Goal: Task Accomplishment & Management: Manage account settings

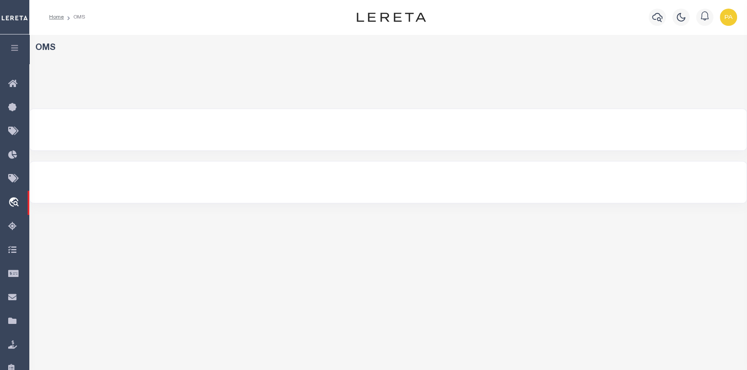
select select "200"
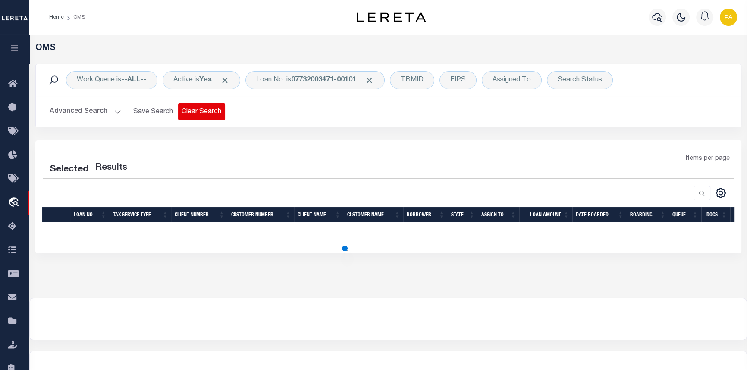
select select "200"
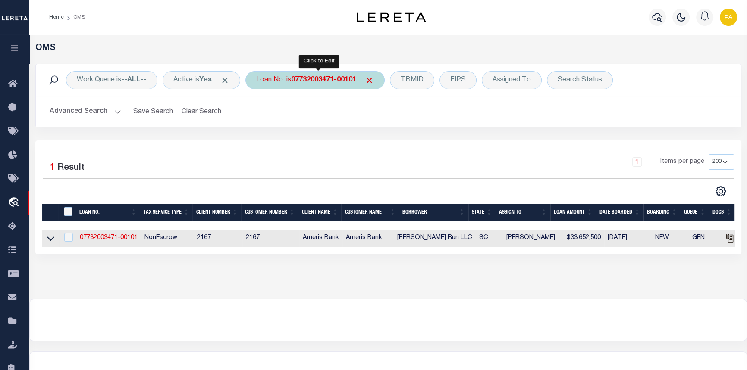
click at [323, 82] on b "07732003471-00101" at bounding box center [323, 80] width 65 height 7
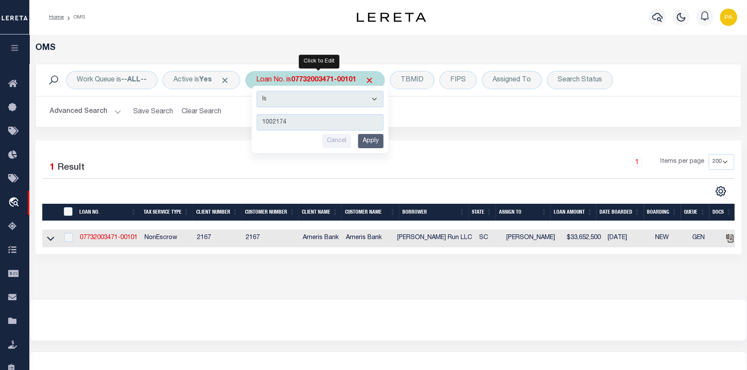
type input "10021741"
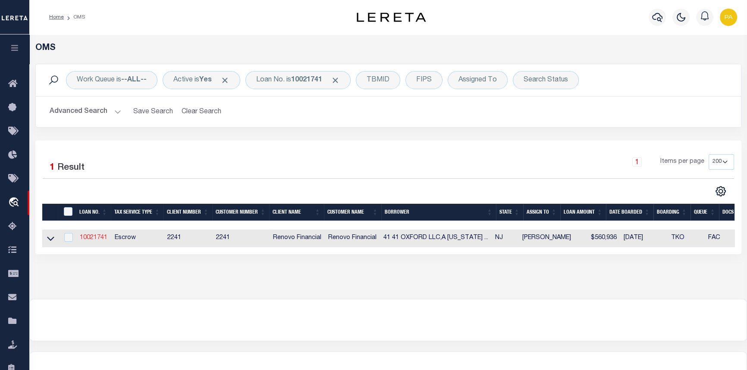
click at [88, 239] on link "10021741" at bounding box center [94, 238] width 28 height 6
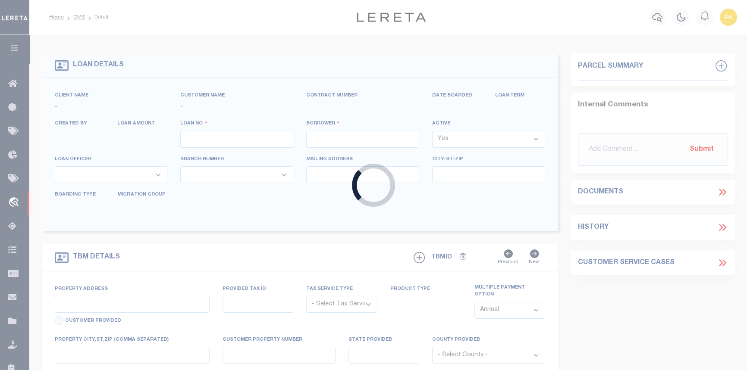
type input "10021741"
type input "41 41 OXFORD LLC,A NEW JERSEY LIMITED LIABILITY COMPANY"
select select
type input "178 Dwight St"
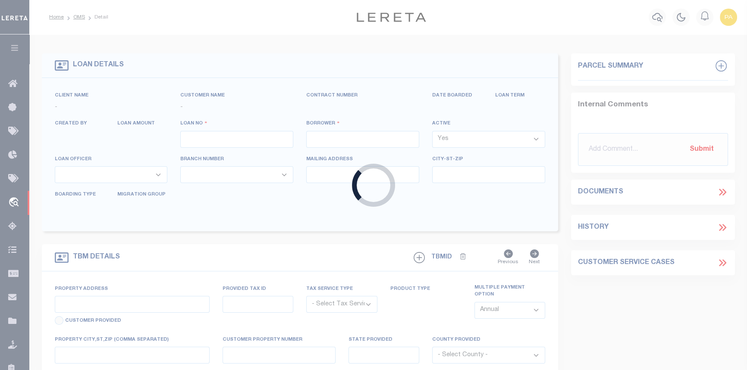
type input "Jersey City NJ 07305"
select select "10"
select select "Escrow"
type input "41 OXFORD AVE"
type input "18402.0000 00004.0000"
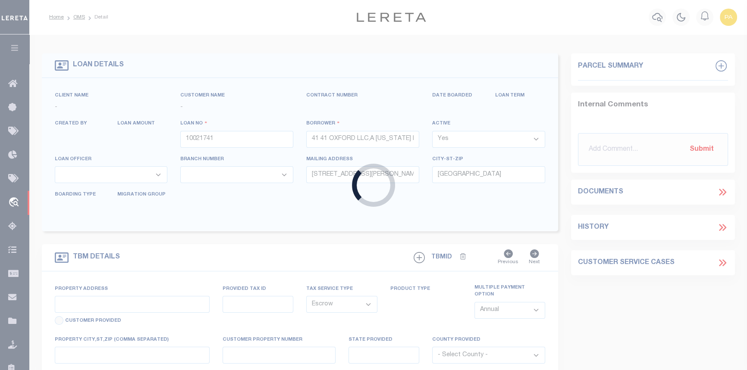
select select
type input "Jersey City, NJ 07304"
type input "a0kUS000007etY1"
type input "NJ"
select select
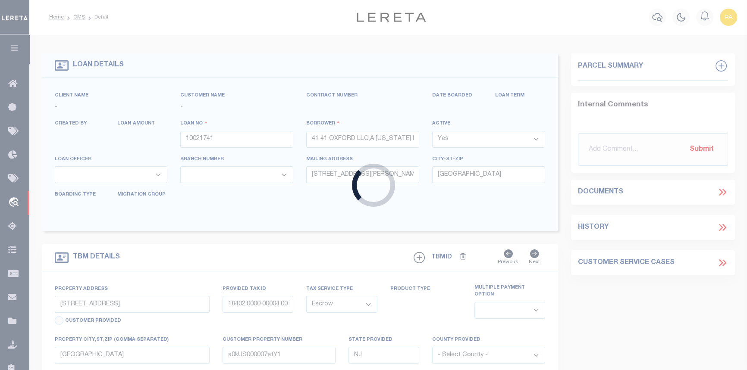
type textarea "Liability Limited to Customer Provided Parcel"
select select "25067"
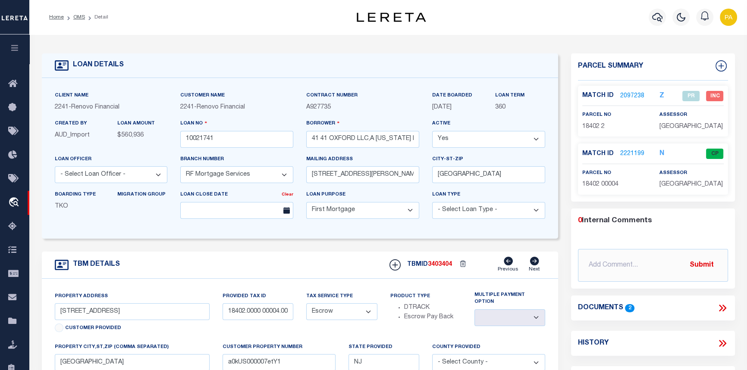
click at [629, 154] on link "2221199" at bounding box center [632, 154] width 24 height 9
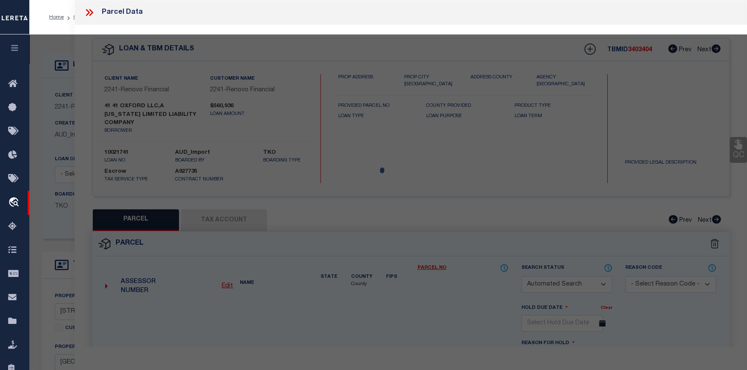
checkbox input "false"
select select "CP"
select select "AGF"
select select
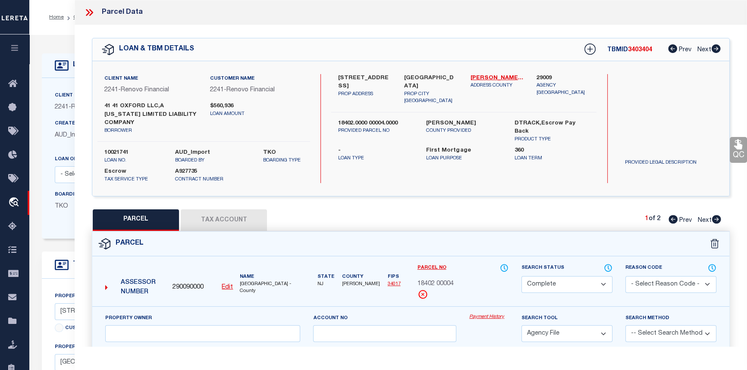
click at [485, 320] on link "Payment History" at bounding box center [488, 317] width 39 height 7
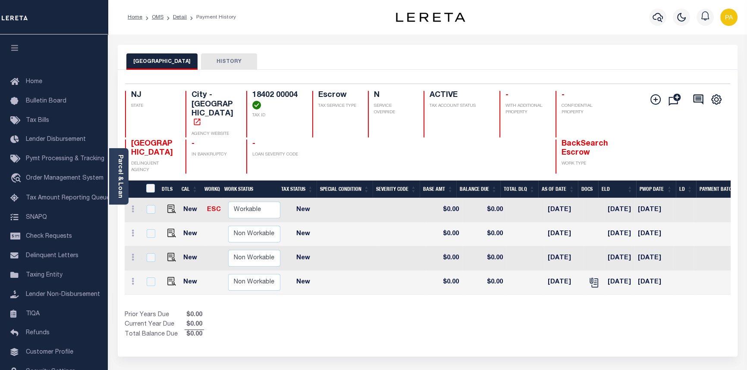
scroll to position [0, 221]
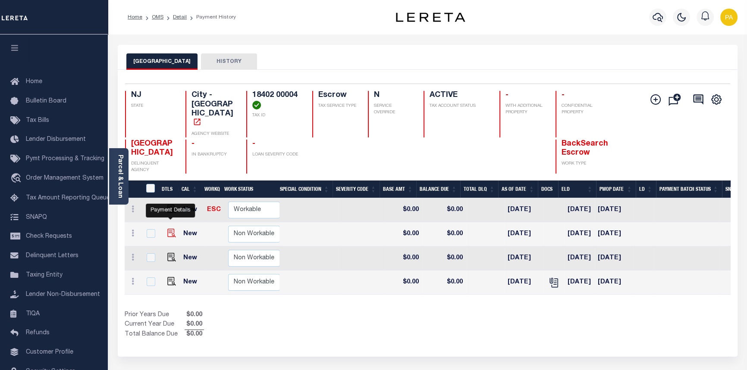
click at [173, 229] on img "" at bounding box center [171, 233] width 9 height 9
checkbox input "true"
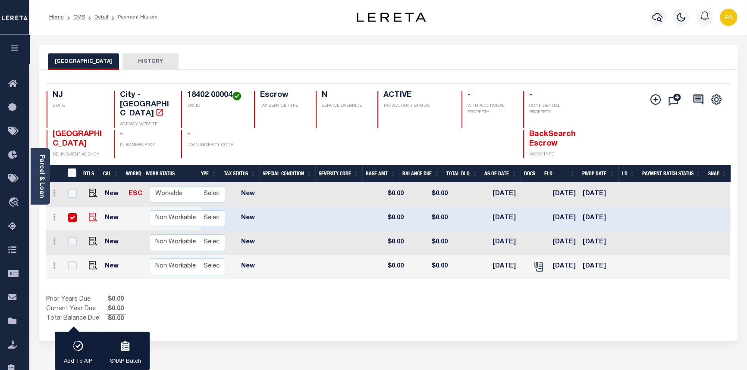
scroll to position [0, 185]
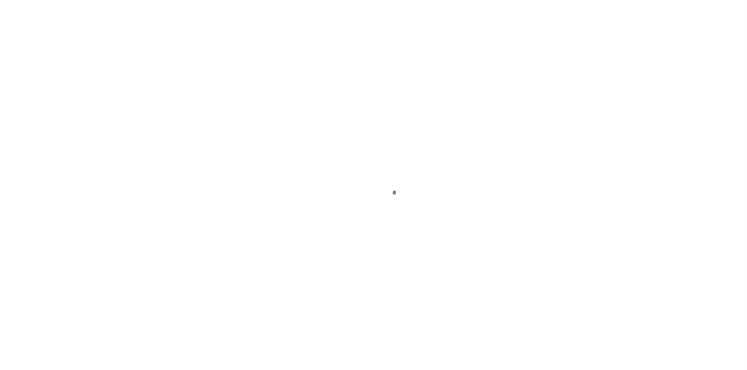
select select "NW2"
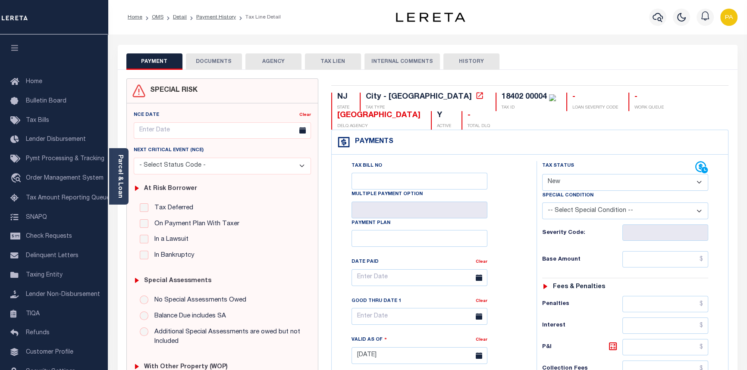
click at [207, 61] on button "DOCUMENTS" at bounding box center [214, 61] width 56 height 16
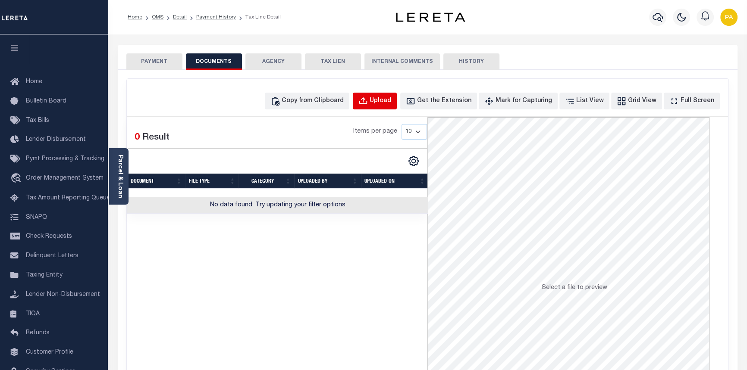
click at [391, 103] on div "Upload" at bounding box center [380, 101] width 22 height 9
select select "POP"
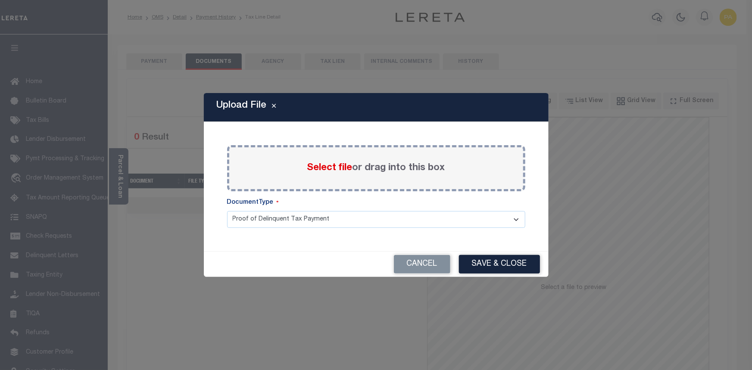
click at [323, 169] on span "Select file" at bounding box center [329, 167] width 45 height 9
click at [0, 0] on input "Select file or drag into this box" at bounding box center [0, 0] width 0 height 0
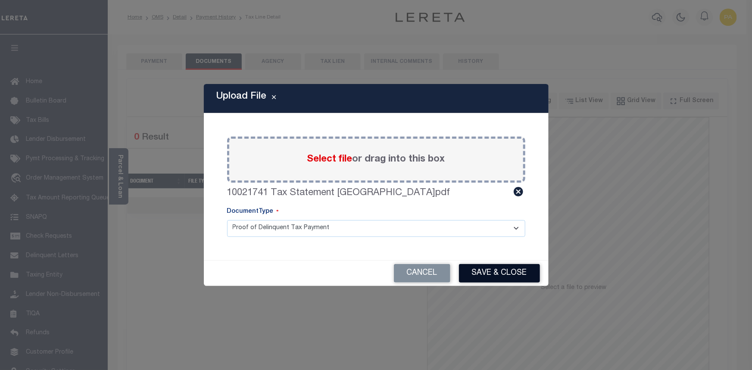
click at [504, 275] on button "Save & Close" at bounding box center [499, 273] width 81 height 19
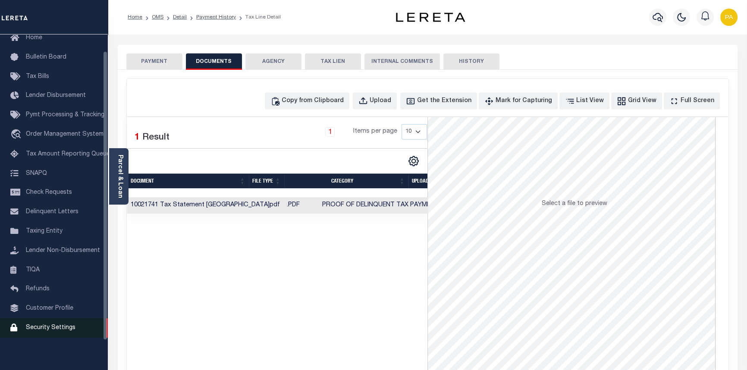
scroll to position [53, 0]
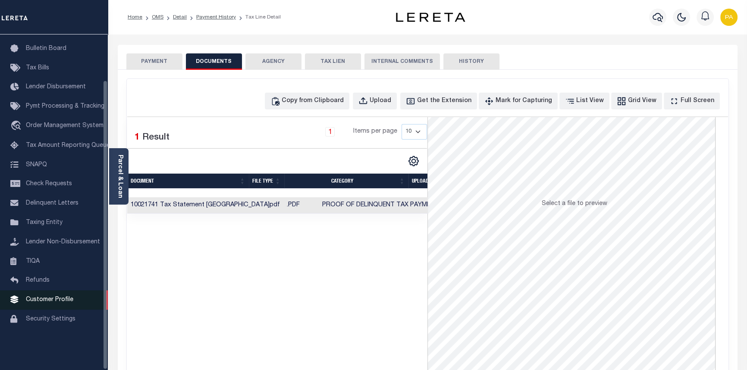
click at [57, 303] on span "Customer Profile" at bounding box center [49, 300] width 47 height 6
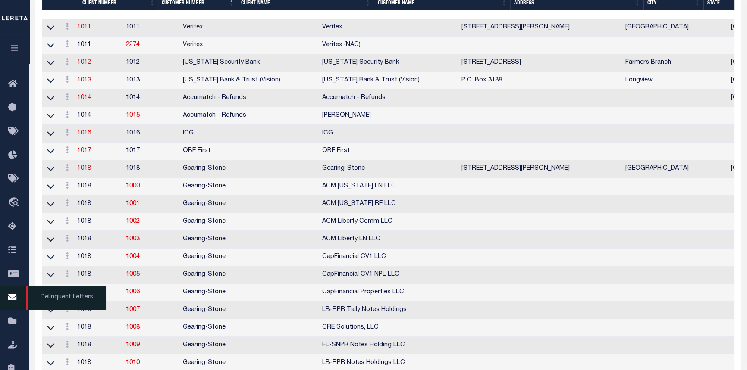
scroll to position [196, 0]
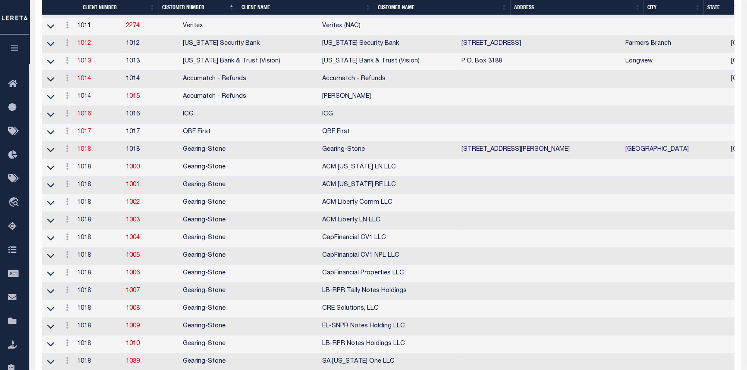
click at [13, 49] on icon "button" at bounding box center [15, 48] width 10 height 8
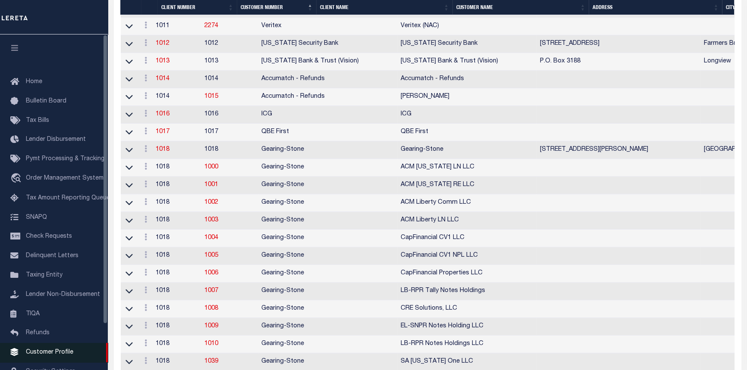
click at [47, 356] on span "Customer Profile" at bounding box center [49, 353] width 47 height 6
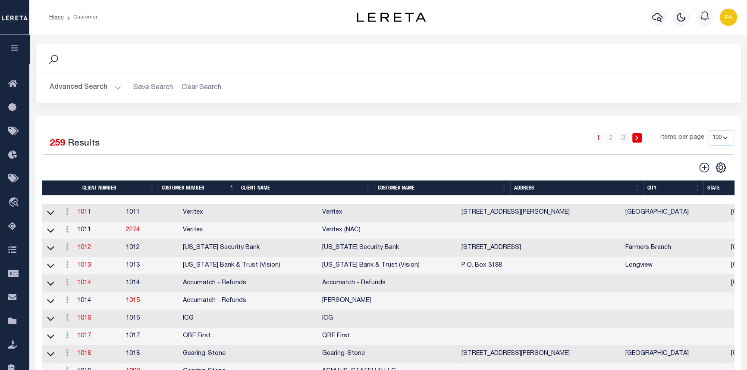
click at [364, 191] on th "Client Name" at bounding box center [306, 188] width 136 height 15
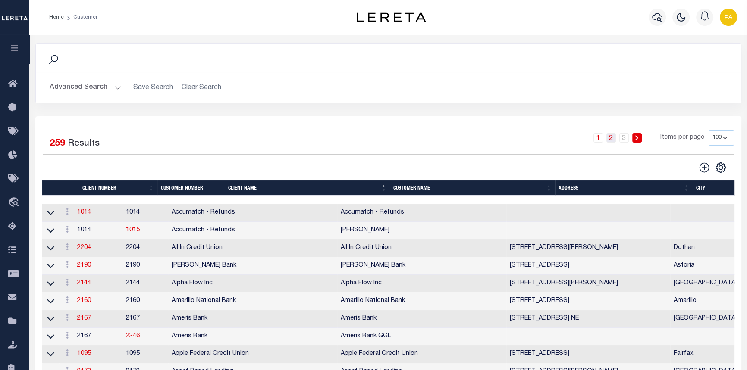
click at [609, 137] on link "2" at bounding box center [610, 137] width 9 height 9
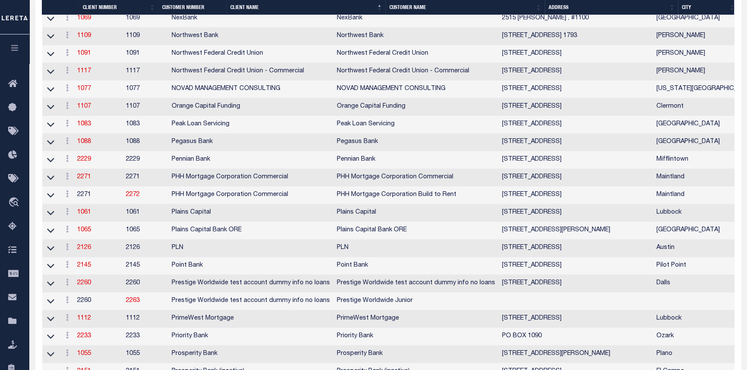
scroll to position [1176, 0]
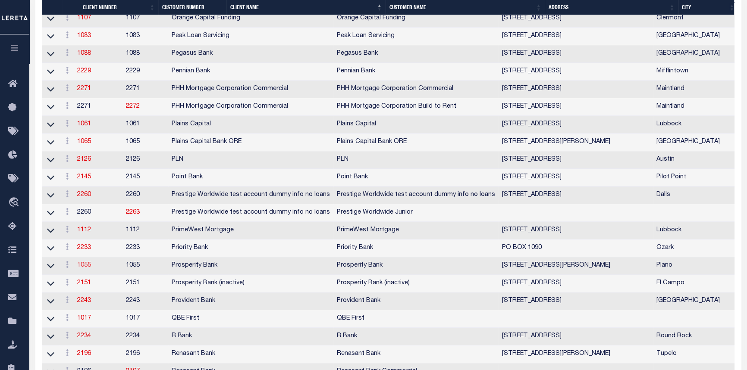
click at [86, 269] on link "1055" at bounding box center [84, 266] width 14 height 6
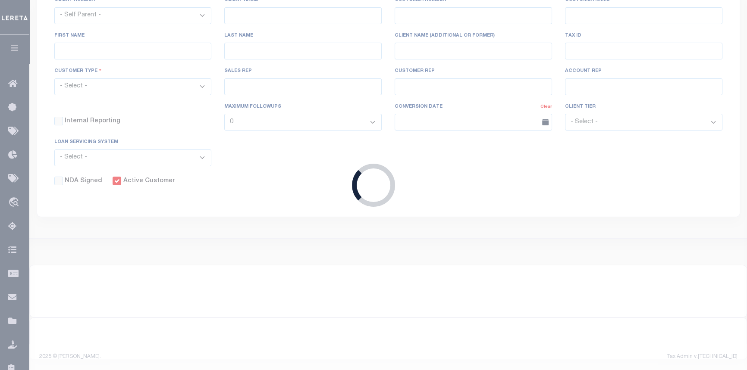
select select
type input "Prosperity Bank"
type input "1055"
type input "Prosperity Bank"
type input "Robin"
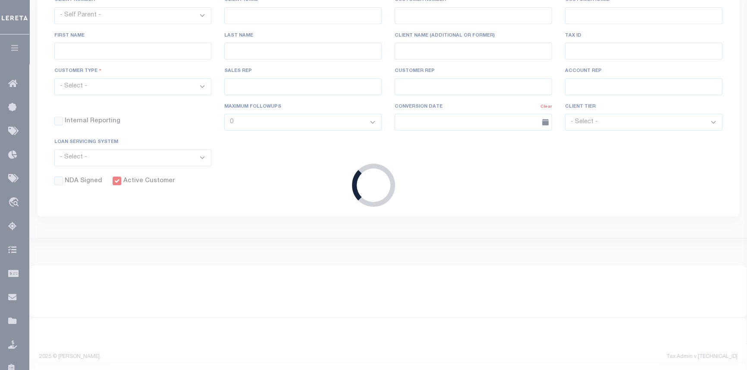
type input "Chrostowski"
select select "Mixed Portfolio"
type input "Matthew Powell"
type input "Paula Kitchens"
type input "Debbie Vecellio"
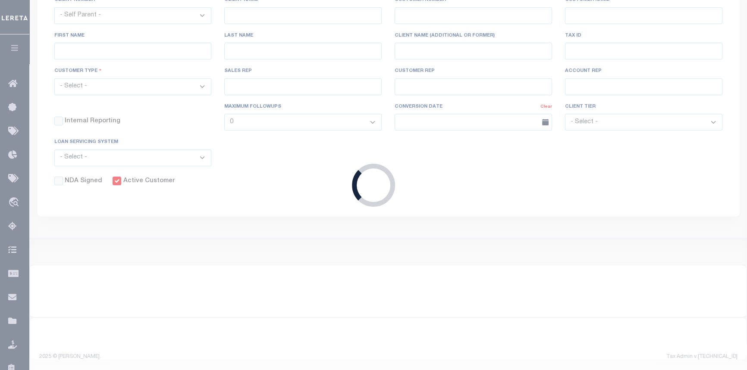
select select "FIC"
checkbox input "true"
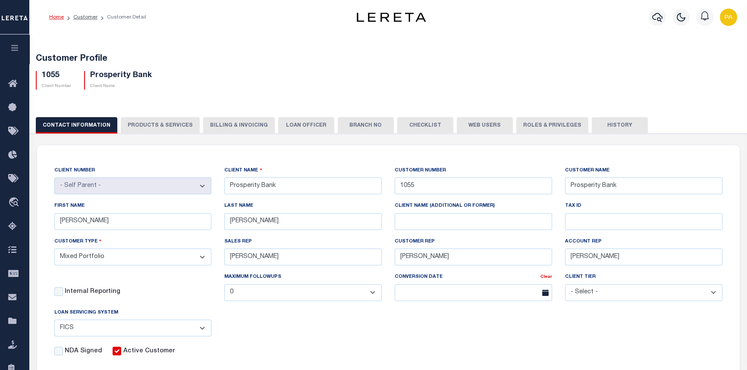
click at [476, 125] on button "Web Users" at bounding box center [485, 125] width 56 height 16
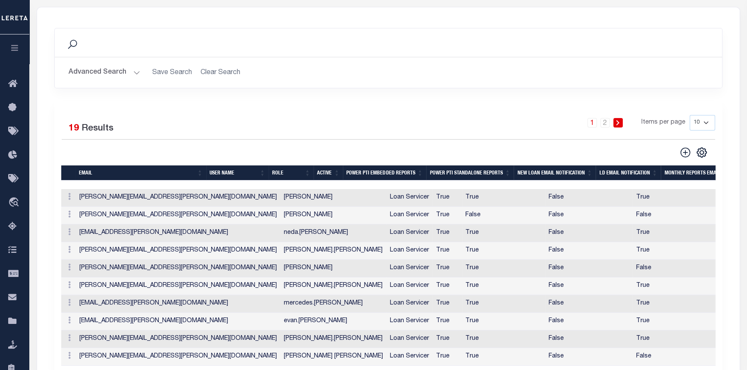
scroll to position [157, 0]
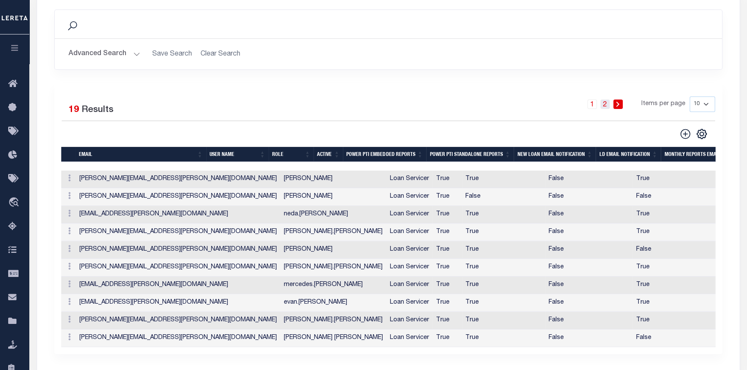
click at [608, 106] on link "2" at bounding box center [604, 104] width 9 height 9
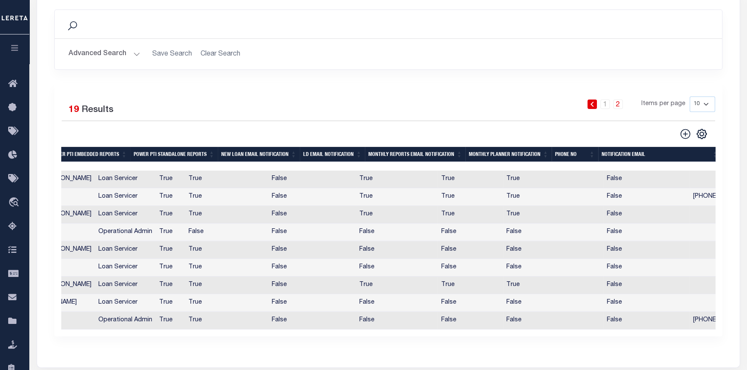
scroll to position [0, 297]
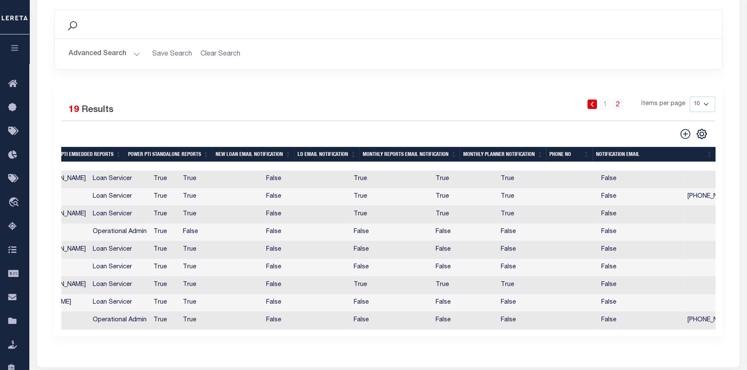
drag, startPoint x: 592, startPoint y: 198, endPoint x: 706, endPoint y: 198, distance: 113.4
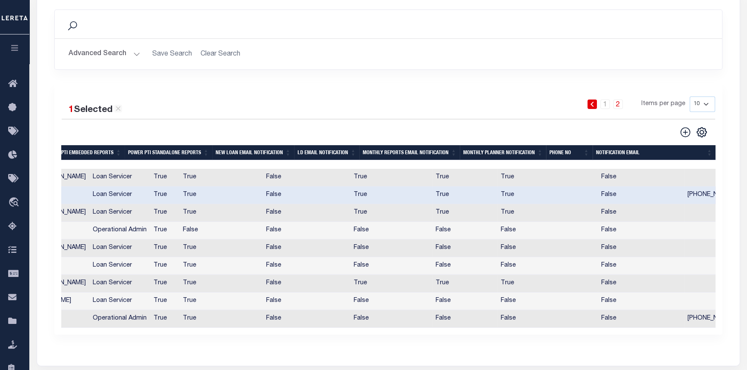
copy td "phyliss.swaim@prosperitybankusa.com"
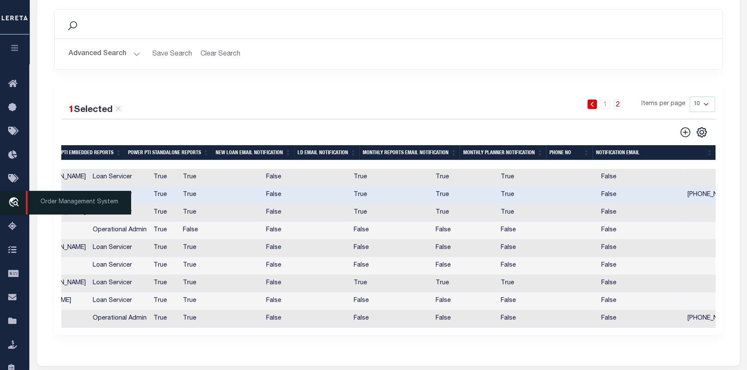
click at [61, 206] on span "Order Management System" at bounding box center [78, 203] width 105 height 24
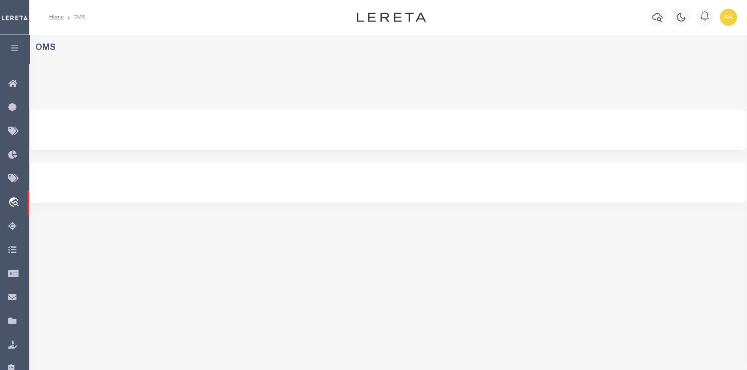
select select "200"
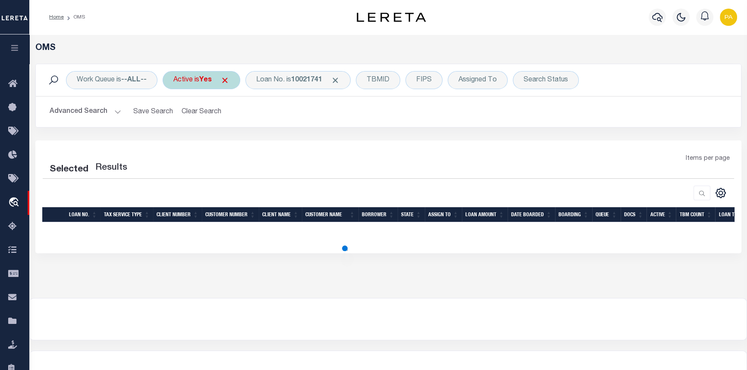
select select "200"
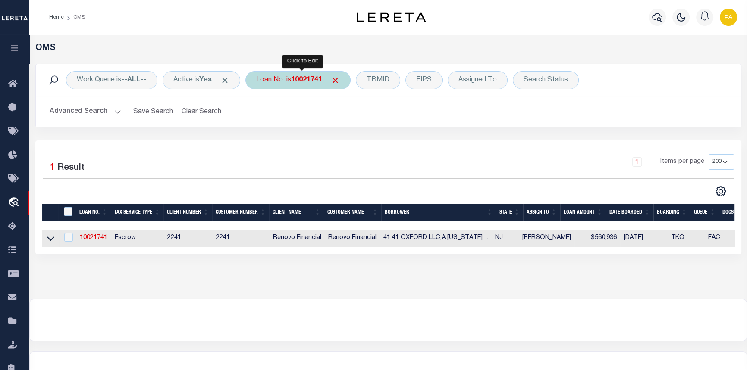
click at [301, 81] on b "10021741" at bounding box center [306, 80] width 31 height 7
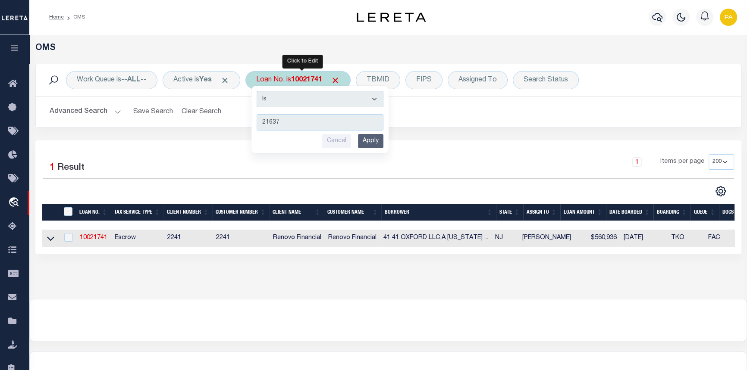
type input "216372"
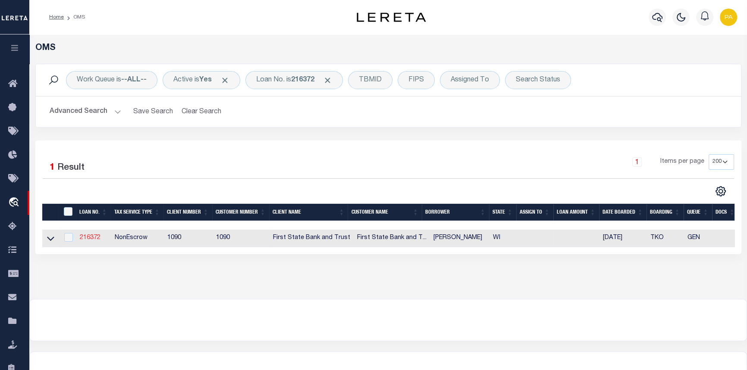
click at [85, 238] on link "216372" at bounding box center [90, 238] width 21 height 6
type input "216372"
type input "CHARLES J HANSEN"
select select
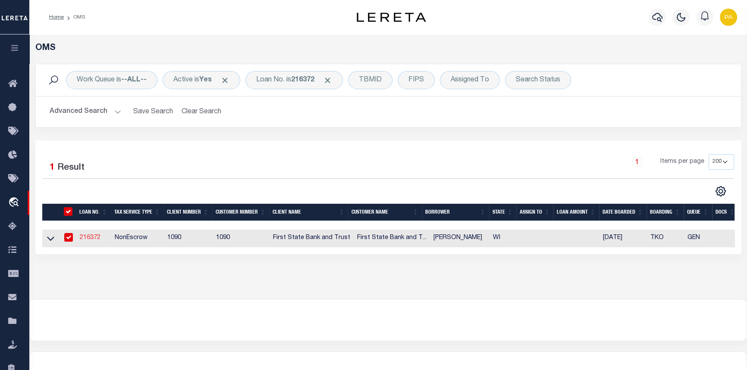
select select "NonEscrow"
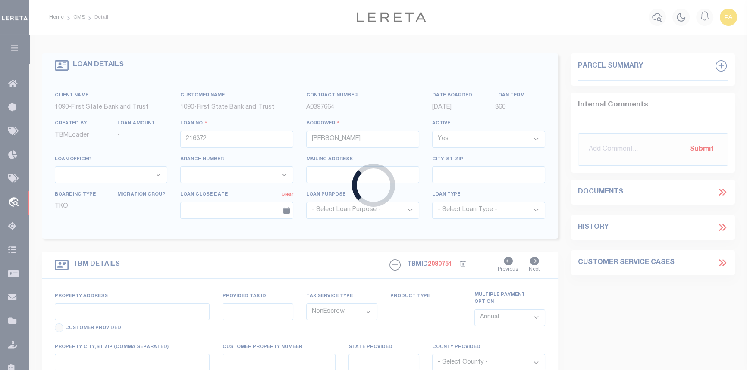
type input "1670 50TH ST"
select select
type input "Somerset WI"
type input "WI"
type textarea "TAX ID Update last comment: tax id project"
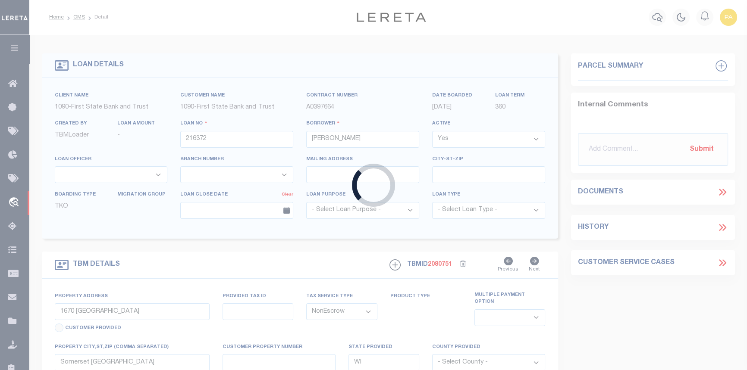
select select "1206"
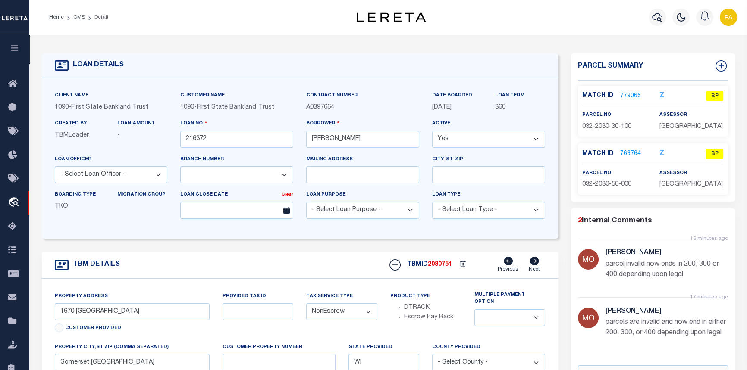
click at [632, 97] on link "779065" at bounding box center [630, 96] width 21 height 9
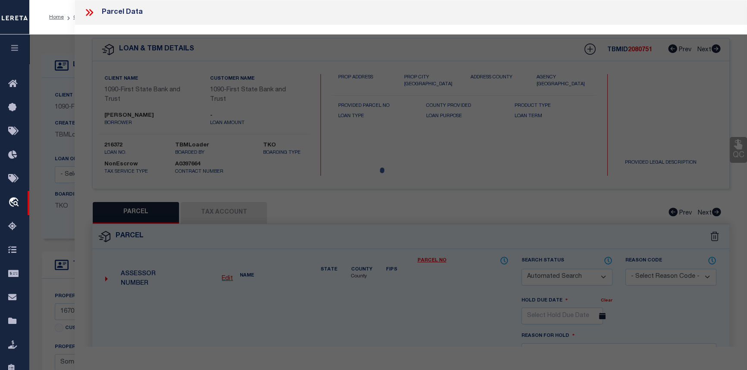
checkbox input "false"
select select "BP"
select select "099"
type input "HANSEN, C & G (TRS)"
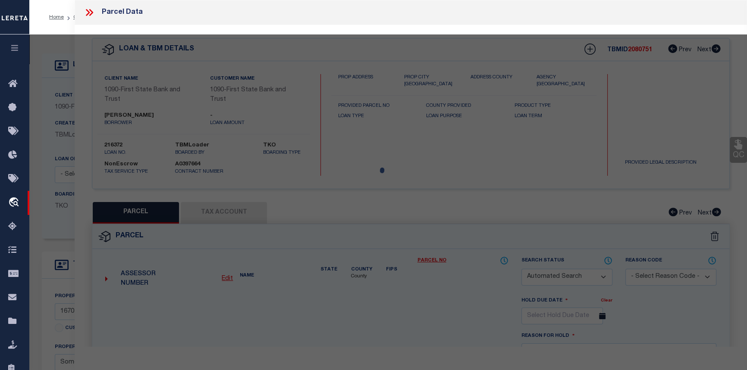
type textarea "SEC 8 T30N R19W 29.97A SW NE EXC CSM VOL 3/897 AND EXC P584B & P584C EXC AS DES…"
type textarea "parcels are invalid and now end in either 200, 300, or 400 depending upon legal"
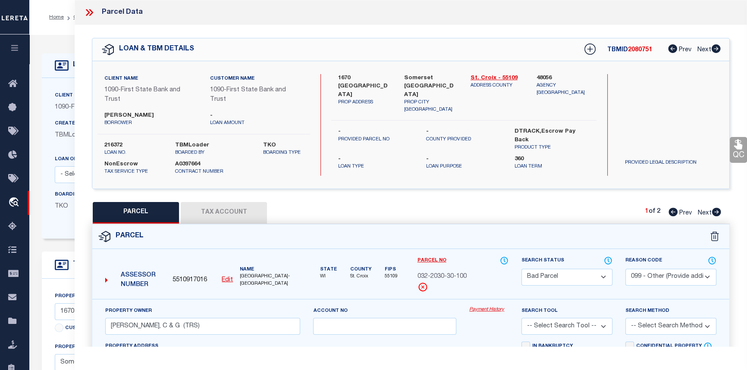
click at [91, 12] on icon at bounding box center [89, 12] width 11 height 11
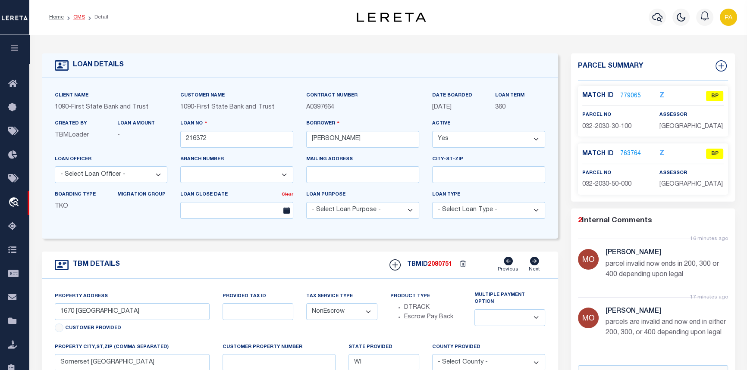
click at [75, 18] on link "OMS" at bounding box center [79, 17] width 12 height 5
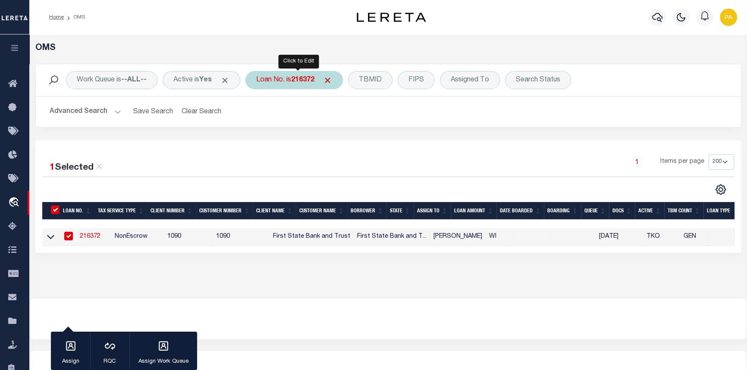
click at [313, 82] on b "216372" at bounding box center [302, 80] width 23 height 7
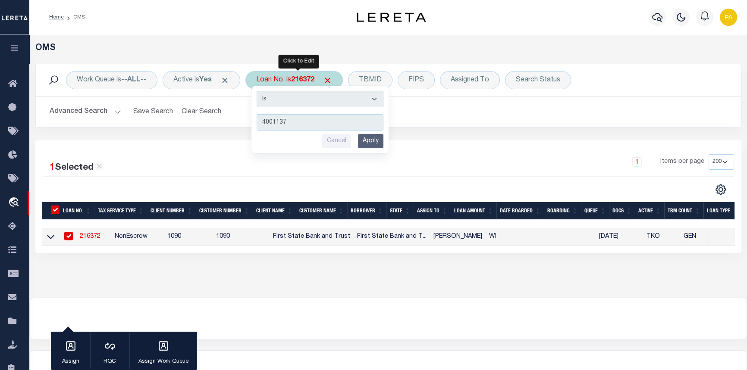
type input "40011377"
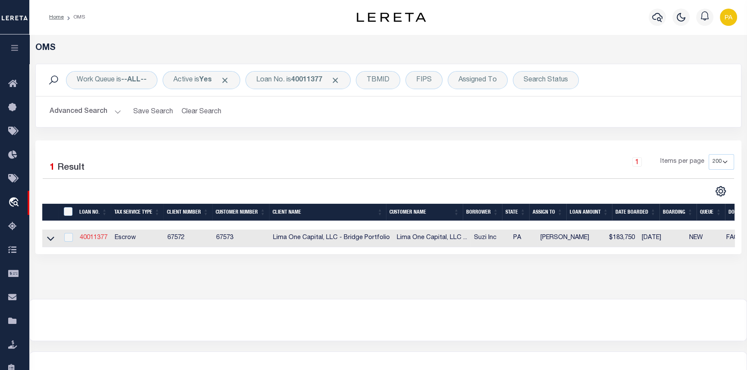
click at [94, 241] on link "40011377" at bounding box center [94, 238] width 28 height 6
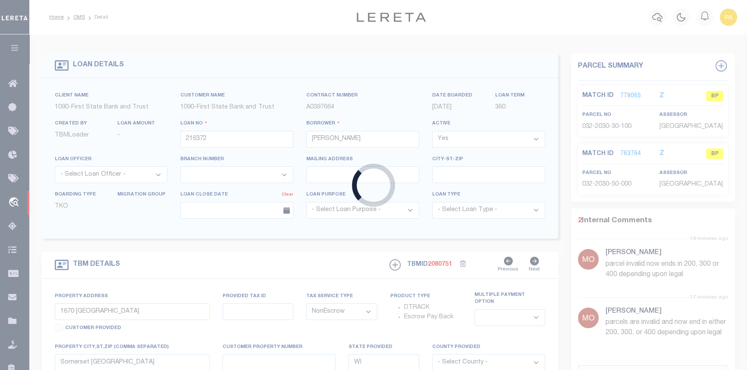
type input "40011377"
type input "Suzi Inc"
select select
type input "174 West 4th St Apt 286"
type input "New York NY 10014"
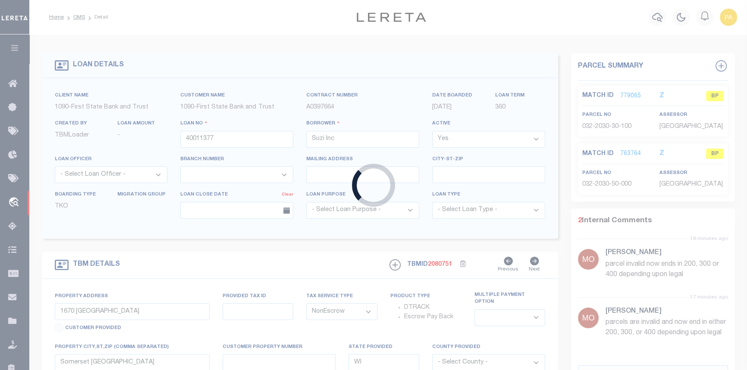
select select
select select "Escrow"
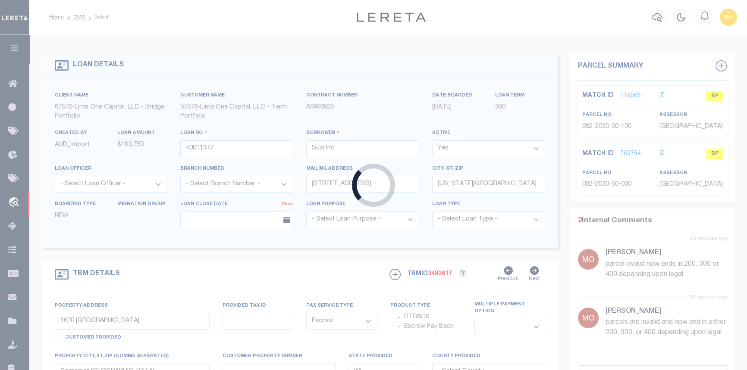
type input "303 Barney Street"
type input "73-I9NW2-017-041-000"
select select
type input "Wilkes-Barre PA 18702"
type input "40011377-1"
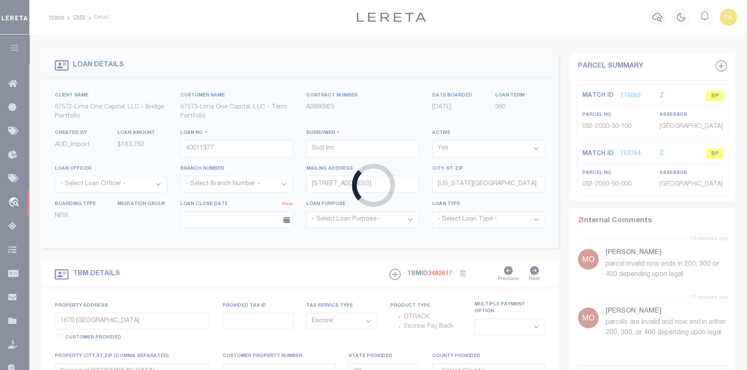
type input "PA"
select select
type textarea "Compare"
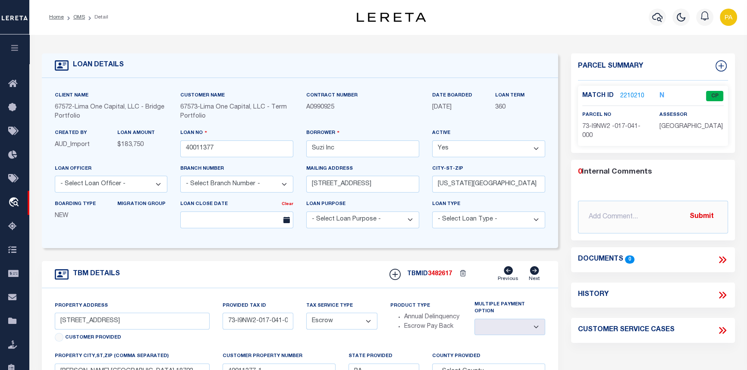
click at [629, 94] on link "2210210" at bounding box center [632, 96] width 24 height 9
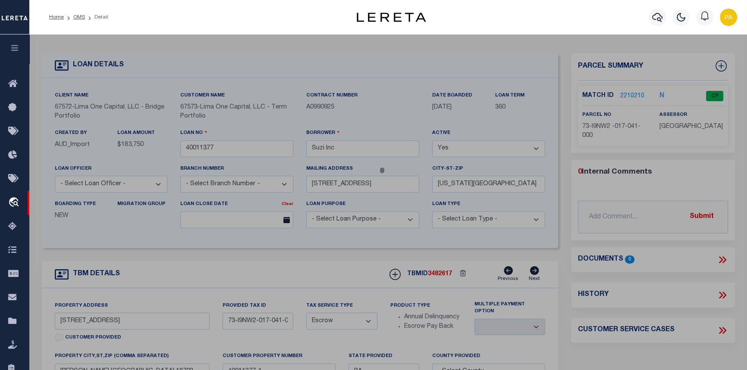
select select "AS"
select select
checkbox input "false"
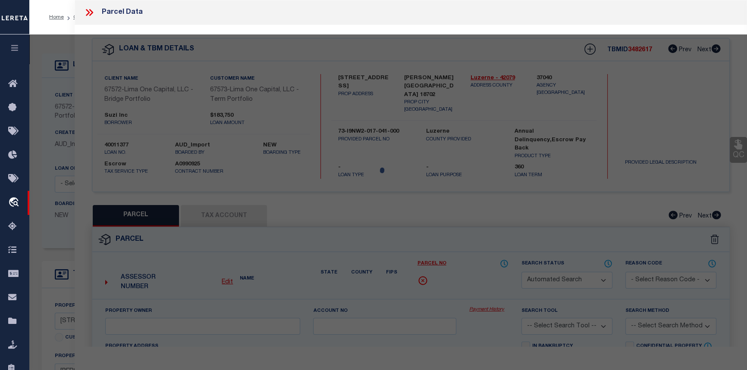
select select "CP"
type input "SUZI INC"
select select "AGW"
select select
type input "303 BARNEY ST"
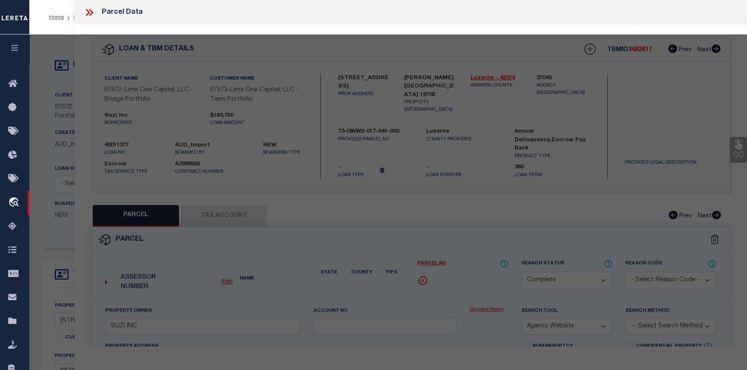
checkbox input "false"
type input "WILKES BARRE, PA 18702"
type textarea "305 BARNEY ST"
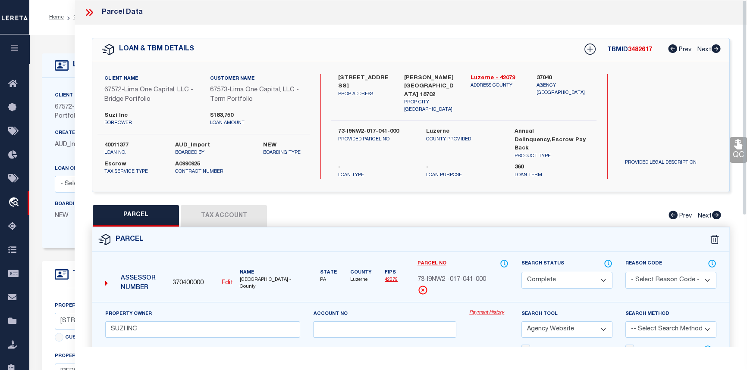
click at [481, 313] on div "Payment History" at bounding box center [489, 327] width 52 height 35
click at [482, 311] on link "Payment History" at bounding box center [488, 313] width 39 height 7
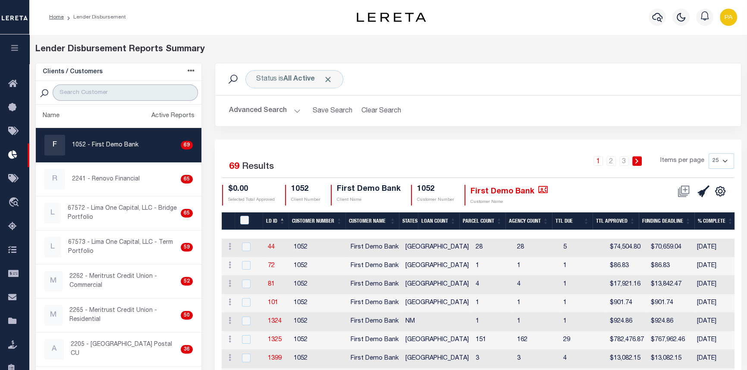
click at [114, 94] on input "search" at bounding box center [125, 93] width 145 height 16
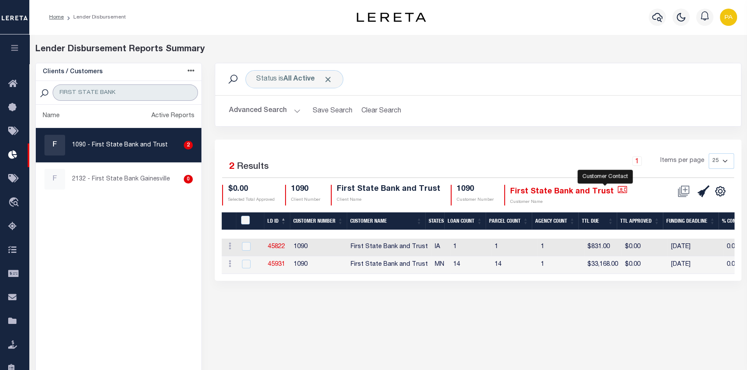
type input "FIRST STATE BANK"
click at [617, 189] on icon "" at bounding box center [621, 189] width 9 height 9
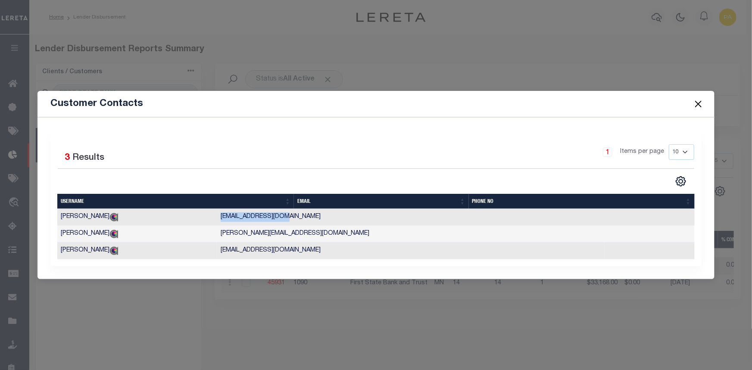
drag, startPoint x: 310, startPoint y: 216, endPoint x: 379, endPoint y: 217, distance: 68.6
click at [379, 217] on td "[EMAIL_ADDRESS][DOMAIN_NAME]" at bounding box center [411, 217] width 388 height 17
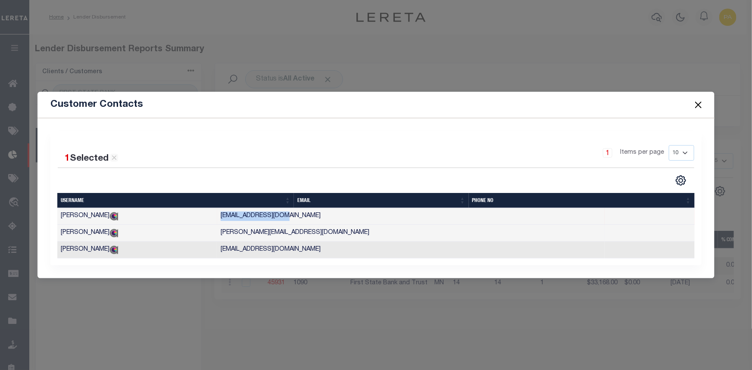
copy td "[EMAIL_ADDRESS][DOMAIN_NAME]"
click at [155, 219] on td "[PERSON_NAME]" at bounding box center [137, 216] width 160 height 17
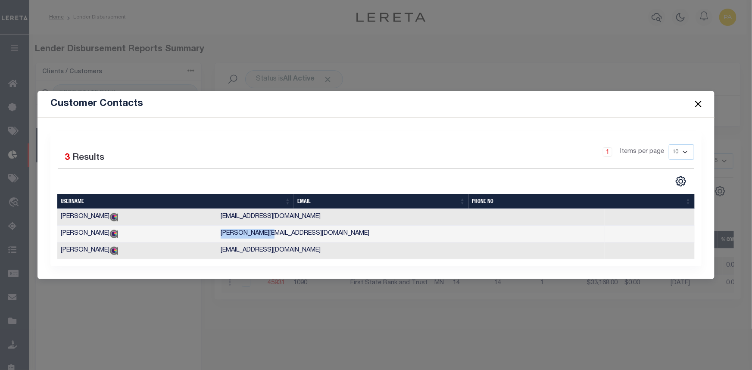
drag, startPoint x: 363, startPoint y: 236, endPoint x: 310, endPoint y: 240, distance: 54.0
click at [310, 240] on td "[PERSON_NAME][EMAIL_ADDRESS][DOMAIN_NAME]" at bounding box center [411, 234] width 388 height 17
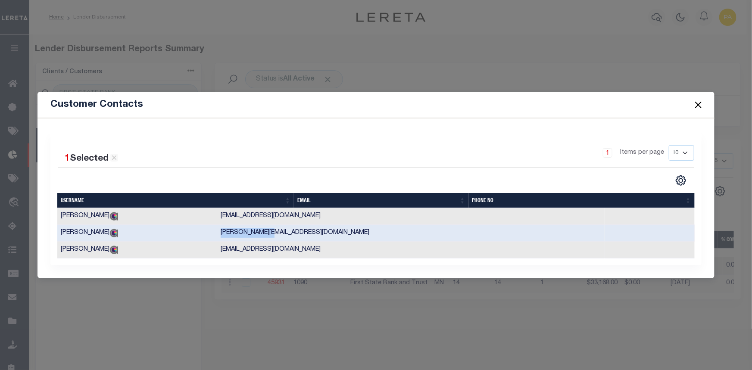
copy td "[PERSON_NAME][EMAIL_ADDRESS][DOMAIN_NAME]"
click at [699, 103] on button "Close" at bounding box center [698, 104] width 11 height 11
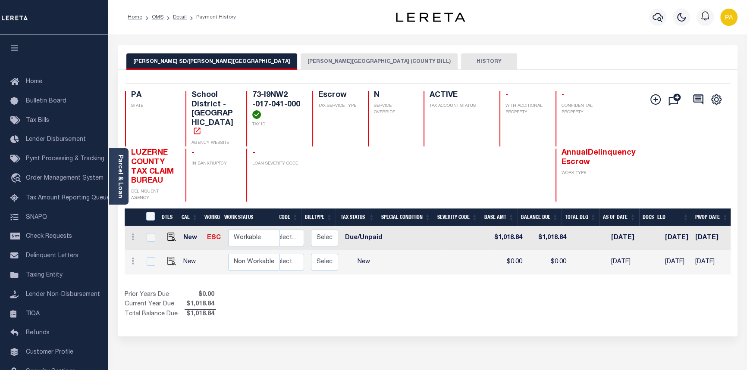
scroll to position [0, 240]
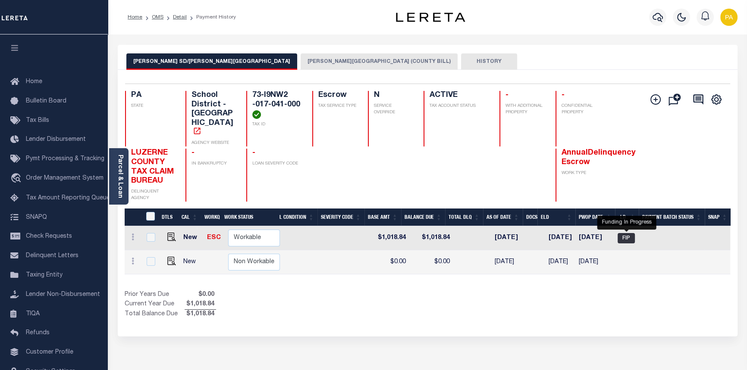
click at [621, 233] on span "FIP" at bounding box center [625, 238] width 17 height 10
checkbox input "true"
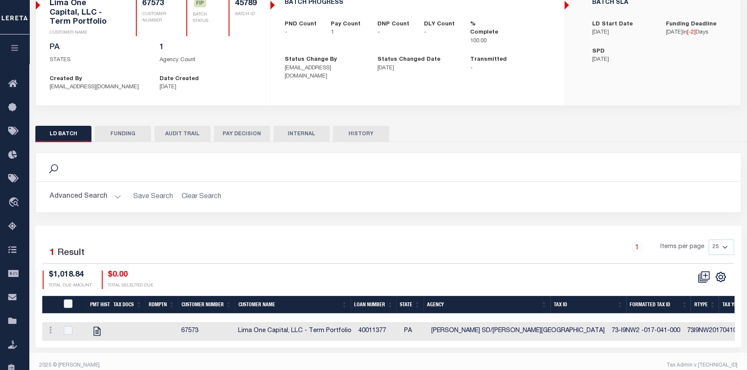
scroll to position [87, 0]
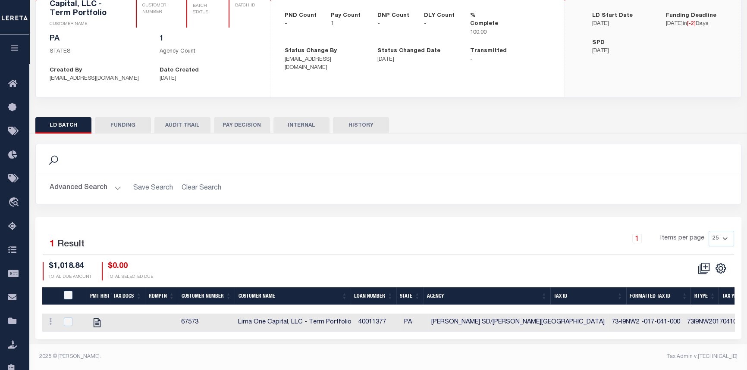
drag, startPoint x: 91, startPoint y: 17, endPoint x: 151, endPoint y: 34, distance: 61.7
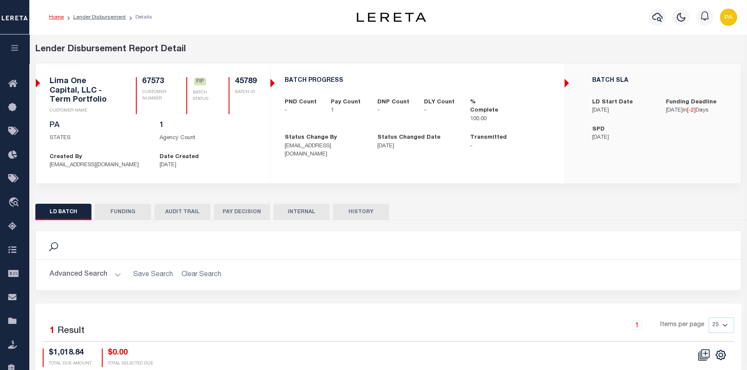
scroll to position [0, 0]
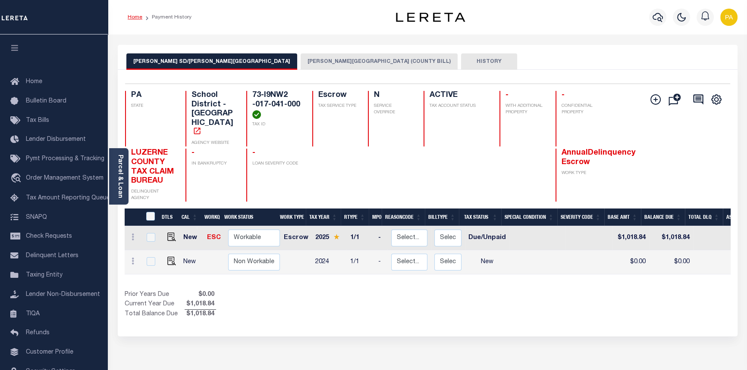
click at [132, 15] on link "Home" at bounding box center [135, 17] width 15 height 5
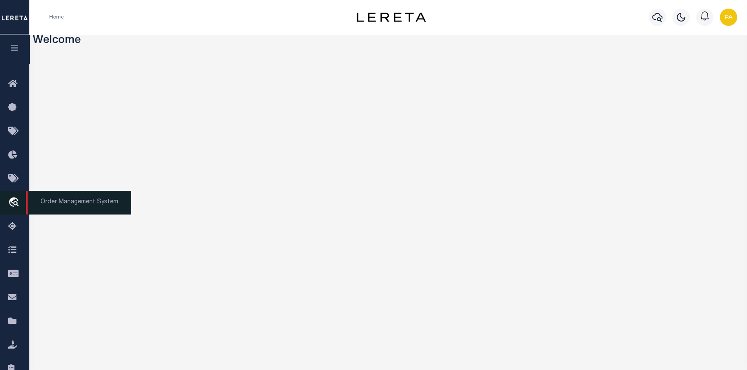
click at [59, 210] on span "Order Management System" at bounding box center [78, 203] width 105 height 24
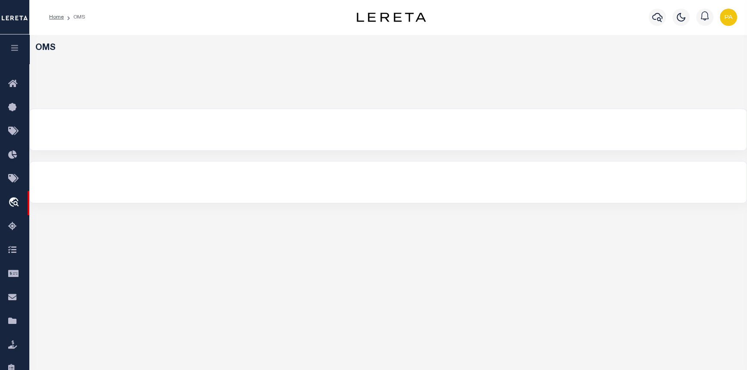
select select "200"
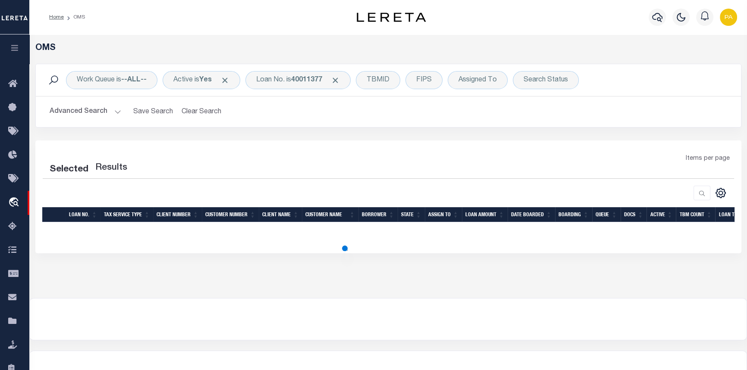
select select "200"
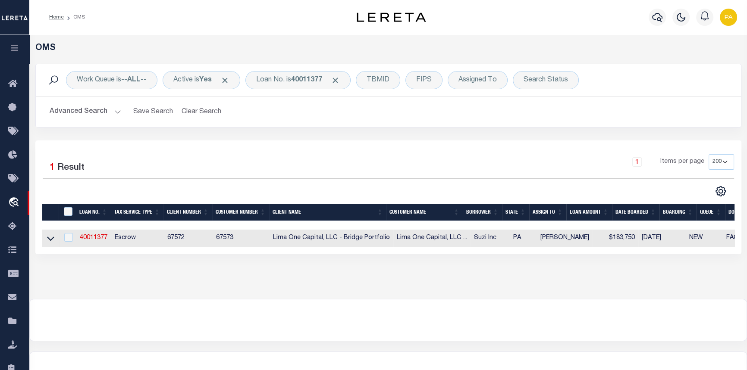
click at [172, 326] on div at bounding box center [388, 320] width 717 height 41
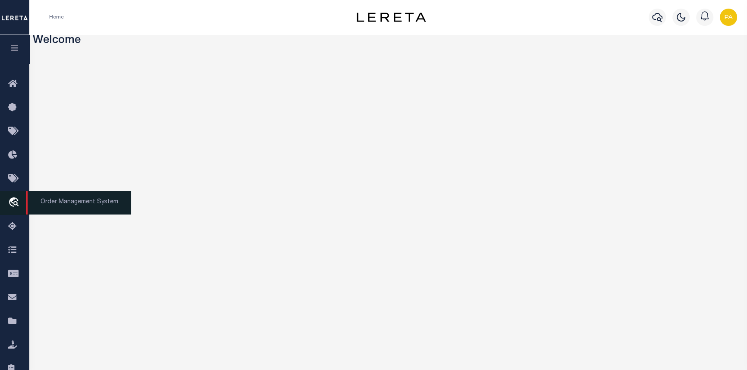
click at [66, 203] on span "Order Management System" at bounding box center [78, 203] width 105 height 24
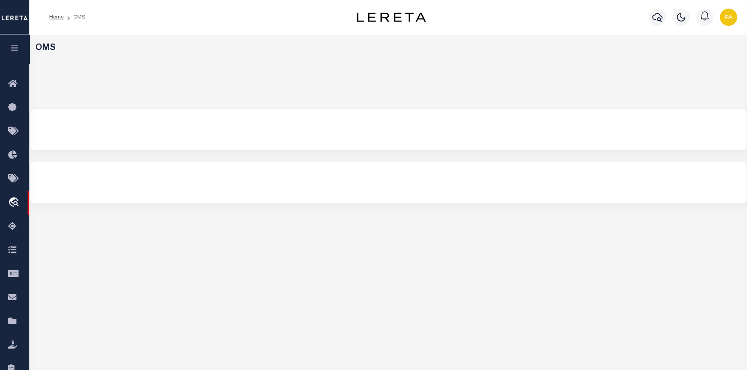
select select "200"
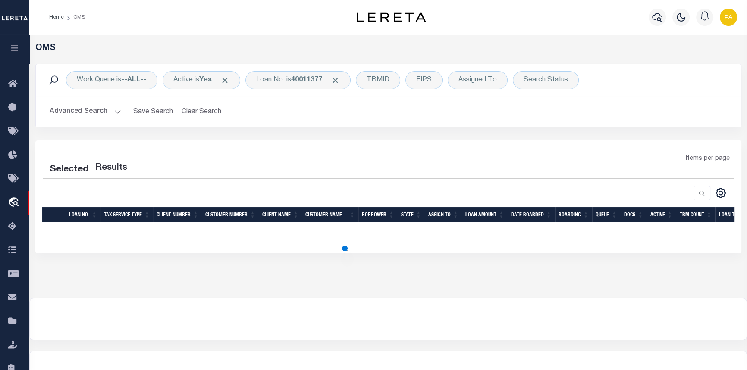
select select "200"
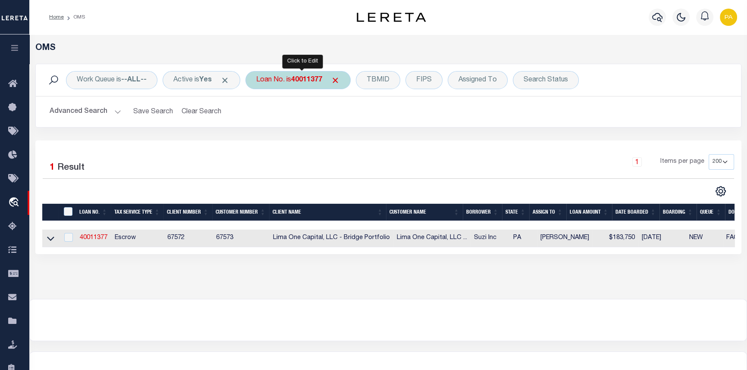
click at [303, 80] on b "40011377" at bounding box center [306, 80] width 31 height 7
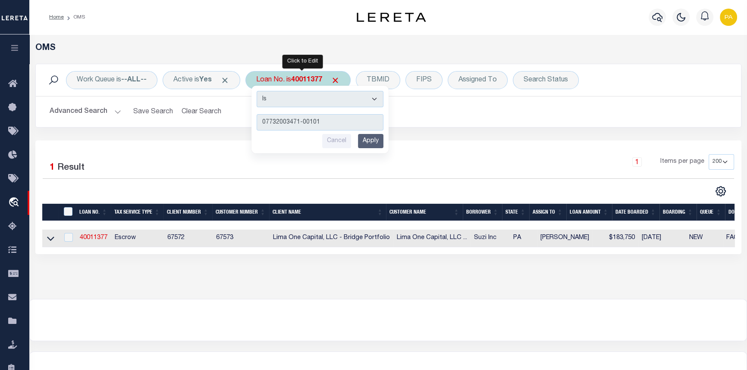
type input "07732003471-00101"
click at [376, 142] on input "Apply" at bounding box center [370, 141] width 25 height 14
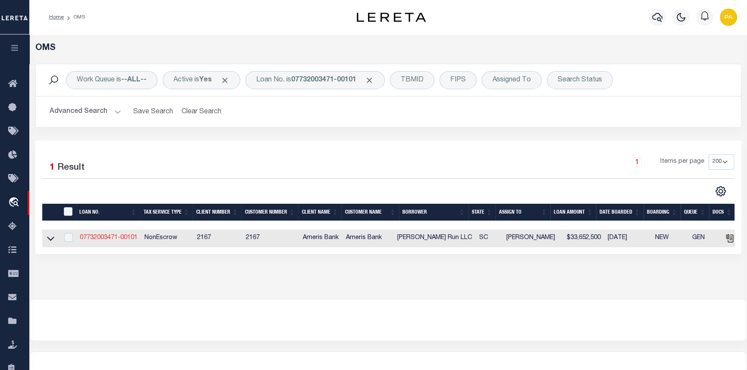
click at [86, 241] on link "07732003471-00101" at bounding box center [109, 238] width 58 height 6
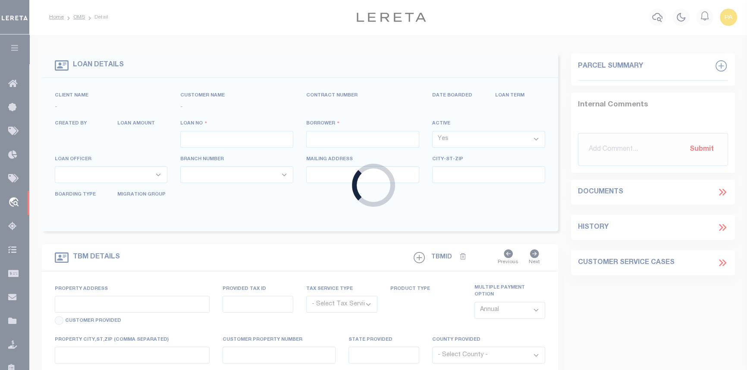
type input "07732003471-00101"
type input "[PERSON_NAME] Run LLC"
select select
select select "10"
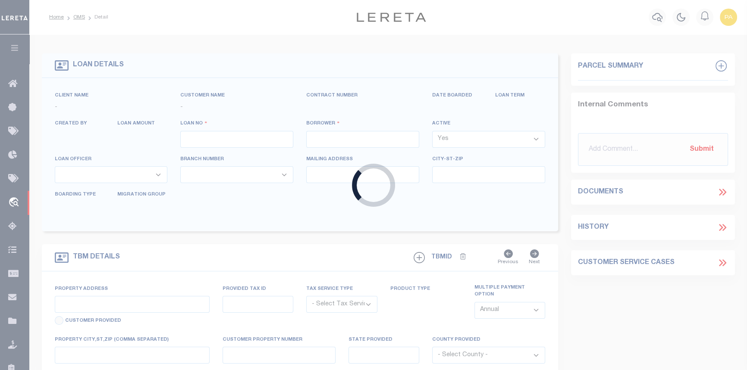
select select "NonEscrow"
select select "10931"
select select "4836"
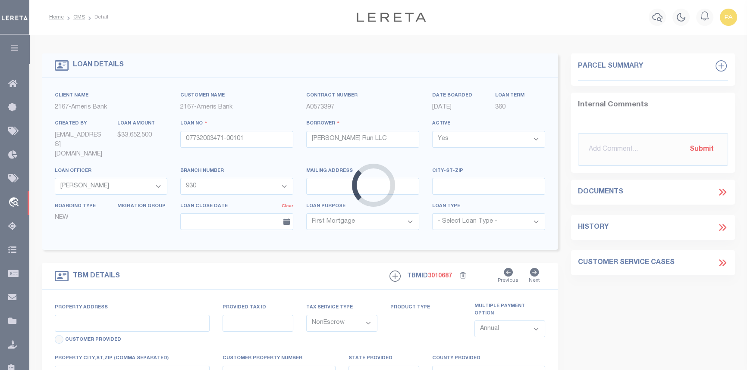
type input "7604 Suzanne Drive"
type input "3970500150"
select select
type input "Charleston SC 29418"
type input "Atlanta CRE"
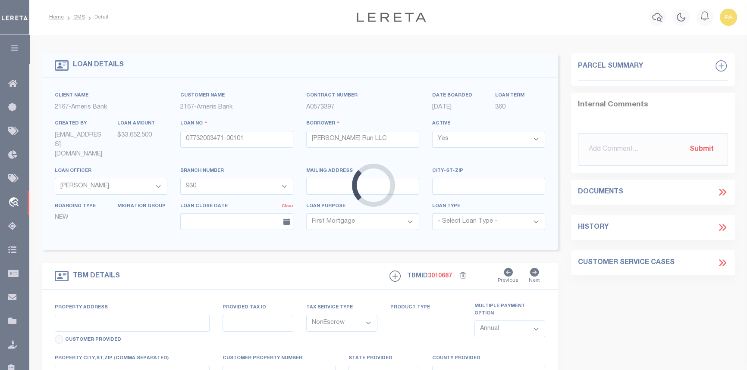
type input "SC"
select select "[GEOGRAPHIC_DATA]"
type textarea "See Exhibit A"
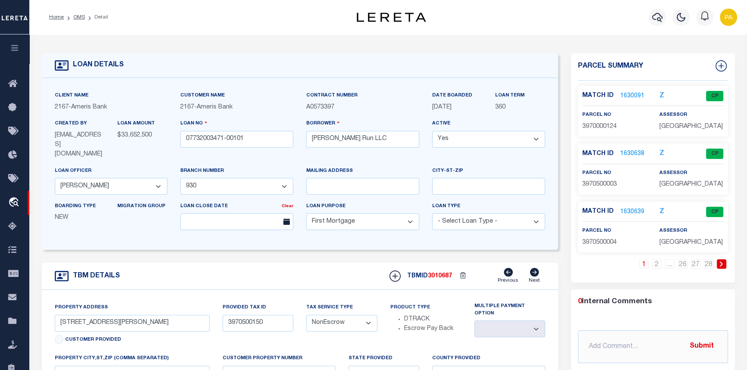
click at [638, 94] on link "1630091" at bounding box center [632, 96] width 24 height 9
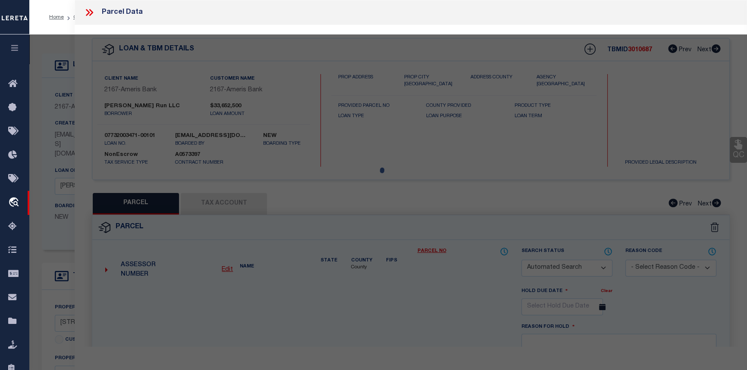
checkbox input "false"
select select "CP"
type input "VESTA CREEKS RUN LLC"
select select
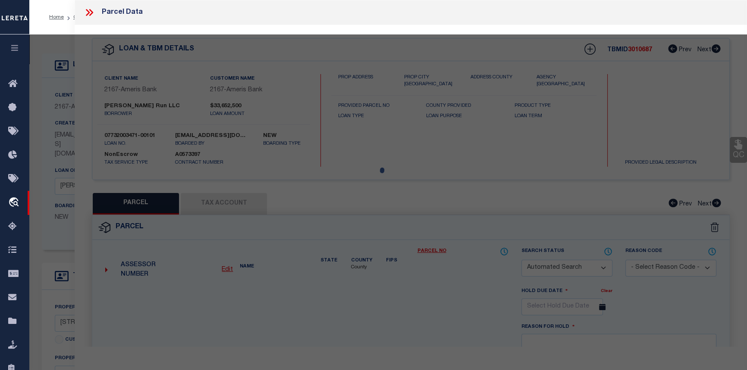
type input "DORCHESTER RD"
type input "SC"
type textarea "Subdivision Name -N SIDE OF DORCHESTER RD Description -PARCEL 1 Site Name -PEPPE"
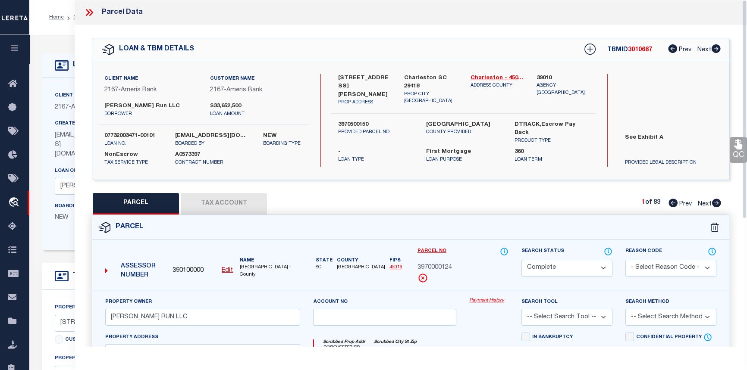
click at [481, 301] on link "Payment History" at bounding box center [488, 300] width 39 height 7
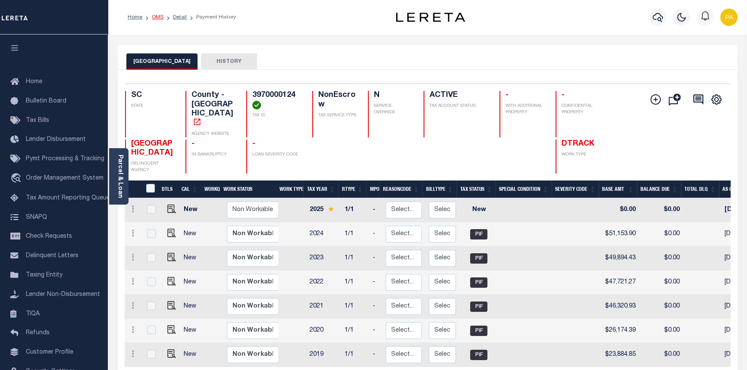
click at [162, 17] on link "OMS" at bounding box center [158, 17] width 12 height 5
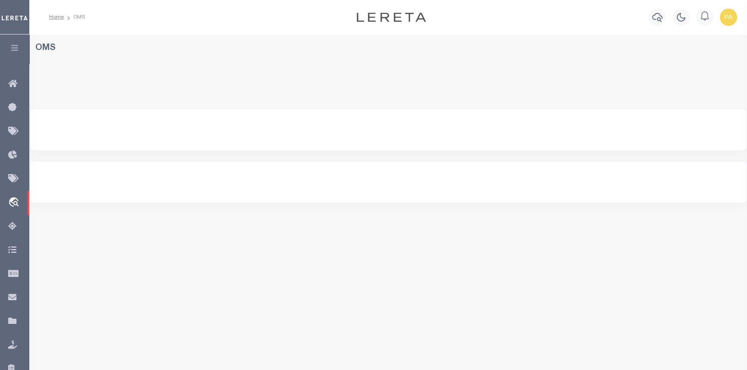
select select "200"
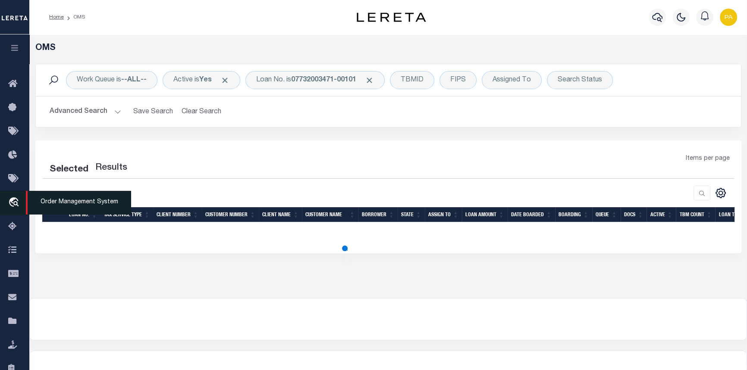
select select "200"
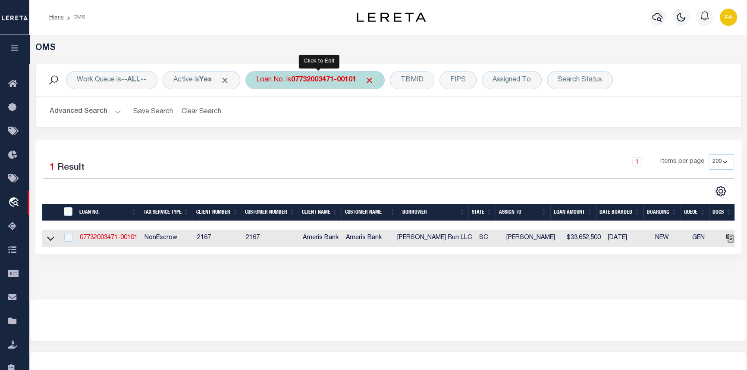
click at [337, 79] on b "07732003471-00101" at bounding box center [323, 80] width 65 height 7
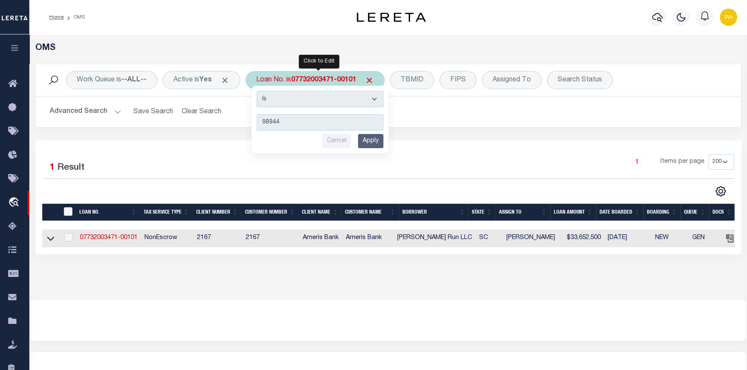
type input "989440"
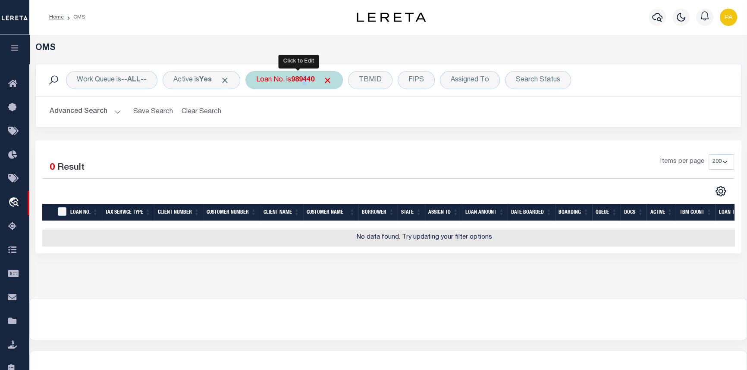
click at [309, 85] on div "Loan No. is 989440" at bounding box center [293, 80] width 97 height 18
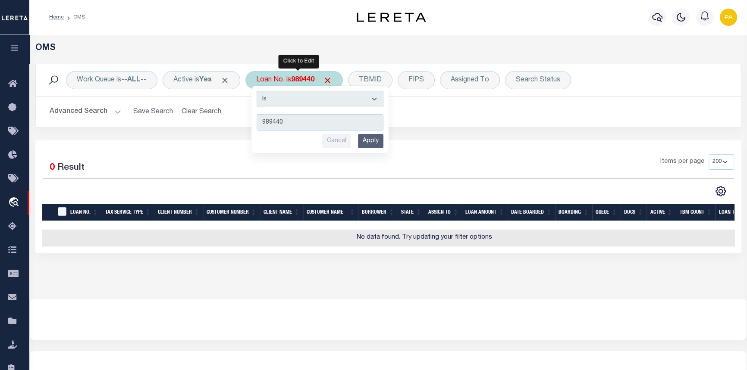
click at [372, 138] on input "Apply" at bounding box center [370, 141] width 25 height 14
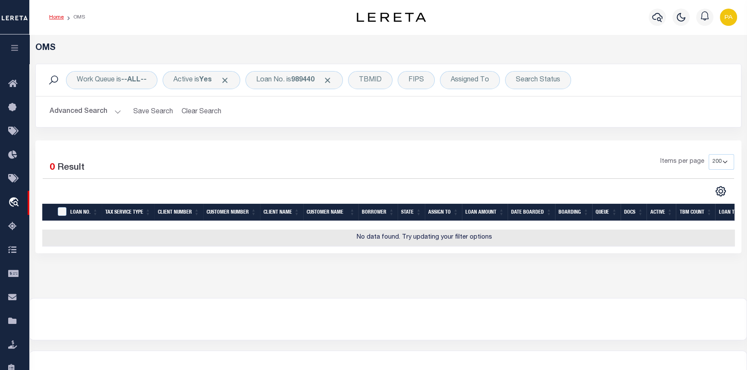
click at [58, 16] on link "Home" at bounding box center [56, 17] width 15 height 5
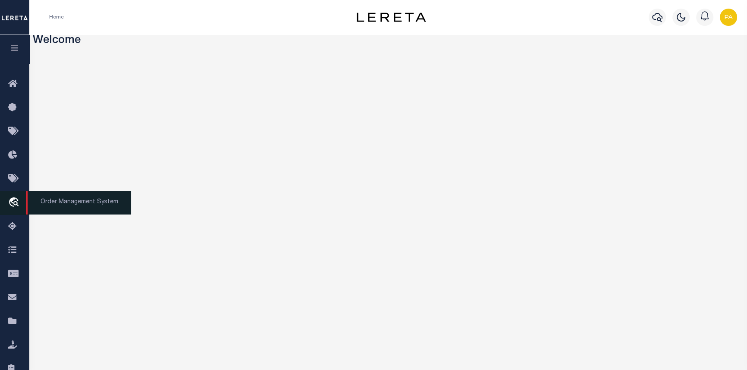
click at [60, 208] on span "Order Management System" at bounding box center [78, 203] width 105 height 24
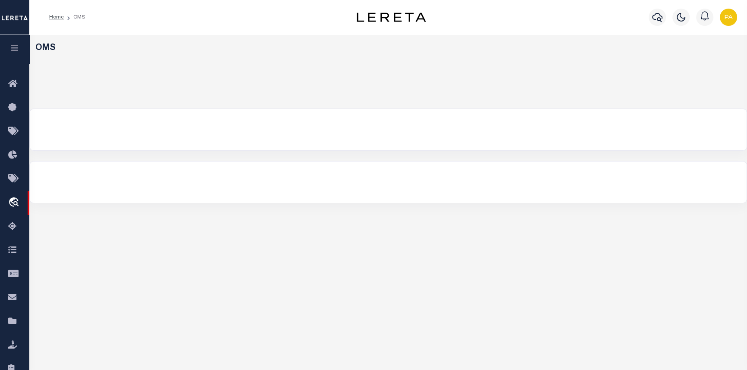
select select "200"
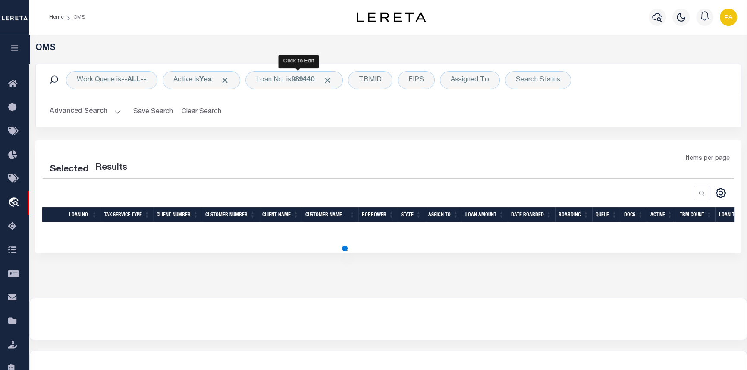
select select "200"
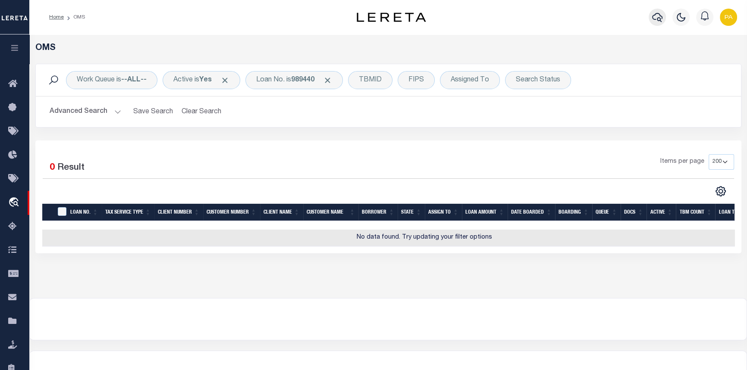
click at [659, 17] on icon "button" at bounding box center [657, 17] width 10 height 10
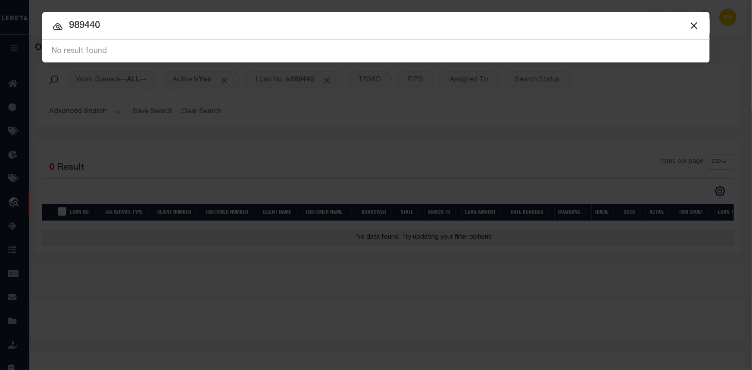
drag, startPoint x: 103, startPoint y: 26, endPoint x: 50, endPoint y: 25, distance: 52.2
click at [50, 25] on input "989440" at bounding box center [376, 26] width 668 height 15
click at [86, 27] on input "605GILLIAM" at bounding box center [376, 26] width 668 height 15
type input "605 FGILLIAM"
drag, startPoint x: 142, startPoint y: 28, endPoint x: -2, endPoint y: -2, distance: 147.2
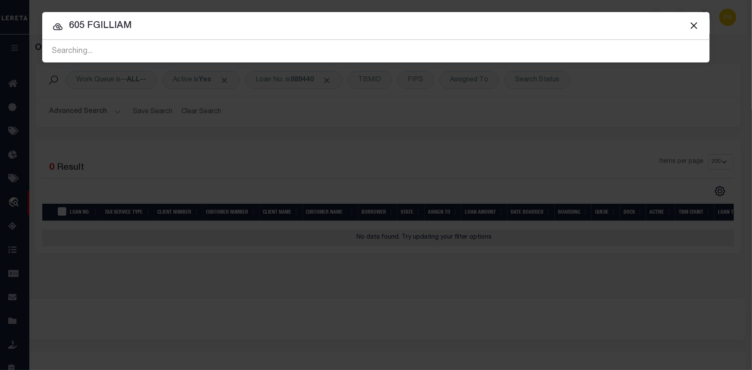
click at [0, 0] on html "Home OMS" at bounding box center [376, 228] width 752 height 457
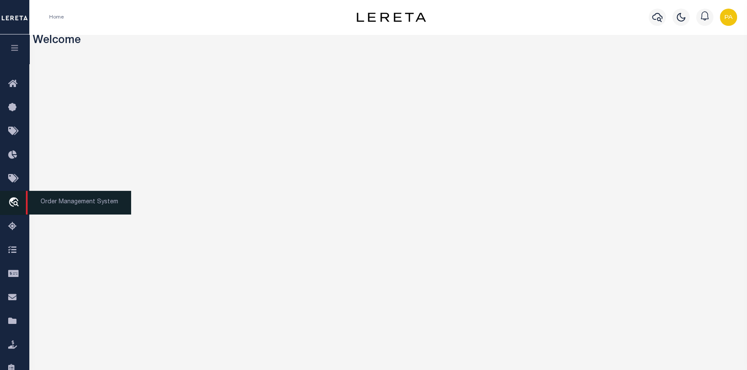
click at [81, 206] on span "Order Management System" at bounding box center [78, 203] width 105 height 24
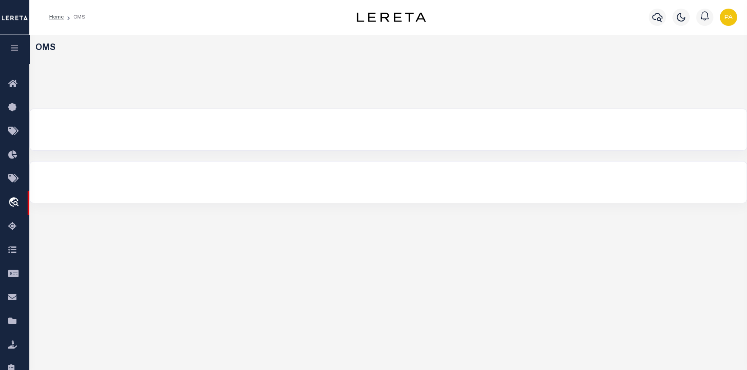
select select "200"
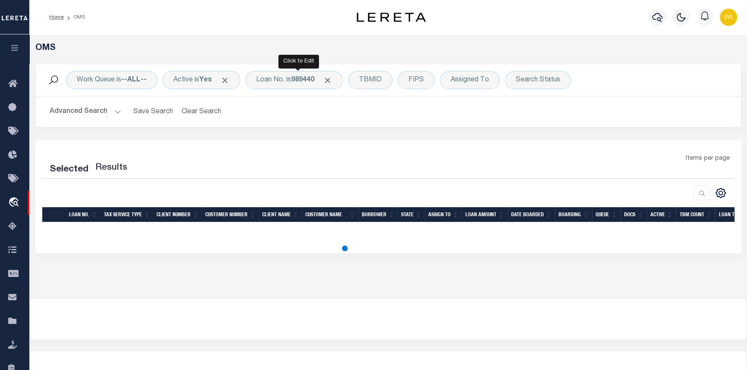
select select "200"
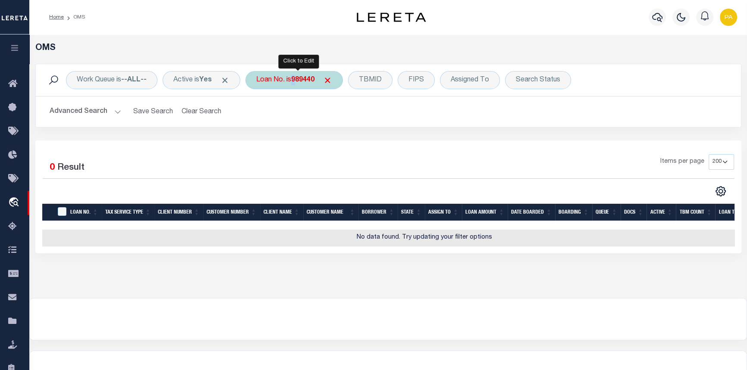
click at [298, 82] on b "989440" at bounding box center [302, 80] width 23 height 7
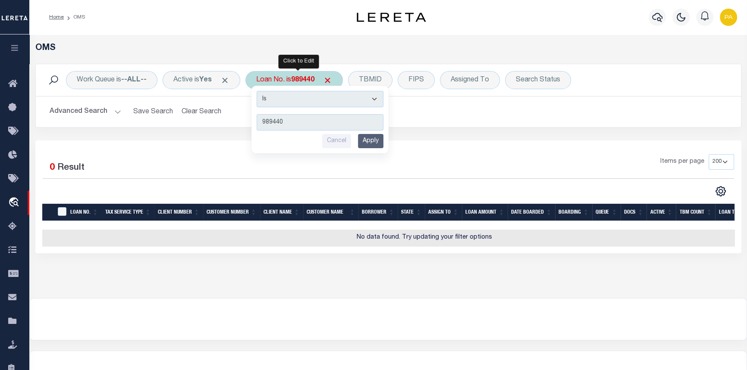
click at [339, 145] on input "Cancel" at bounding box center [336, 141] width 29 height 14
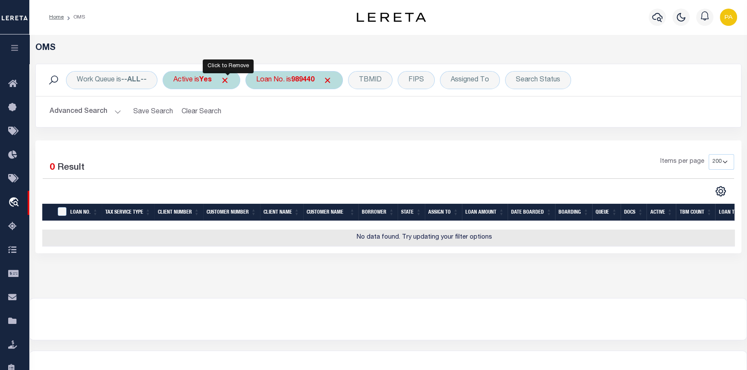
click at [227, 78] on span "Click to Remove" at bounding box center [224, 80] width 9 height 9
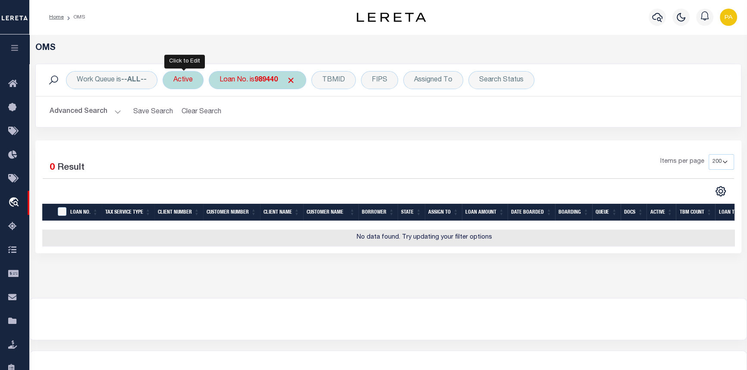
click at [194, 84] on div "Active" at bounding box center [183, 80] width 41 height 18
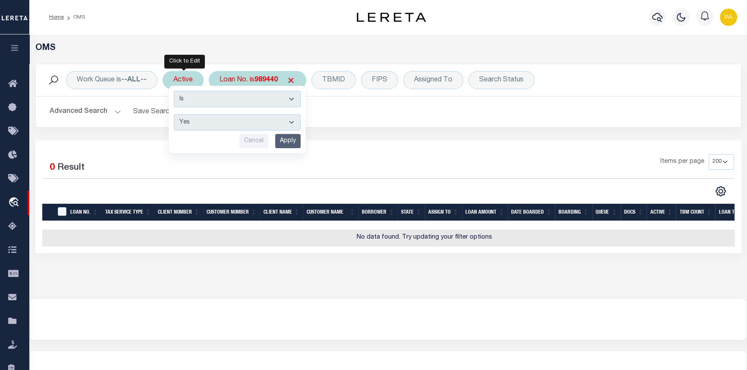
click at [297, 121] on select "Yes No" at bounding box center [237, 122] width 127 height 16
select select "false"
click at [175, 114] on select "Yes No" at bounding box center [237, 122] width 127 height 16
click at [288, 142] on input "Apply" at bounding box center [287, 141] width 25 height 14
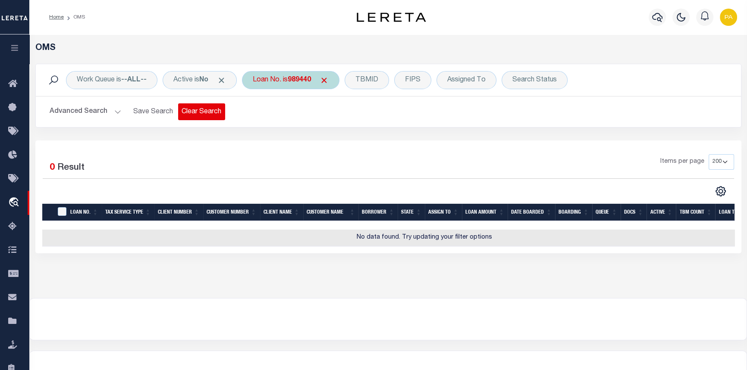
click at [193, 114] on button "Clear Search" at bounding box center [201, 111] width 47 height 17
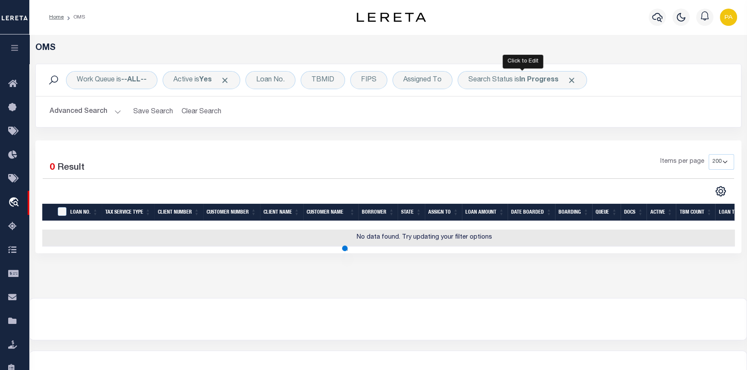
click at [570, 81] on span at bounding box center [571, 80] width 9 height 9
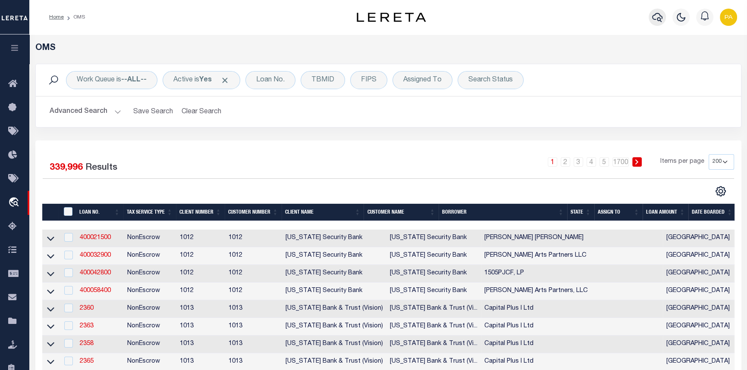
click at [654, 15] on button "button" at bounding box center [656, 17] width 17 height 17
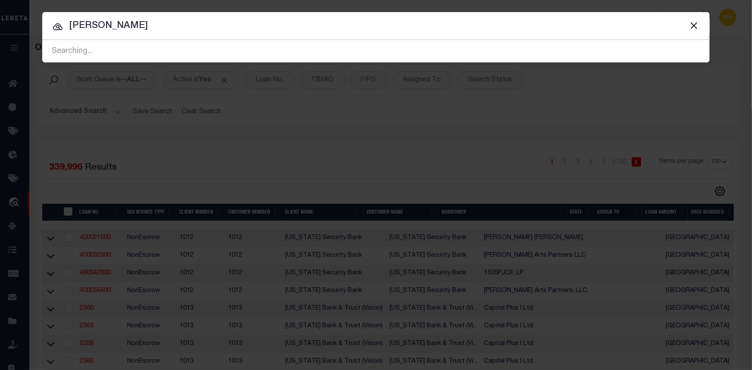
click at [185, 29] on input "MARIA FLOR FLORES-CASSTILLO" at bounding box center [376, 26] width 668 height 15
type input "[PERSON_NAME]"
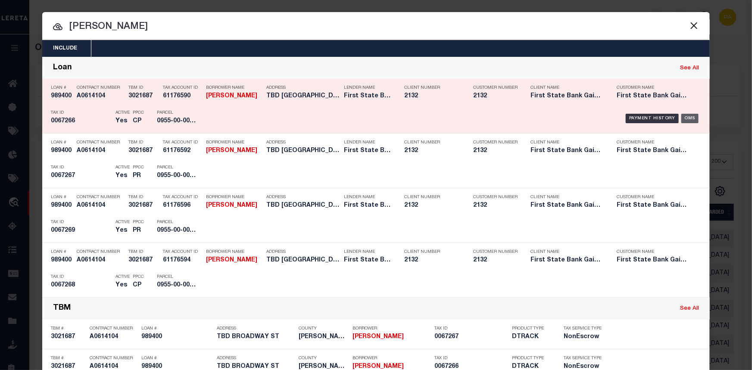
click at [682, 120] on div "OMS" at bounding box center [691, 118] width 18 height 9
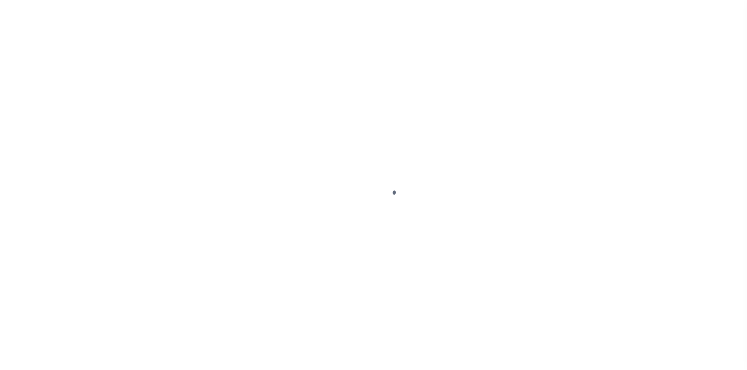
select select "NonEscrow"
type input "TBD BROADWAY ST"
select select
type input "ARDMORE, OK 73401"
type input "OK"
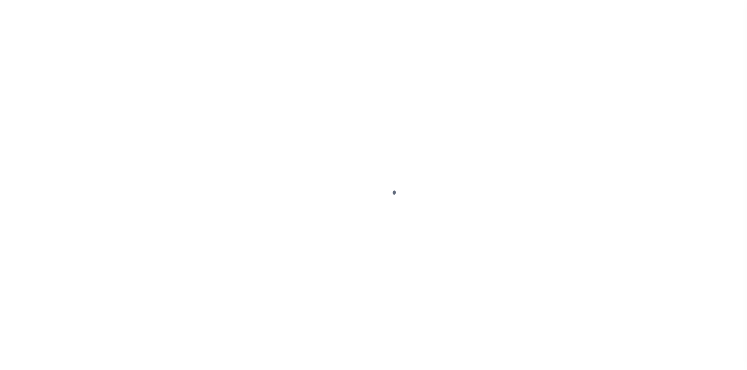
select select
type textarea "LOT ONE (1), BLOCK ONE (1) LOAN # SHOULD BE 989440"
select select "5033"
select select "2482"
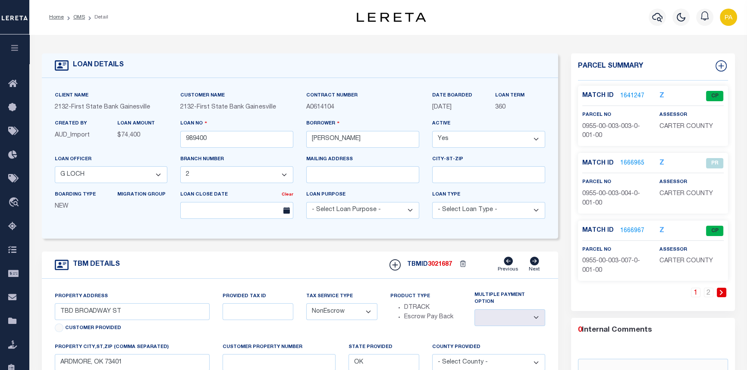
click at [625, 94] on link "1641247" at bounding box center [632, 96] width 24 height 9
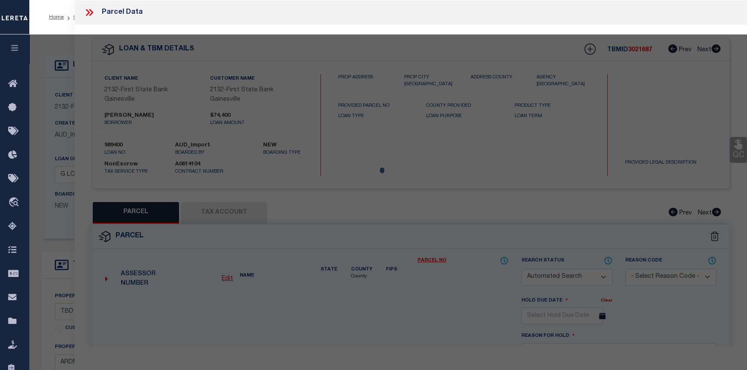
checkbox input "false"
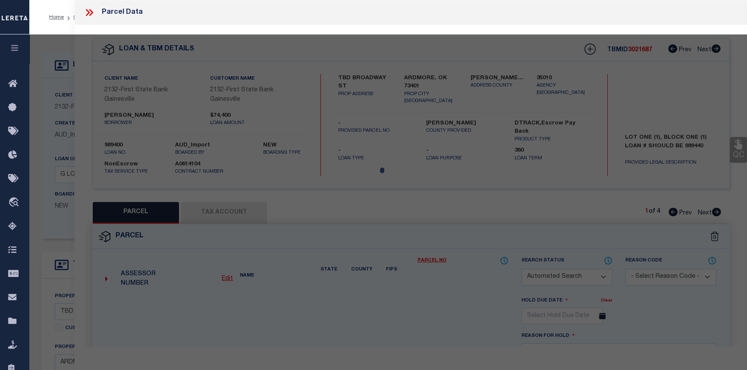
select select "CP"
type input "WEBB BRANDON AND KERRI"
select select
type input "27A PLAINVIEW SCHOOL"
checkbox input "false"
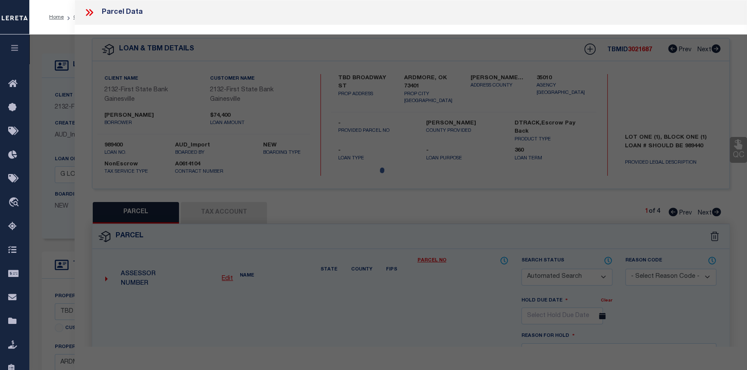
type input "ARDMORE OK 73401"
type textarea "PLAINVIEW ESTATES ADDITION 4, BLK 3 LOT 3 (330.03X5531.99X330.04X532.32) 4.03 A…"
type textarea "Spoke with assessor state, parcel 67267 is no longer active; combined with parc…"
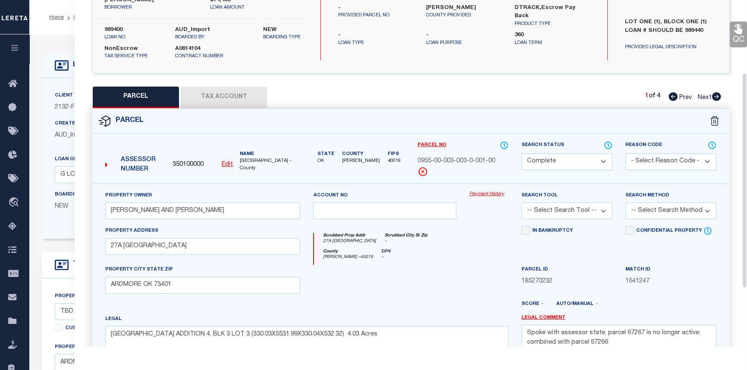
scroll to position [117, 0]
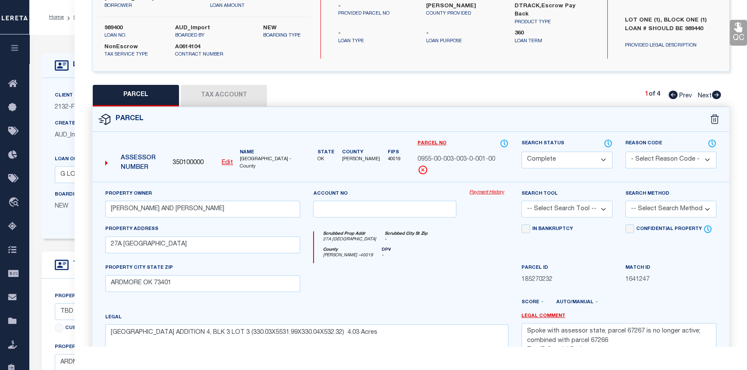
click at [714, 94] on icon at bounding box center [716, 95] width 9 height 9
select select "AS"
checkbox input "false"
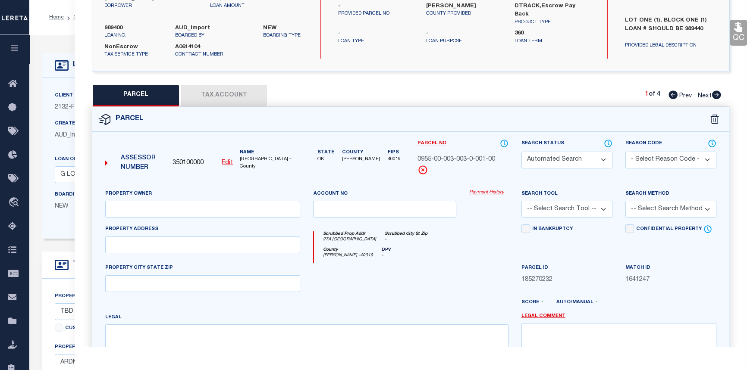
select select "PR"
type input "WEBB BRANDON AND KERRI"
select select
type input "27A PLAINVIEW SCHOOL"
type input "ARDMORE OK 73401"
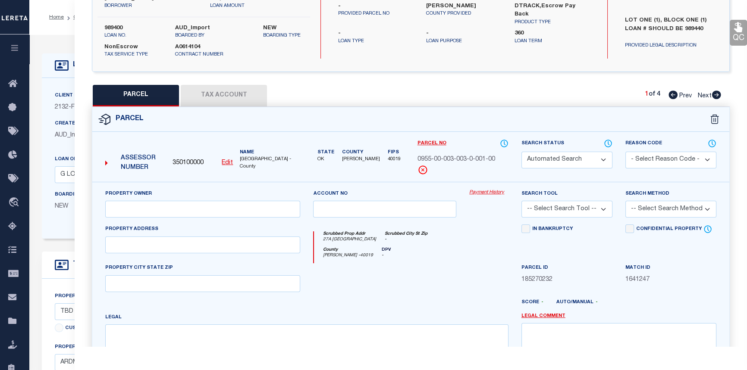
type textarea "PLAINVIEW ESTATES ADDITION 4, BLK 3 LOT 4 (330.04X661.11X33005X661.05) 5.00 Acr…"
type textarea "Spoke with assessor state parcel is no longer active; combine with parcel 67266…"
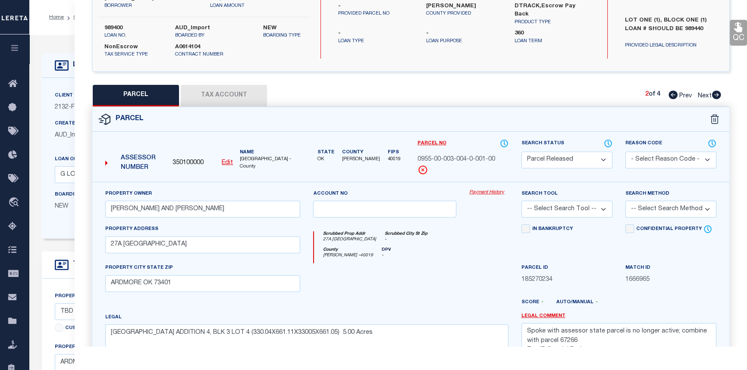
click at [714, 94] on icon at bounding box center [716, 95] width 9 height 9
select select "AS"
checkbox input "false"
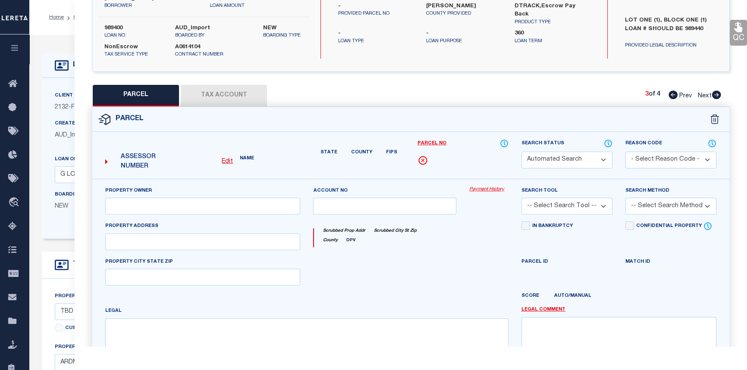
select select "CP"
type input "FLORES-CASTILLO MAIRA FLOR"
select select
type input "27A PLAINVIEW SCHOOL"
checkbox input "false"
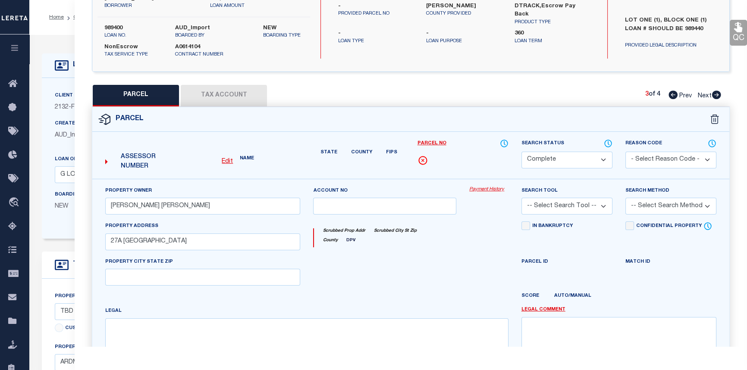
type input "ARDMORE OK 73401"
type textarea "PLAINVIEW ESTATES ADDITION 4, BLK 3 LOT 7 (330.04X661.05X330.06X661.02) 5.00 Ac…"
type textarea "Tax ID Special Project"
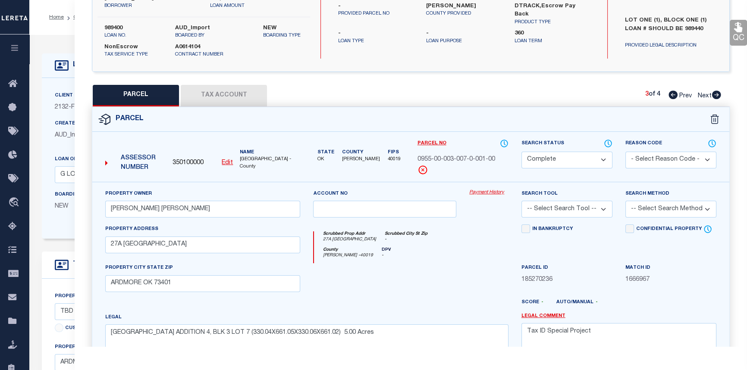
click at [714, 94] on icon at bounding box center [716, 95] width 9 height 9
select select "AS"
checkbox input "false"
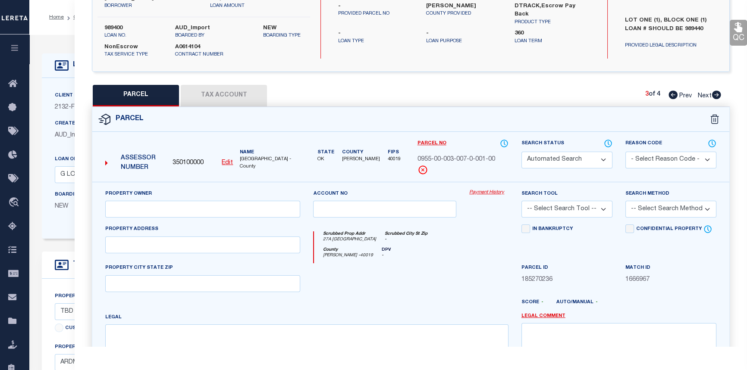
select select "PR"
type input "FLORES-CASTILLO MAIRA FLOR"
select select
type input "27A PLAINVIEW SCHOOL"
type input "ARDMORE OK 73401"
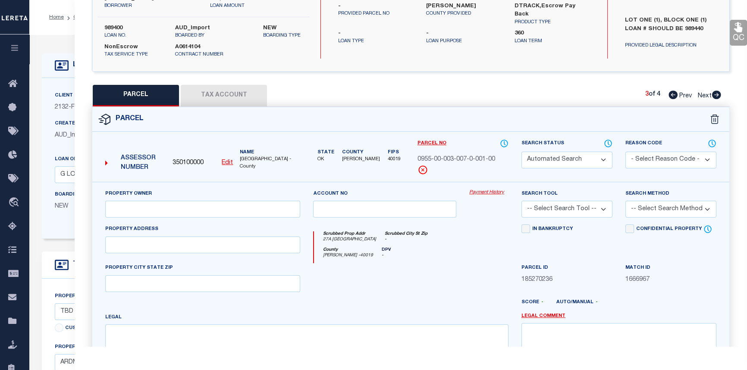
type textarea "PLAINVIEW ESTATES ADDITION 4, BLK 3 LOT 8 (330.03X532.32X330.04X532.67) 4.03 Ac…"
type textarea "parcel 67269 is no longer active, combined with parcel 67268 Tax ID Special Pro…"
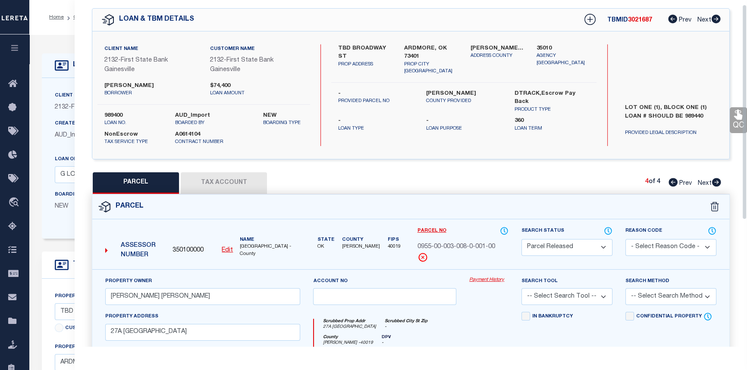
scroll to position [0, 0]
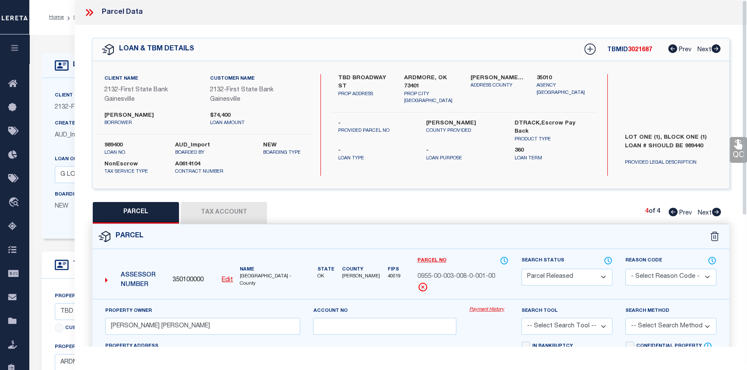
click at [90, 9] on icon at bounding box center [91, 12] width 4 height 7
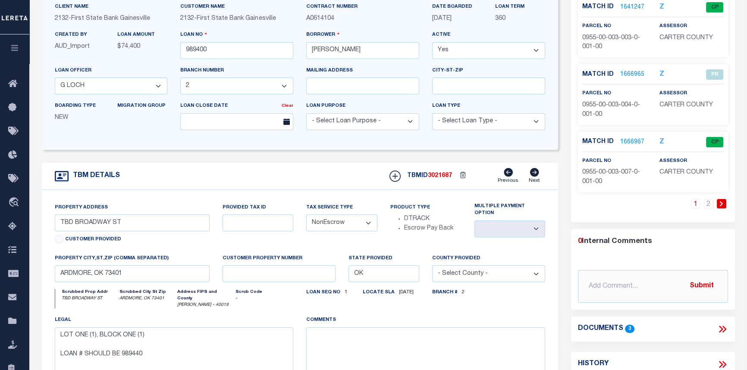
scroll to position [117, 0]
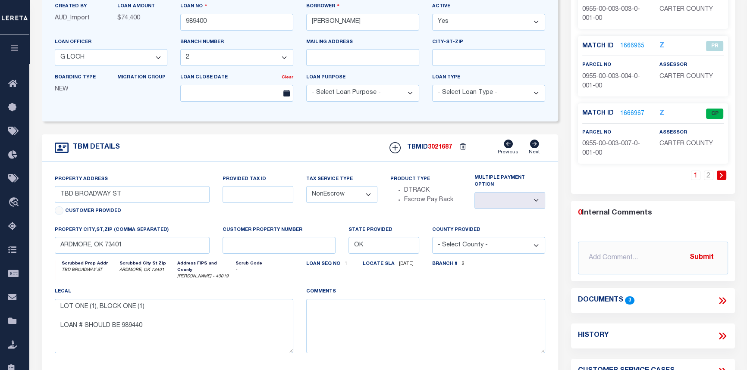
drag, startPoint x: 724, startPoint y: 299, endPoint x: 720, endPoint y: 302, distance: 4.9
click at [724, 299] on icon at bounding box center [722, 300] width 11 height 11
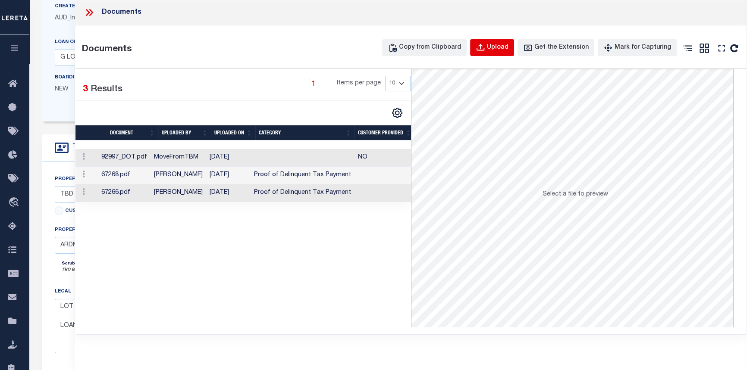
click at [500, 51] on div "Upload" at bounding box center [498, 47] width 22 height 9
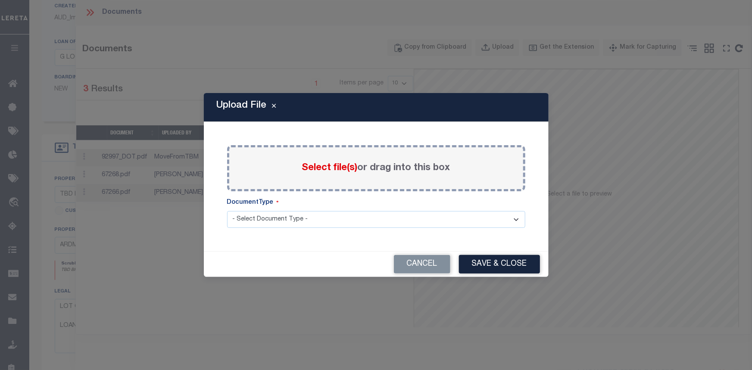
click at [316, 169] on span "Select file(s)" at bounding box center [330, 167] width 56 height 9
click at [0, 0] on input "Select file(s) or drag into this box" at bounding box center [0, 0] width 0 height 0
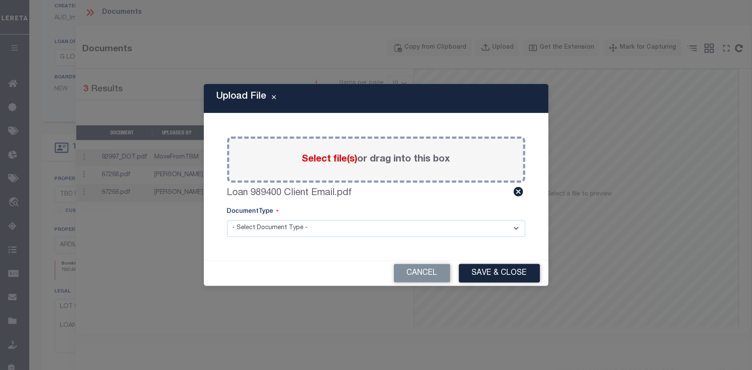
click at [263, 230] on select "- Select Document Type - Tax Service Documents" at bounding box center [376, 228] width 298 height 17
select select "TAX"
click at [227, 220] on select "- Select Document Type - Tax Service Documents" at bounding box center [376, 228] width 298 height 17
click at [485, 276] on button "Save & Close" at bounding box center [499, 273] width 81 height 19
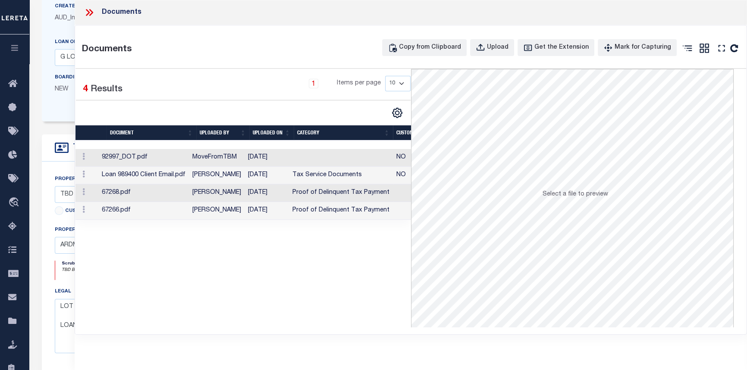
click at [244, 175] on td "Paula Kitchens" at bounding box center [217, 176] width 56 height 18
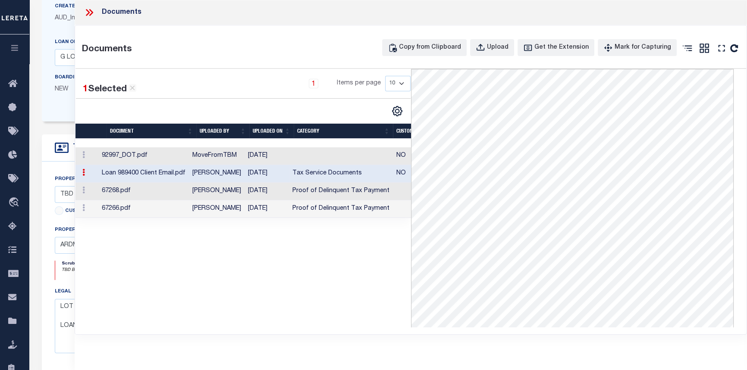
click at [90, 12] on icon at bounding box center [89, 12] width 11 height 11
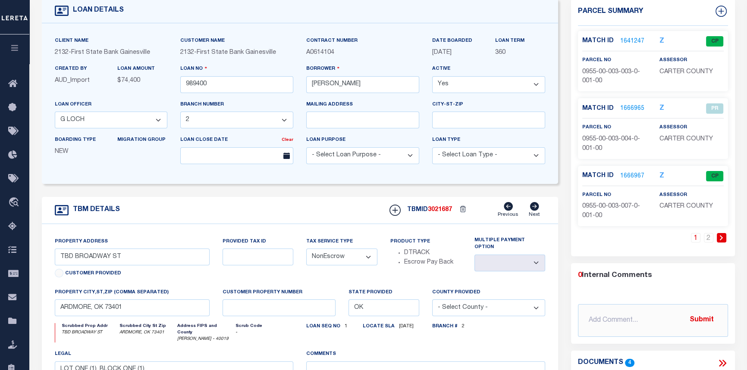
scroll to position [0, 0]
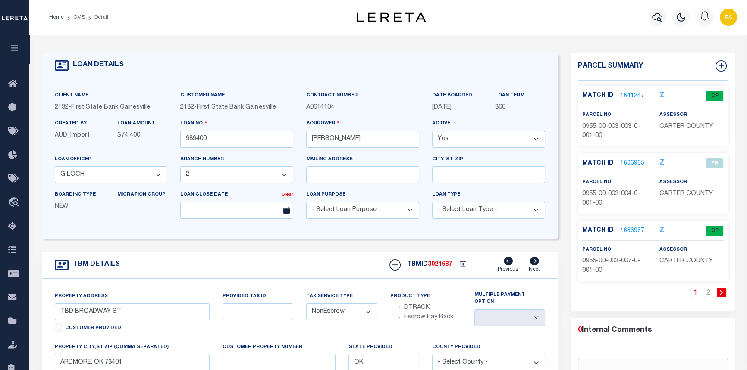
click at [535, 141] on select "Yes No" at bounding box center [488, 139] width 113 height 17
select select "False"
click at [435, 132] on select "Yes No" at bounding box center [488, 139] width 113 height 17
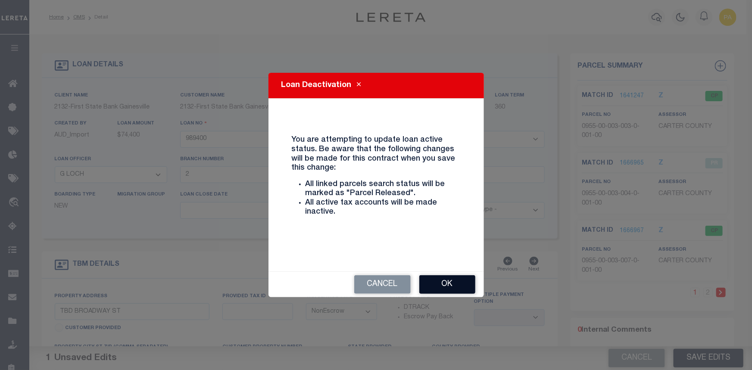
click at [448, 280] on button "Ok" at bounding box center [447, 284] width 56 height 19
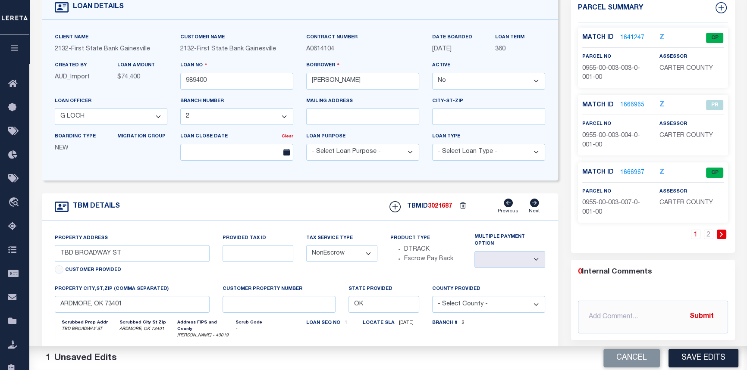
scroll to position [78, 0]
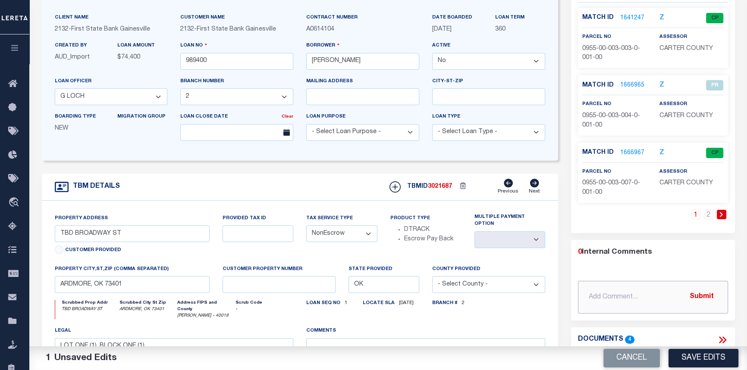
click at [602, 298] on input "text" at bounding box center [653, 297] width 150 height 33
type input "08/29/2025pk Loan inactivated per client request. CAS-48152."
click at [708, 296] on button "Submit" at bounding box center [701, 297] width 35 height 18
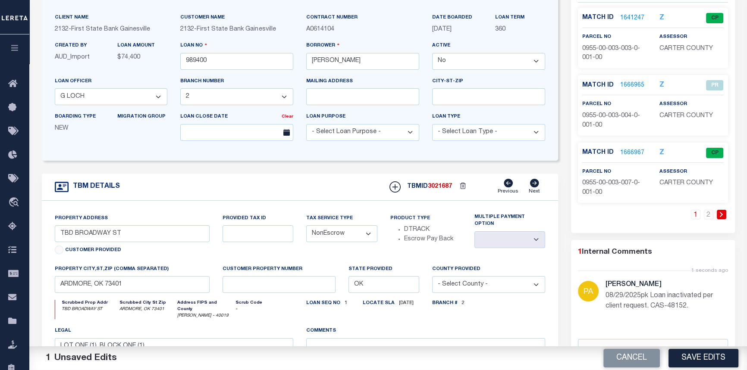
click at [692, 357] on button "Save Edits" at bounding box center [703, 358] width 70 height 19
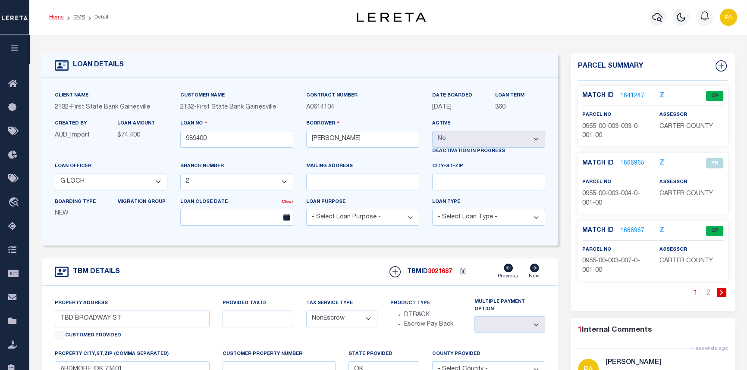
click at [54, 16] on link "Home" at bounding box center [56, 17] width 15 height 5
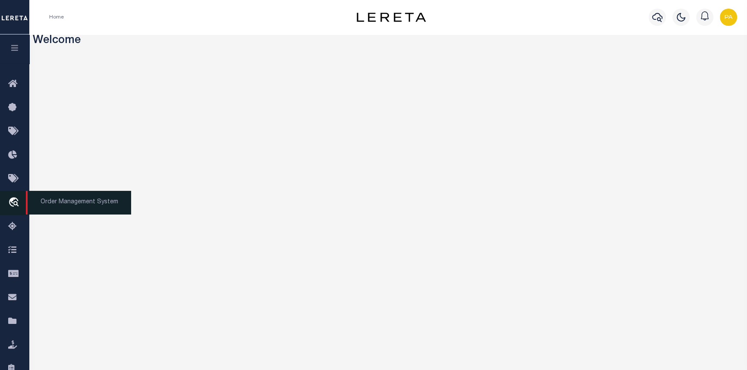
click at [106, 211] on span "Order Management System" at bounding box center [78, 203] width 105 height 24
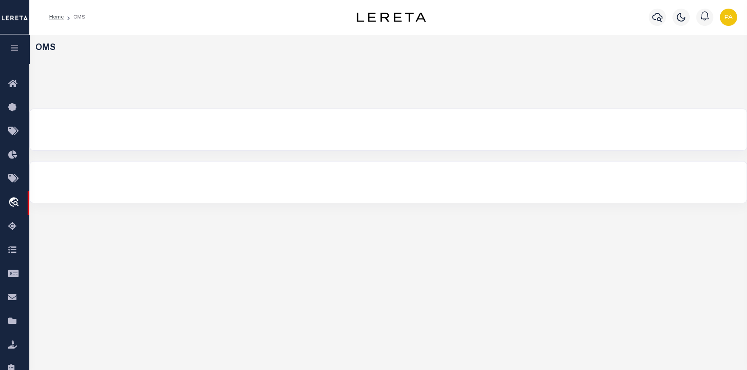
select select "200"
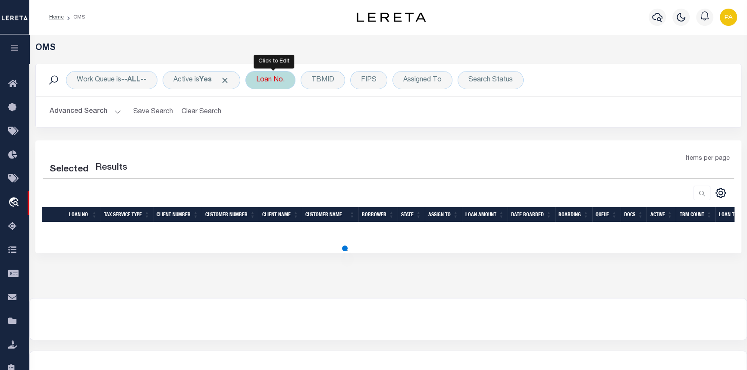
select select "200"
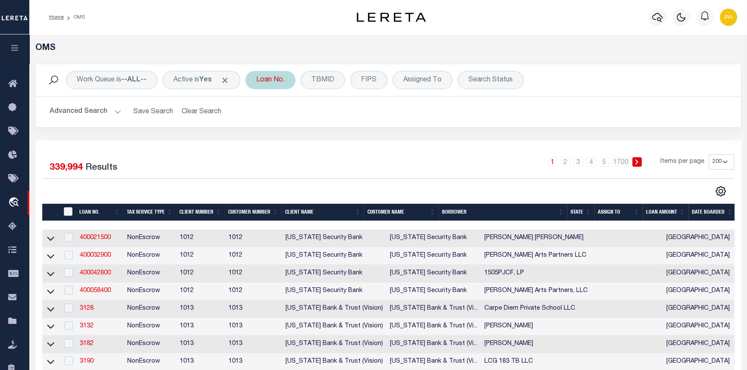
click at [278, 79] on div "Loan No." at bounding box center [270, 80] width 50 height 18
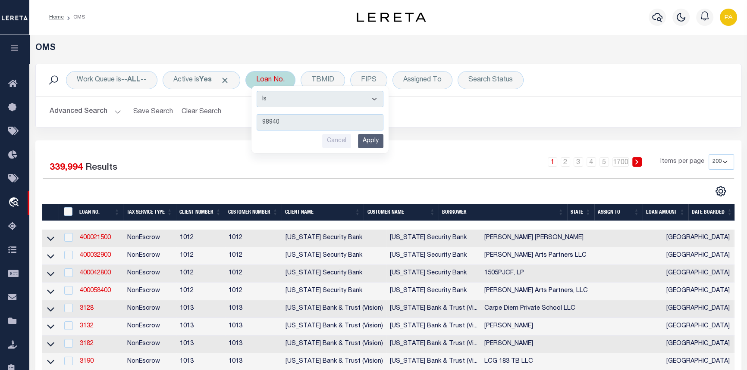
type input "989400"
click at [370, 137] on input "Apply" at bounding box center [370, 141] width 25 height 14
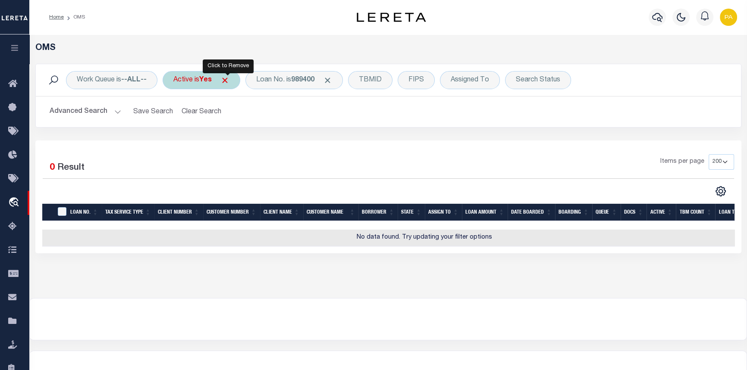
click at [228, 80] on span "Click to Remove" at bounding box center [224, 80] width 9 height 9
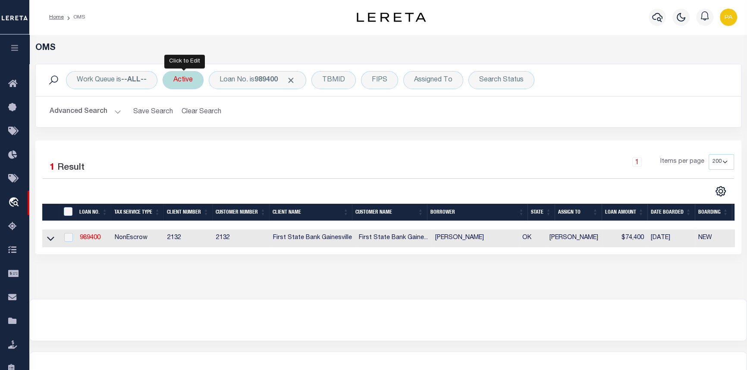
click at [197, 87] on div "Active" at bounding box center [183, 80] width 41 height 18
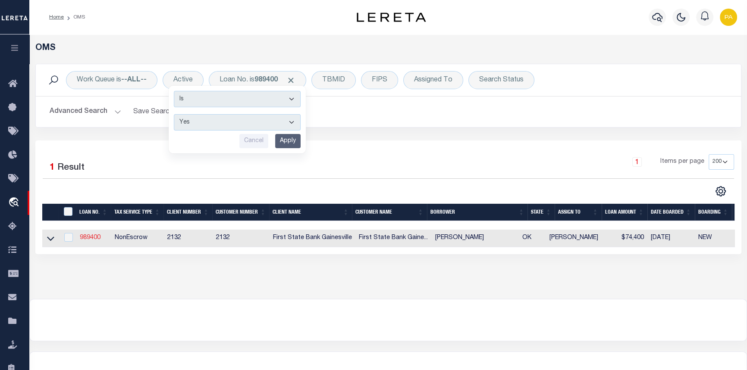
click at [89, 240] on link "989400" at bounding box center [90, 238] width 21 height 6
type input "989400"
type input "MARIA FLOR FLORES-CASTILLO"
select select "False"
select select
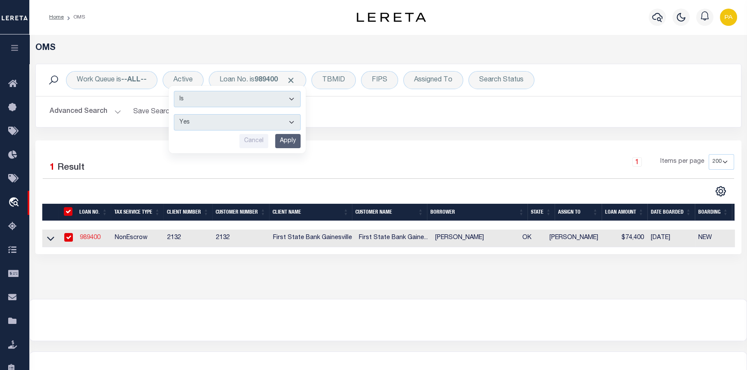
select select
select select "NonEscrow"
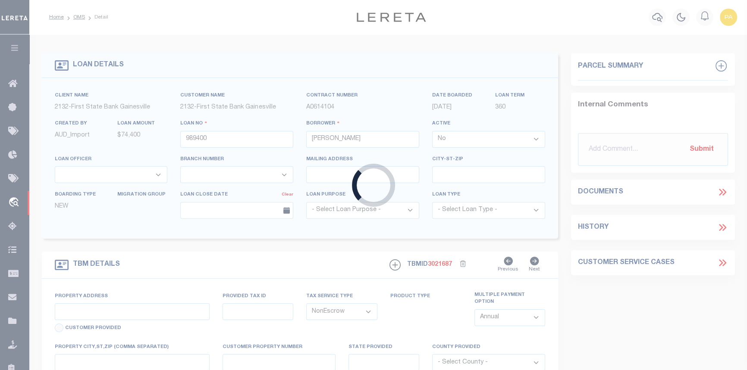
type input "TBD BROADWAY ST"
select select
type input "ARDMORE, OK 73401"
type input "OK"
type textarea "LOT ONE (1), BLOCK ONE (1) LOAN # SHOULD BE 989440"
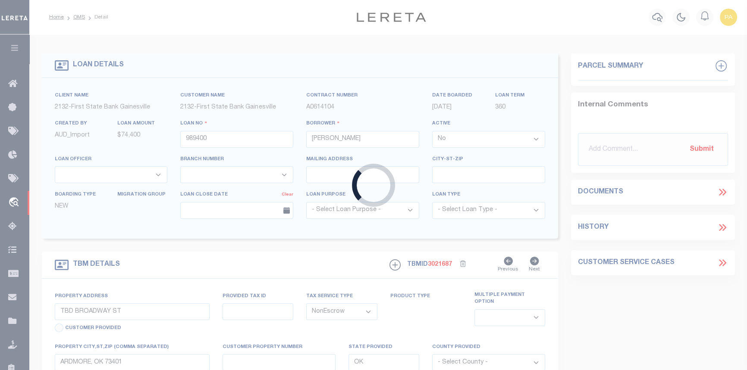
select select "5033"
select select "2482"
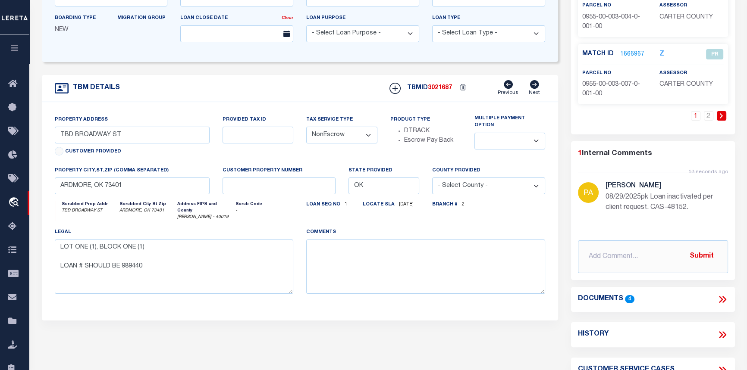
scroll to position [235, 0]
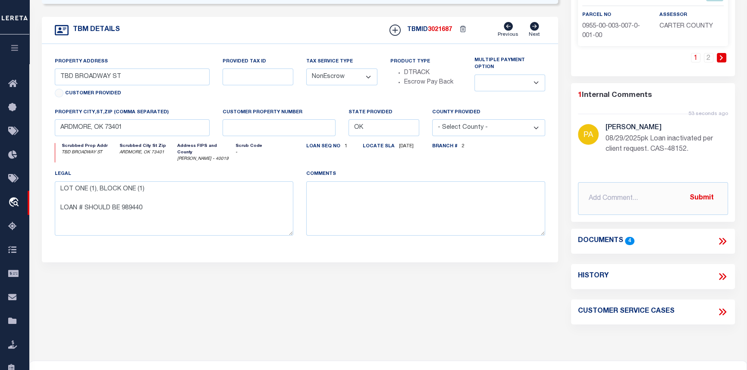
click at [724, 243] on icon at bounding box center [724, 241] width 4 height 7
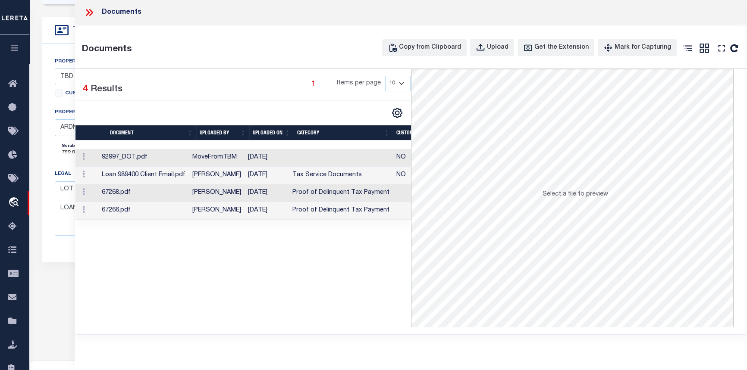
click at [88, 12] on icon at bounding box center [88, 12] width 4 height 7
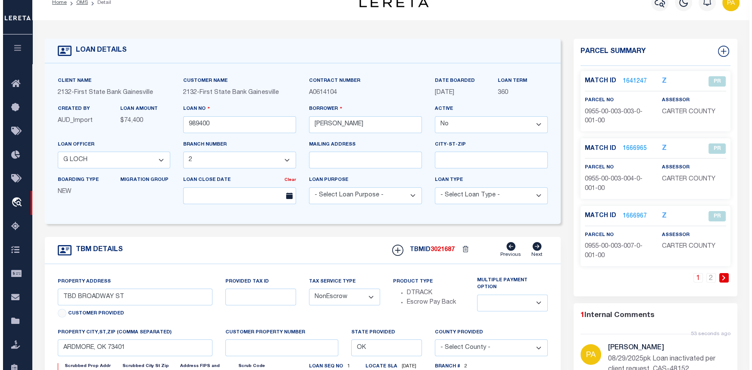
scroll to position [0, 0]
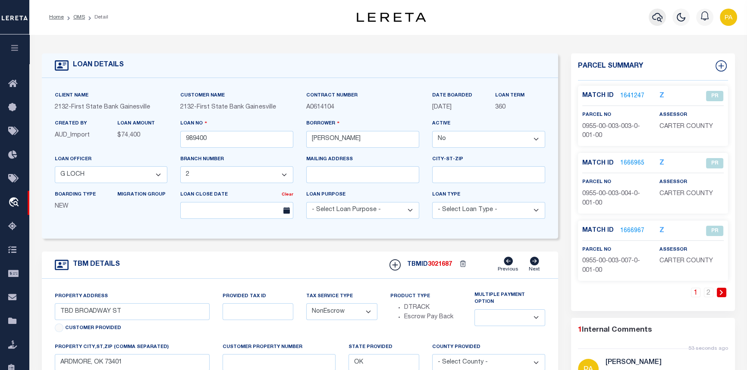
click at [656, 15] on icon "button" at bounding box center [657, 17] width 10 height 10
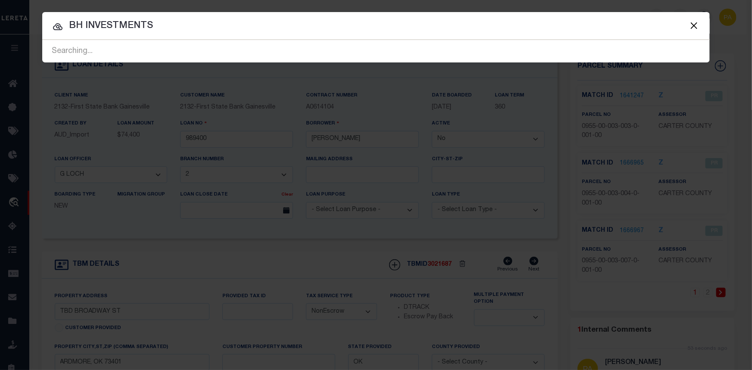
type input "BH INVESTMENTS"
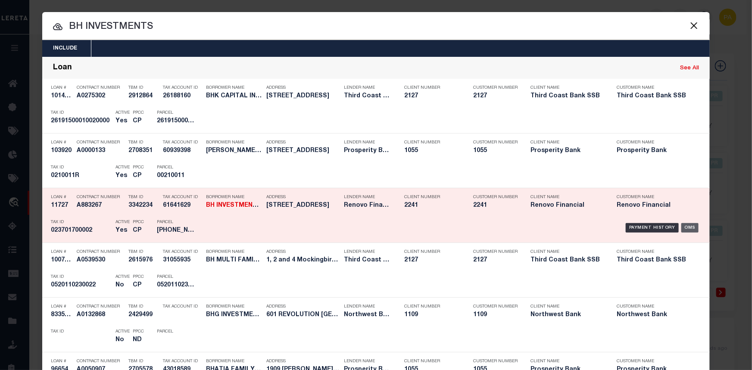
click at [690, 226] on div "OMS" at bounding box center [691, 227] width 18 height 9
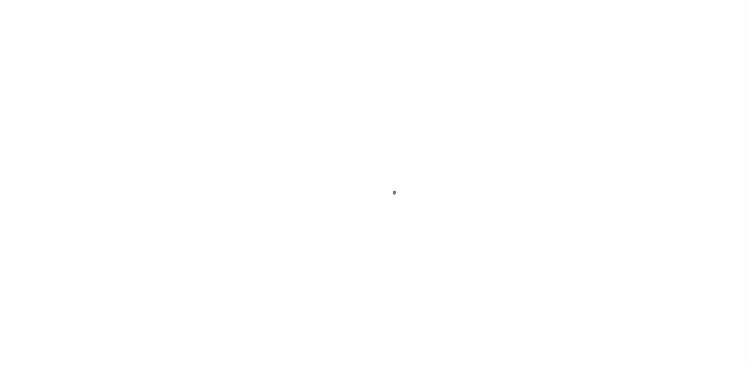
select select "10"
select select "Escrow"
type input "[STREET_ADDRESS]"
type input "[GEOGRAPHIC_DATA], CT 06704"
type input "a0kUS000001WTeD"
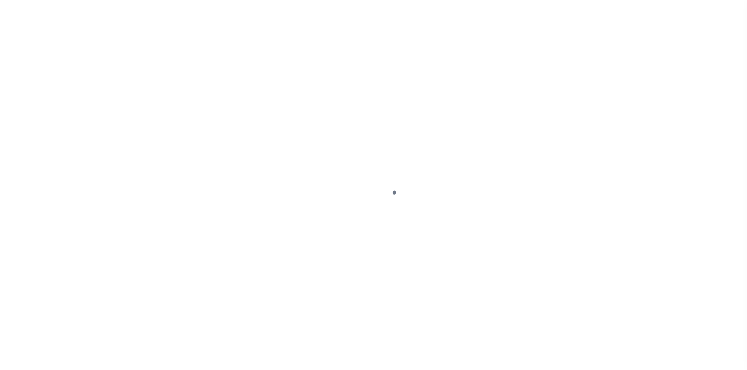
type input "CT"
select select
type textarea "LEGAL REQUIRED"
select select "25066"
select select
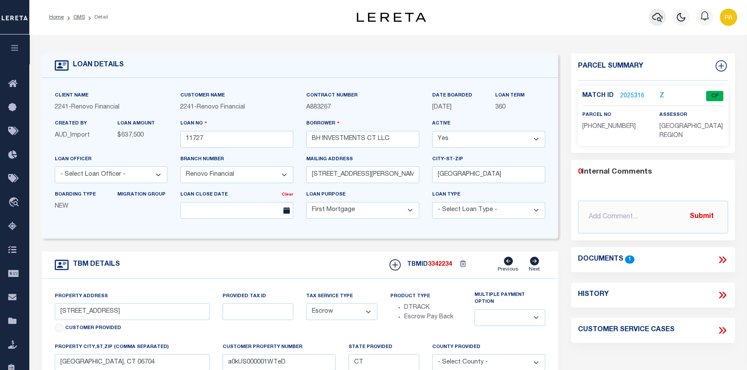
click at [655, 17] on icon "button" at bounding box center [657, 17] width 10 height 10
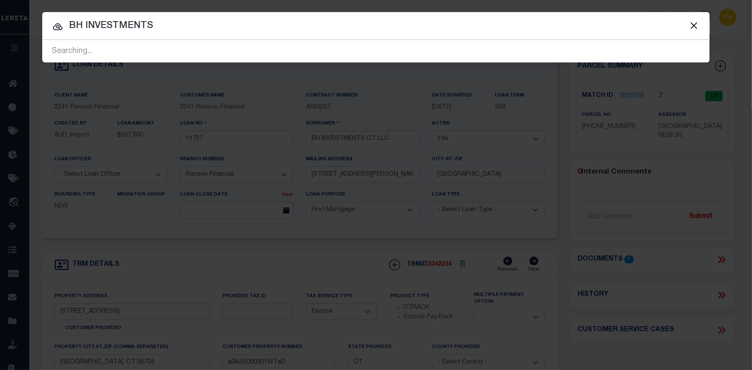
type input "BH INVESTMENTS"
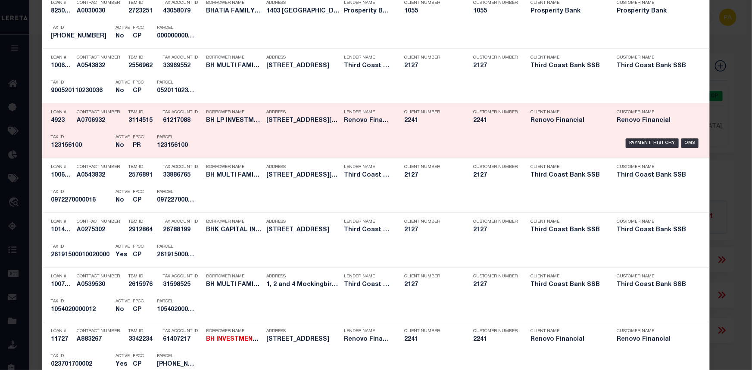
scroll to position [1019, 0]
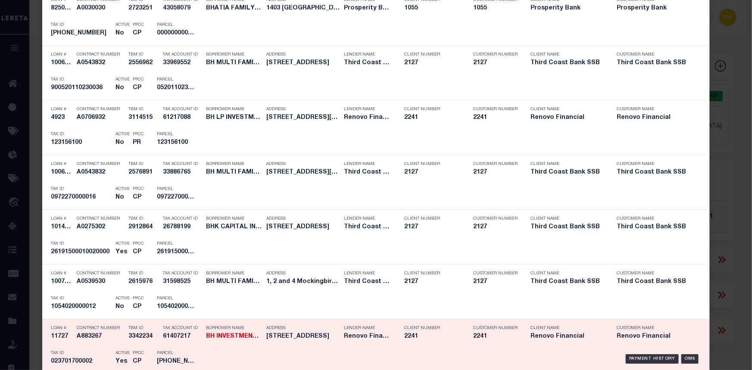
drag, startPoint x: 90, startPoint y: 359, endPoint x: 40, endPoint y: 358, distance: 49.6
click at [42, 358] on div "Loan # 11727 Contract Number A883267 TBM ID 3342234 Tax Account ID 61407217 202…" at bounding box center [376, 346] width 668 height 55
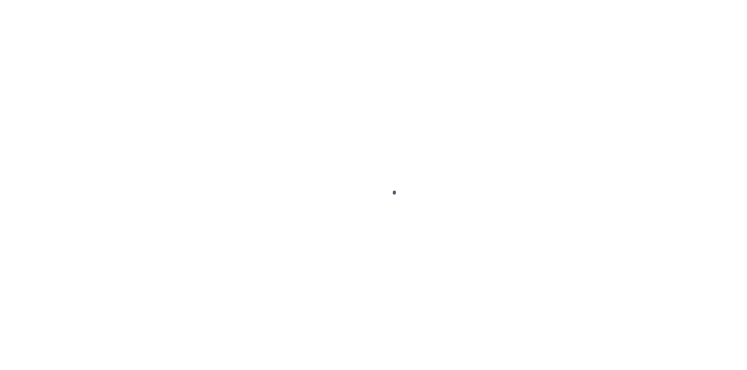
select select "10"
select select "Escrow"
select select
select select "25066"
select select
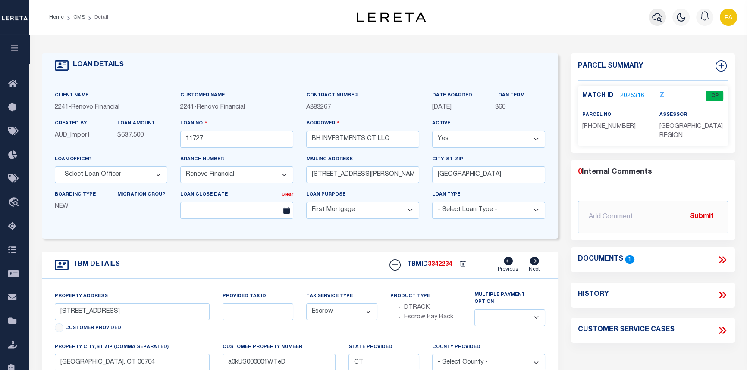
click at [658, 19] on icon "button" at bounding box center [657, 17] width 10 height 10
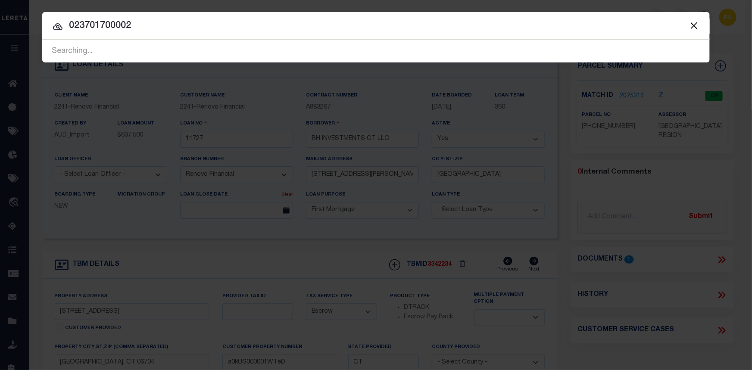
type input "023701700002"
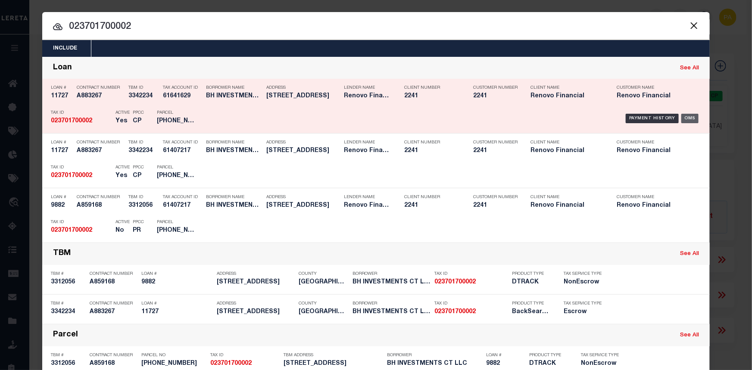
click at [687, 115] on div "OMS" at bounding box center [691, 118] width 18 height 9
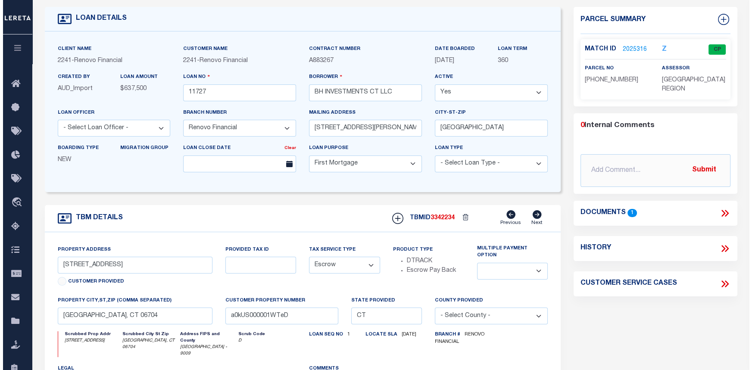
scroll to position [78, 0]
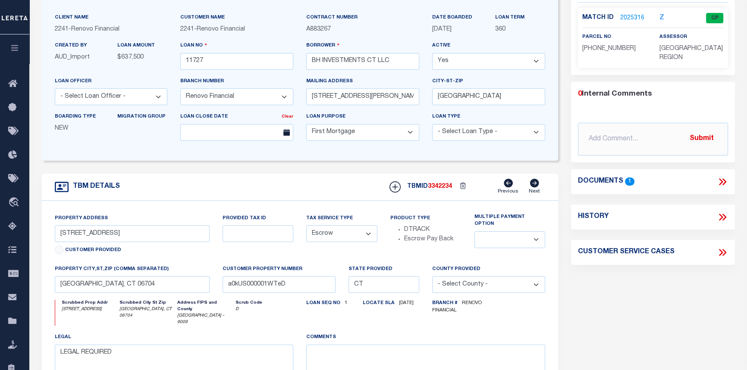
click at [725, 181] on icon at bounding box center [724, 181] width 4 height 7
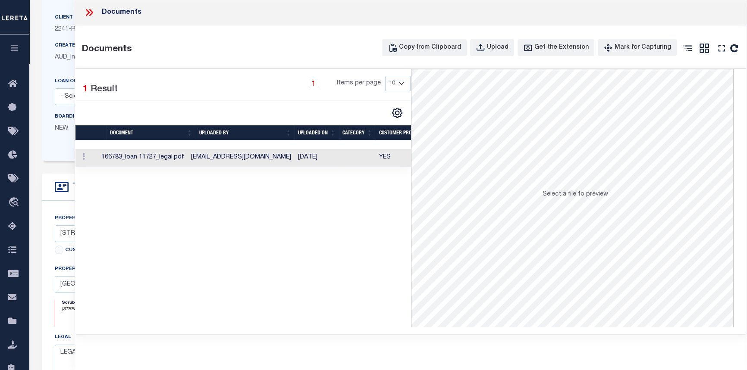
click at [211, 159] on td "tstevenson@renovofinancial.com" at bounding box center [241, 158] width 107 height 18
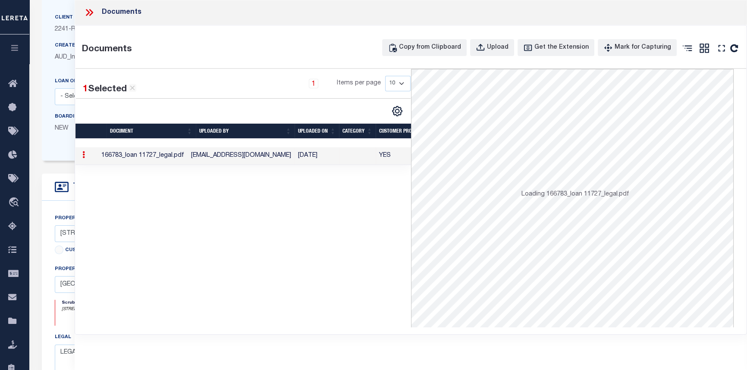
click at [211, 159] on td "tstevenson@renovofinancial.com" at bounding box center [241, 156] width 107 height 18
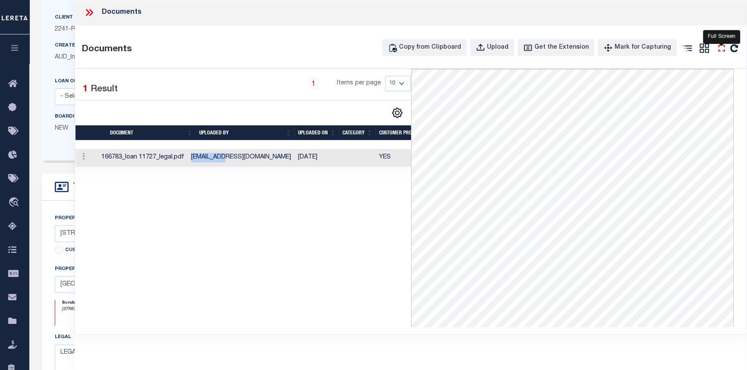
click at [718, 49] on icon "" at bounding box center [721, 48] width 6 height 6
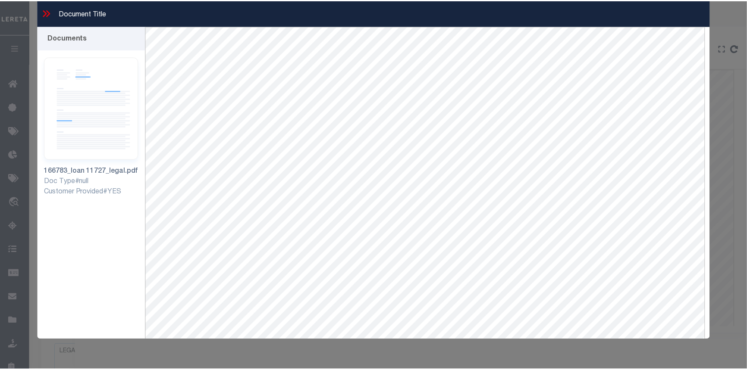
scroll to position [37, 0]
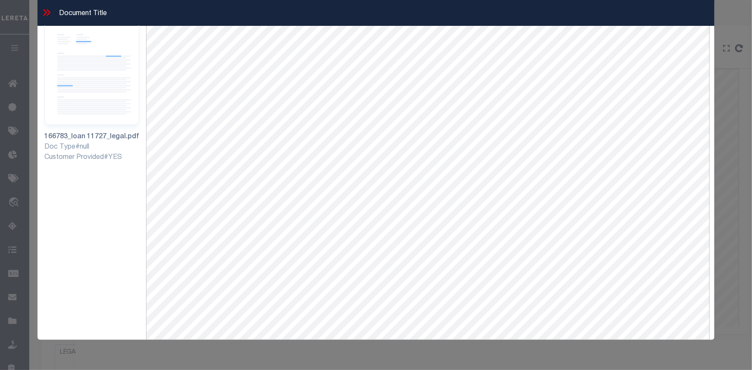
click at [47, 11] on icon at bounding box center [49, 12] width 4 height 7
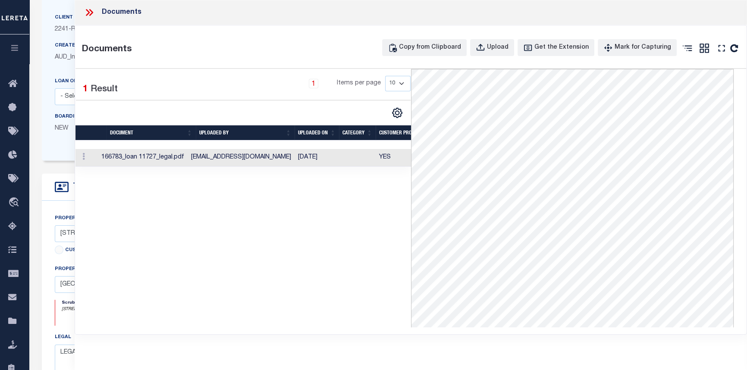
click at [92, 15] on icon at bounding box center [89, 12] width 11 height 11
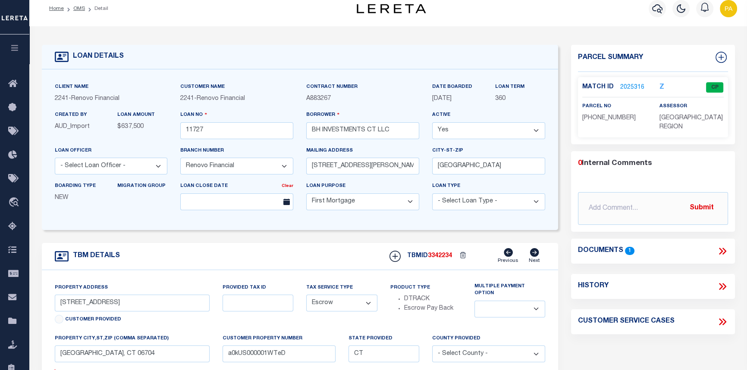
scroll to position [0, 0]
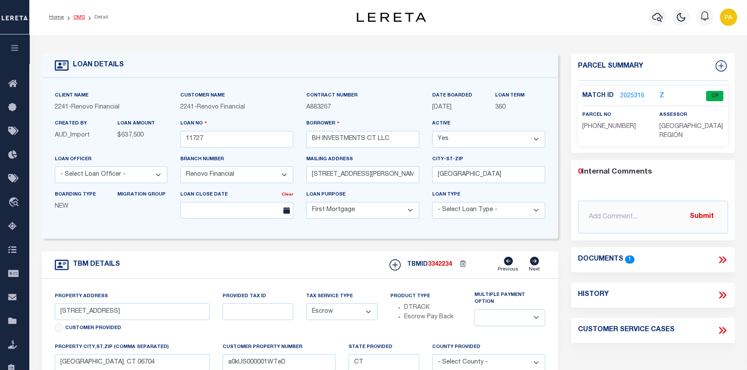
click at [76, 15] on link "OMS" at bounding box center [79, 17] width 12 height 5
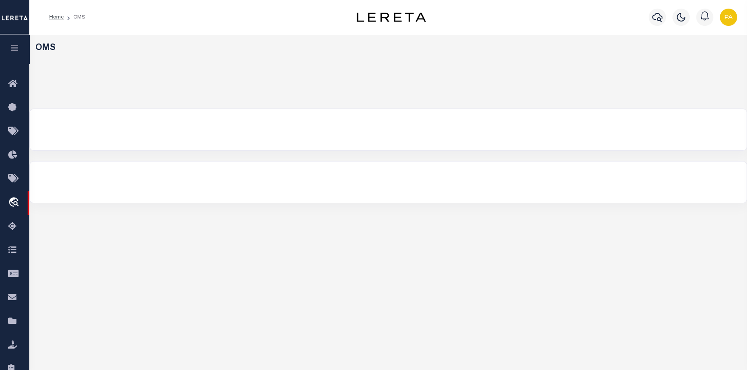
select select "200"
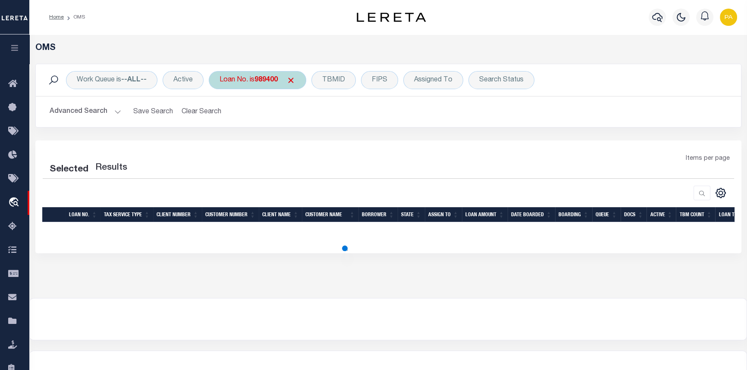
select select "200"
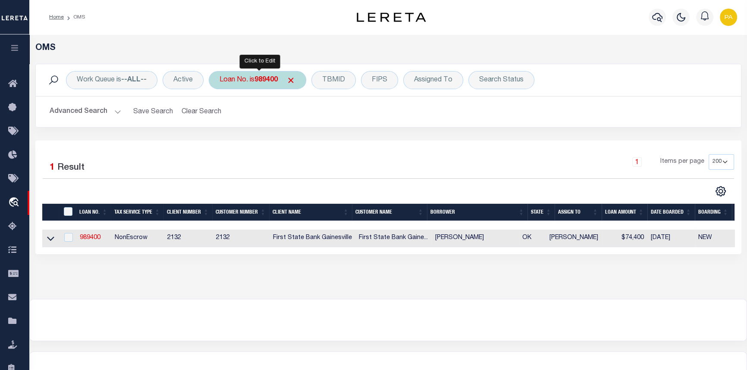
click at [258, 77] on b "989400" at bounding box center [265, 80] width 23 height 7
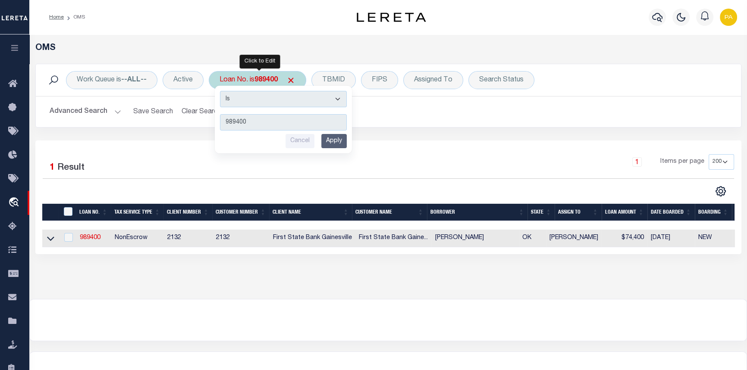
type input "90000103"
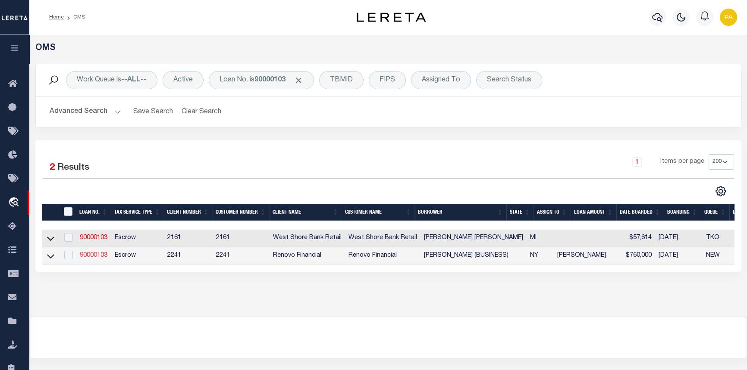
click at [88, 258] on link "90000103" at bounding box center [94, 256] width 28 height 6
type input "90000103"
type input "[PERSON_NAME] (BUSINESS)"
select select
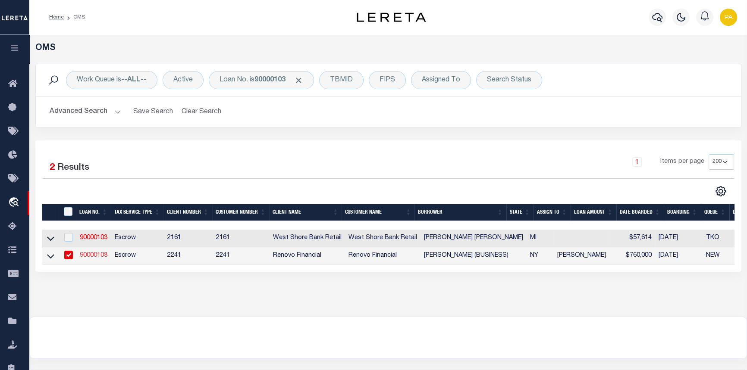
select select "10"
select select "Escrow"
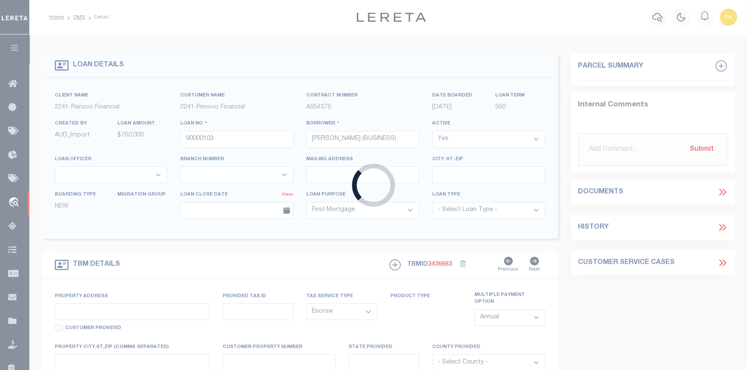
type input "434 WARWICK ST"
type input "[GEOGRAPHIC_DATA]"
type input "a0kUS00000AmTzd"
type input "NY"
select select "25067"
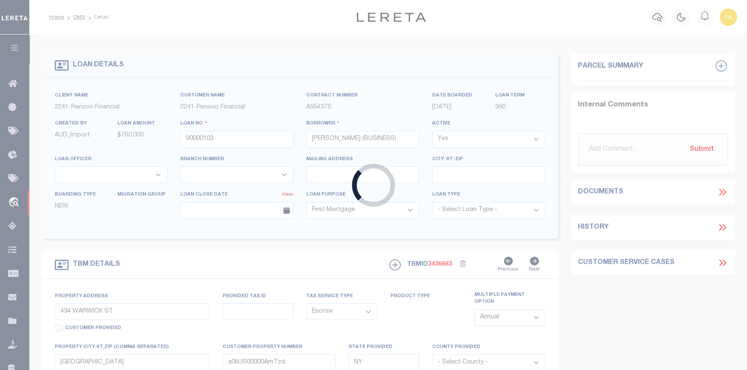
select select
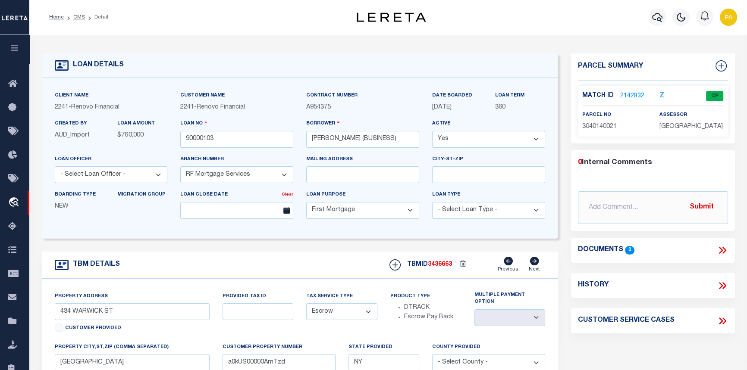
click at [631, 92] on link "2142832" at bounding box center [632, 96] width 24 height 9
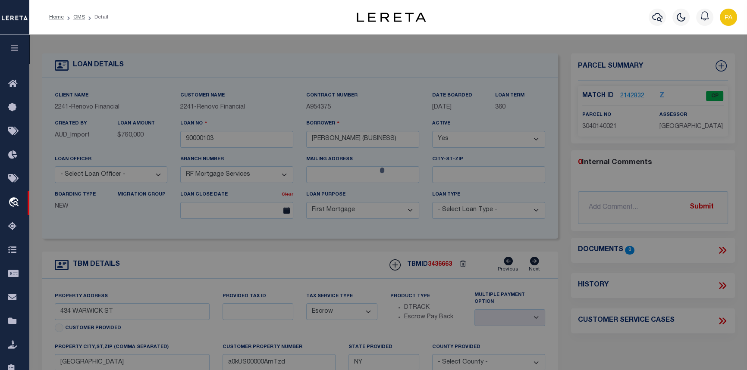
checkbox input "false"
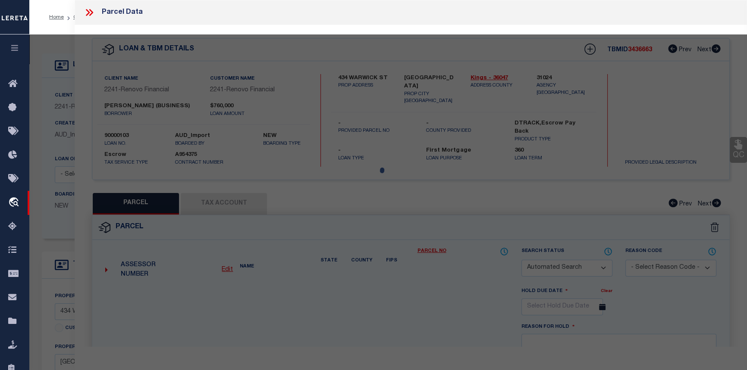
select select "CP"
type input "[PERSON_NAME][DEMOGRAPHIC_DATA]"
select select "AGW"
select select "ADD"
type input "[GEOGRAPHIC_DATA]"
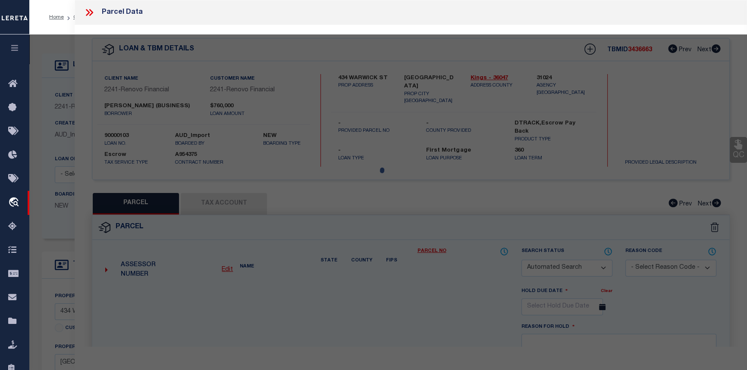
type input "[GEOGRAPHIC_DATA]"
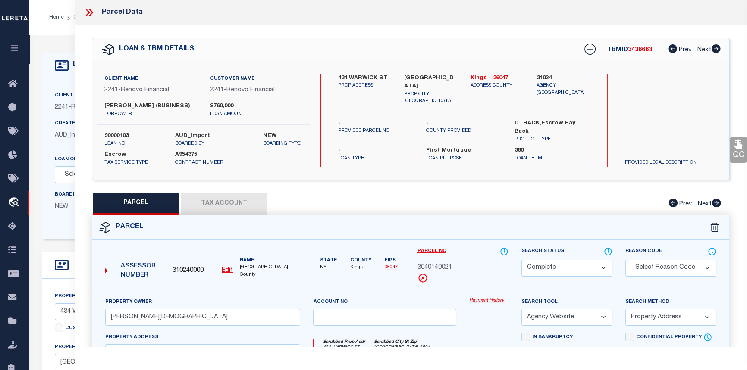
click at [480, 300] on link "Payment History" at bounding box center [488, 300] width 39 height 7
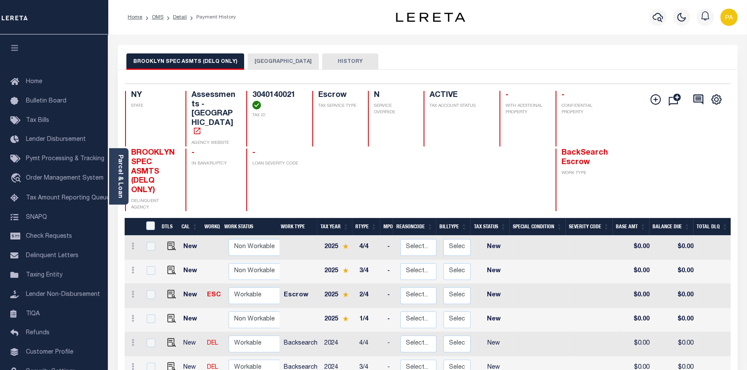
click at [275, 60] on button "BROOKLYN CITY" at bounding box center [282, 61] width 71 height 16
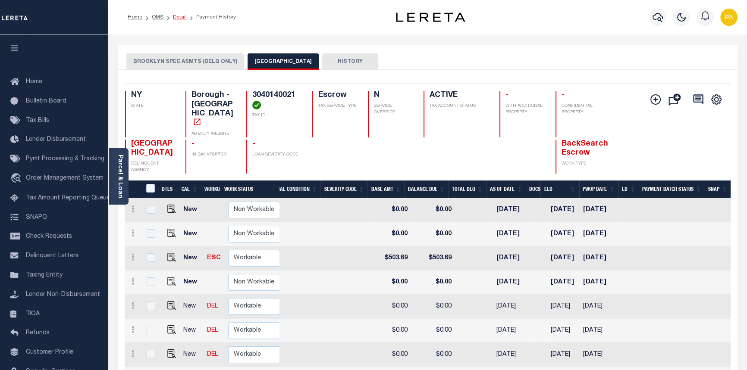
click at [184, 17] on link "Detail" at bounding box center [180, 17] width 14 height 5
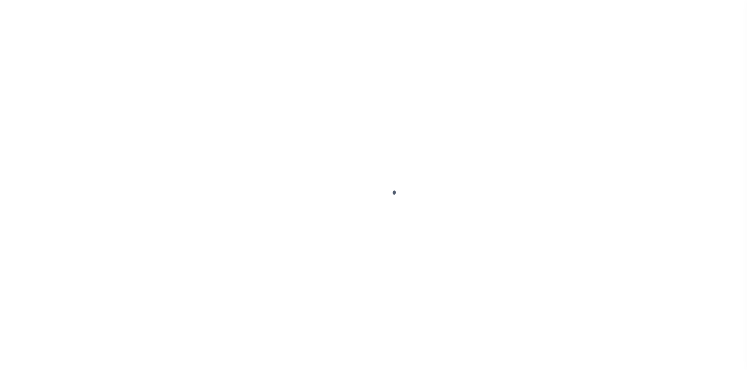
select select "10"
select select "Escrow"
type input "434 WARWICK ST"
type input "[GEOGRAPHIC_DATA]"
type input "a0kUS00000AmTzd"
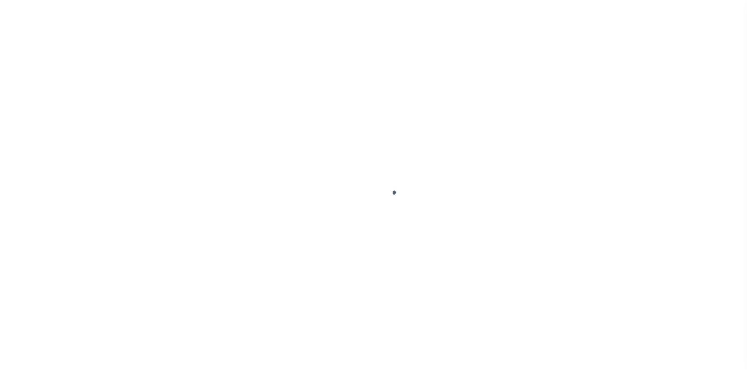
type input "NY"
select select "25067"
select select
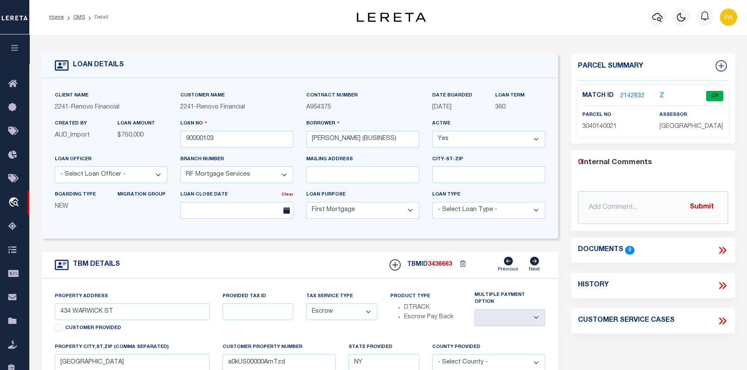
click at [622, 97] on link "2142832" at bounding box center [632, 96] width 24 height 9
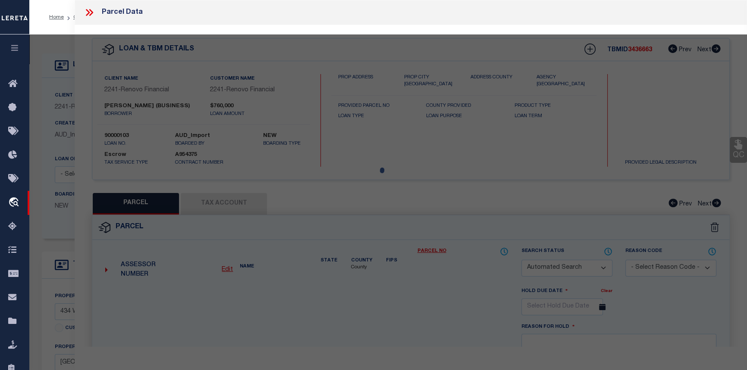
checkbox input "false"
select select "CP"
type input "[PERSON_NAME][DEMOGRAPHIC_DATA]"
select select "AGW"
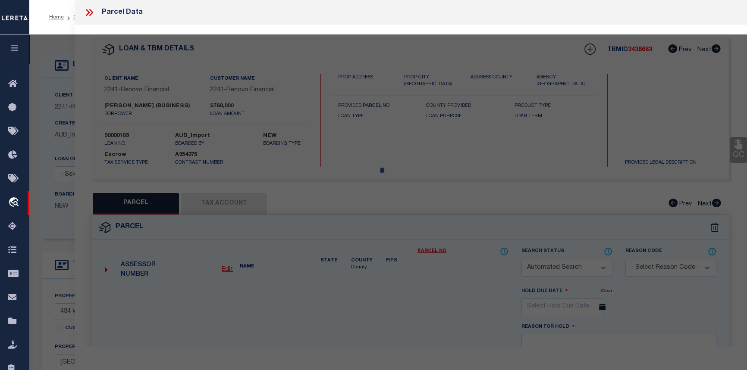
select select "ADD"
type input "[GEOGRAPHIC_DATA]"
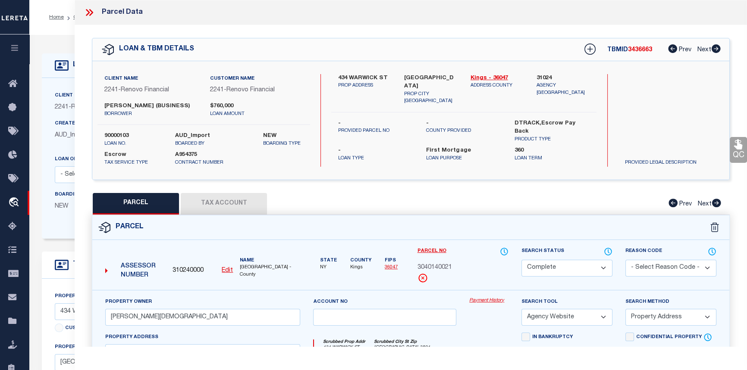
click at [481, 300] on link "Payment History" at bounding box center [488, 300] width 39 height 7
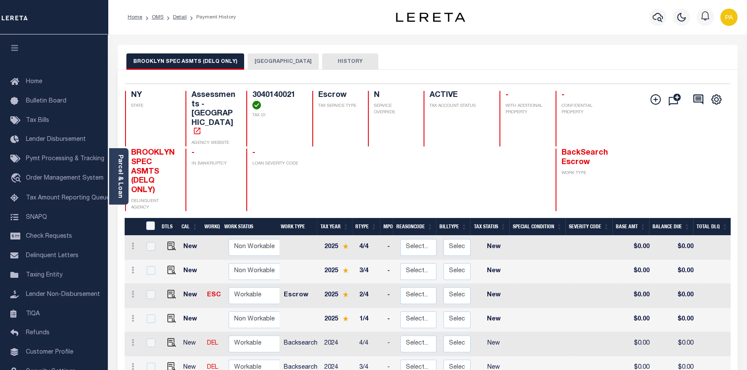
click at [279, 63] on button "[GEOGRAPHIC_DATA]" at bounding box center [282, 61] width 71 height 16
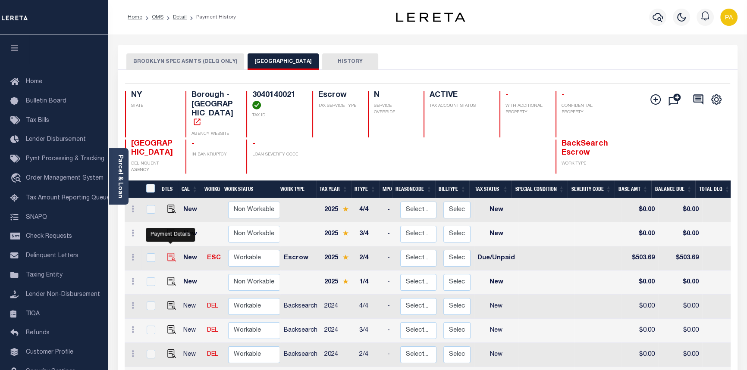
click at [170, 253] on img "" at bounding box center [171, 257] width 9 height 9
checkbox input "true"
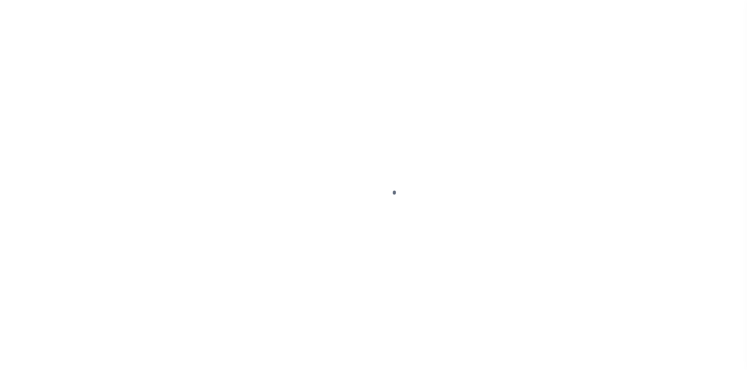
select select "DUE"
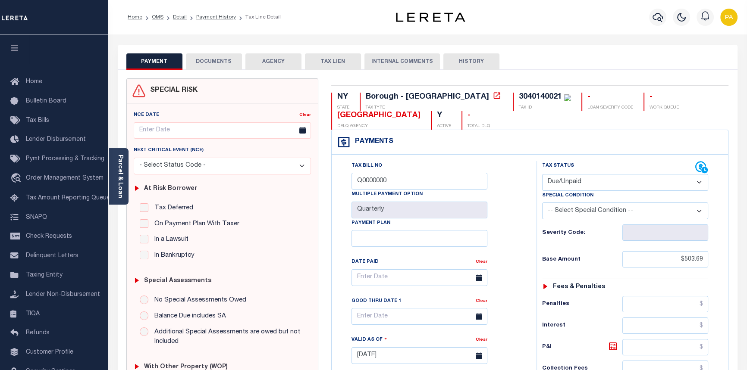
click at [219, 63] on button "DOCUMENTS" at bounding box center [214, 61] width 56 height 16
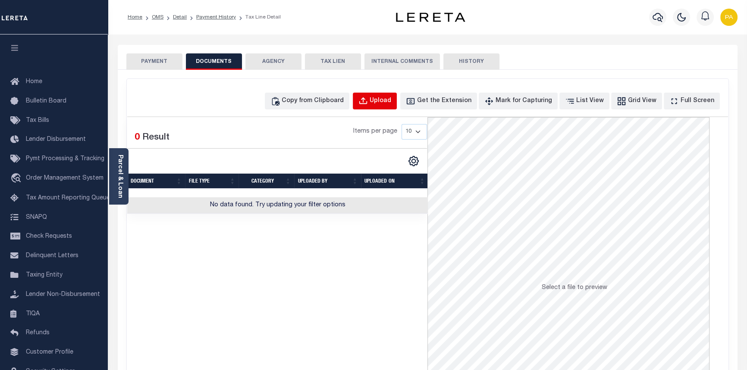
click at [391, 103] on div "Upload" at bounding box center [380, 101] width 22 height 9
select select "POP"
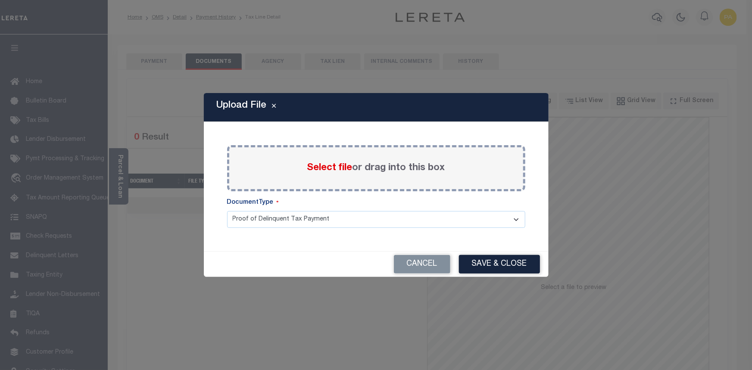
click at [326, 166] on span "Select file" at bounding box center [329, 167] width 45 height 9
click at [0, 0] on input "Select file or drag into this box" at bounding box center [0, 0] width 0 height 0
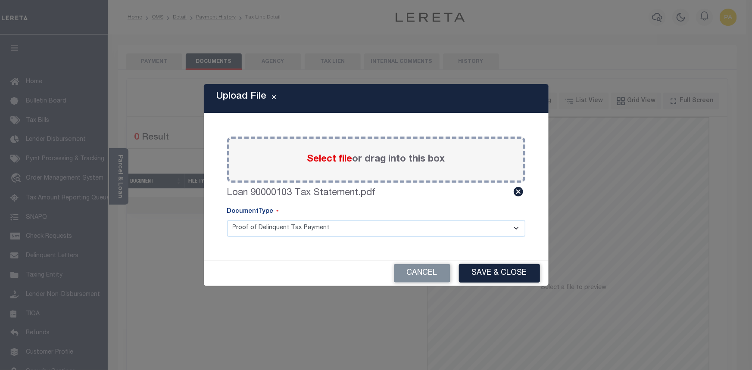
click at [348, 227] on select "Proof of Delinquent Tax Payment" at bounding box center [376, 228] width 298 height 17
click at [385, 222] on select "Proof of Delinquent Tax Payment" at bounding box center [376, 228] width 298 height 17
click at [509, 272] on button "Save & Close" at bounding box center [499, 273] width 81 height 19
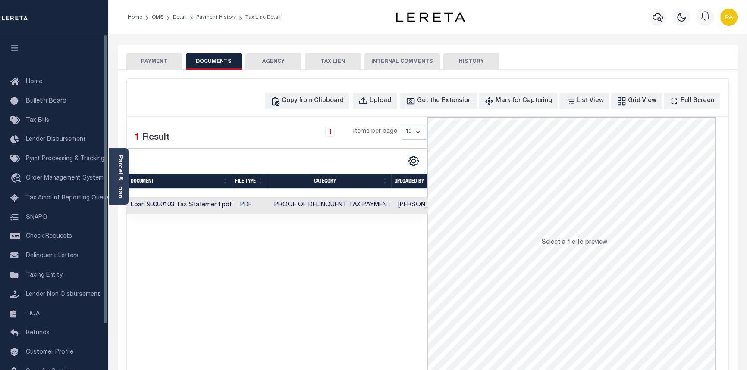
click at [164, 60] on button "PAYMENT" at bounding box center [154, 61] width 56 height 16
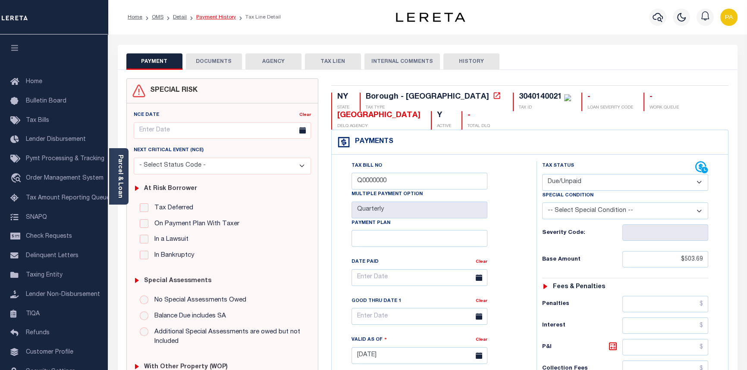
click at [213, 17] on link "Payment History" at bounding box center [216, 17] width 40 height 5
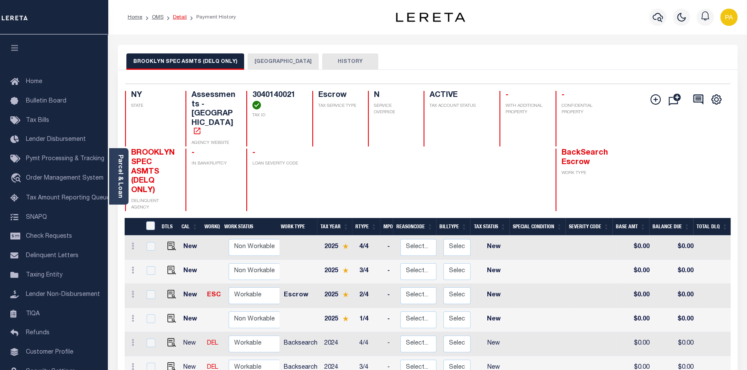
click at [179, 17] on link "Detail" at bounding box center [180, 17] width 14 height 5
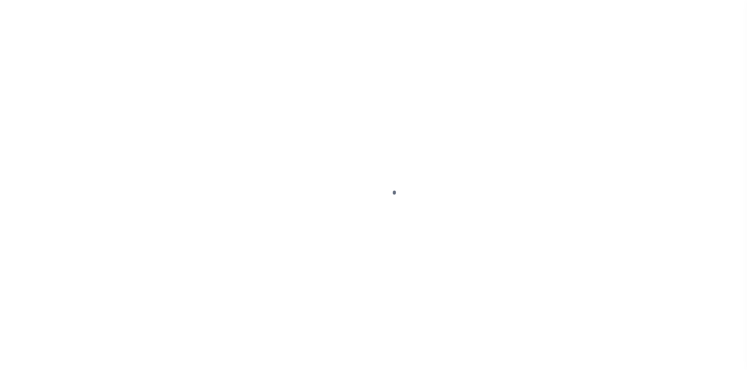
select select "10"
select select "Escrow"
type input "434 WARWICK ST"
type input "Brooklyn, NY 11207"
type input "a0kUS00000AmTzd"
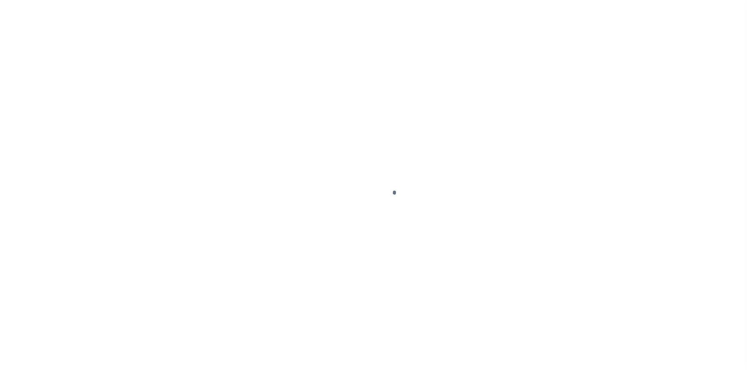
type input "NY"
select select "25067"
select select
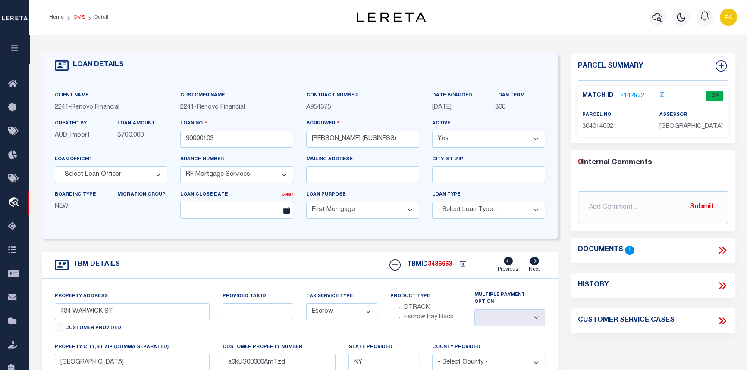
click at [73, 16] on link "OMS" at bounding box center [79, 17] width 12 height 5
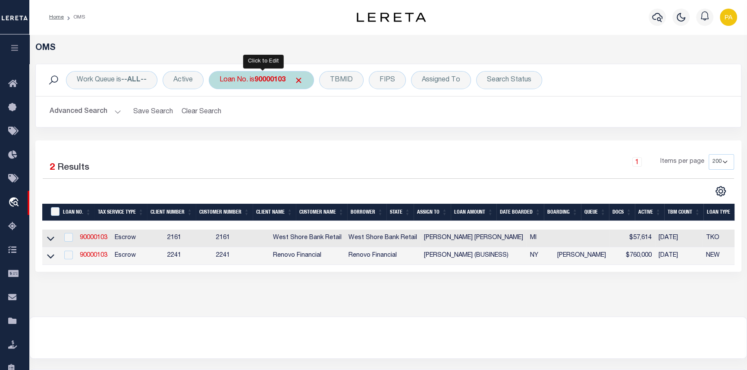
click at [262, 75] on div "Loan No. is 90000103" at bounding box center [261, 80] width 105 height 18
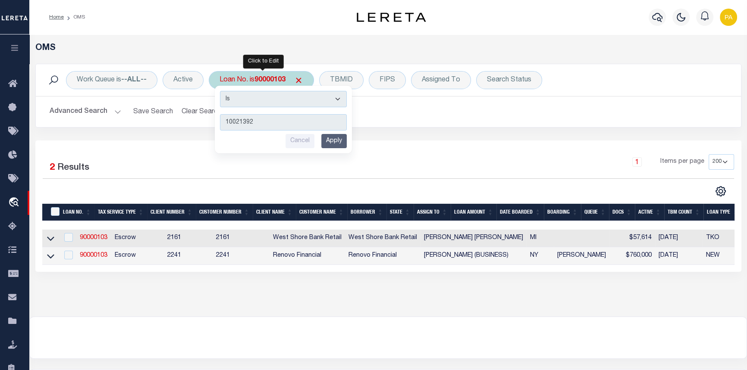
type input "10021392"
click at [336, 144] on input "Apply" at bounding box center [333, 141] width 25 height 14
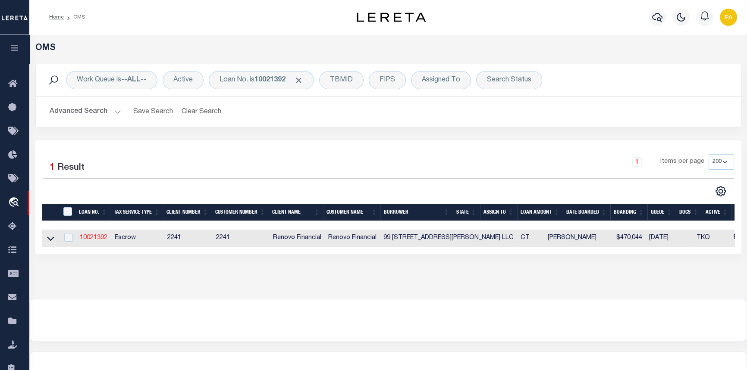
click at [94, 240] on link "10021392" at bounding box center [94, 238] width 28 height 6
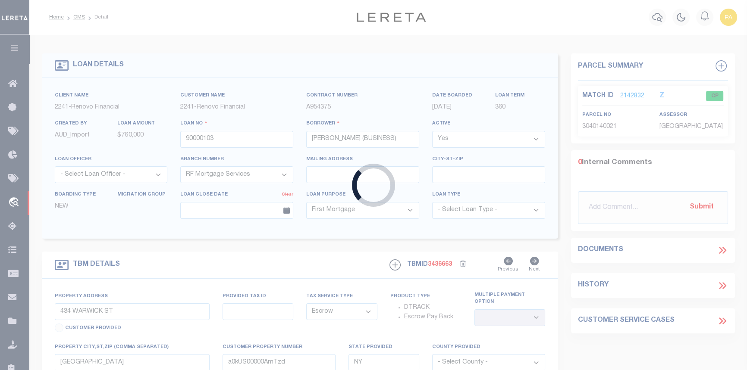
type input "10021392"
type input "99 [STREET_ADDRESS][PERSON_NAME] LLC"
type input "[STREET_ADDRESS]"
type input "[GEOGRAPHIC_DATA]"
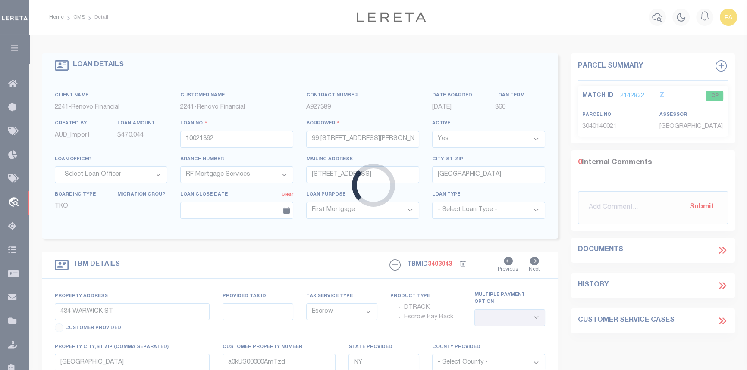
type input "[STREET_ADDRESS][PERSON_NAME]"
type input "027705820106 0000000000"
type input "WATERBURY, CT 06705"
type input "a0kUS000007ejDh"
type input "CT"
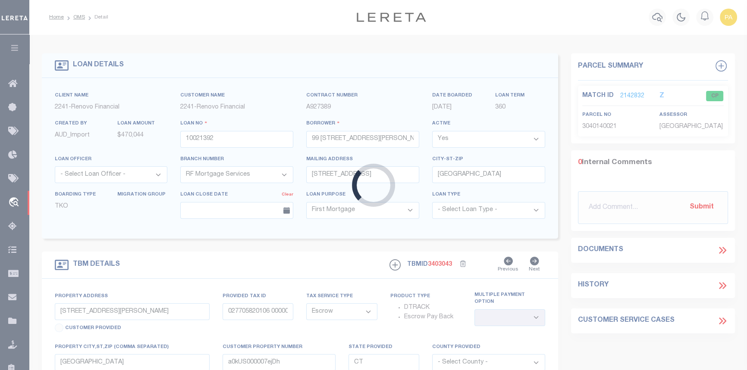
select select
type textarea "Liability Limited to Customer Provided Parcel"
select select
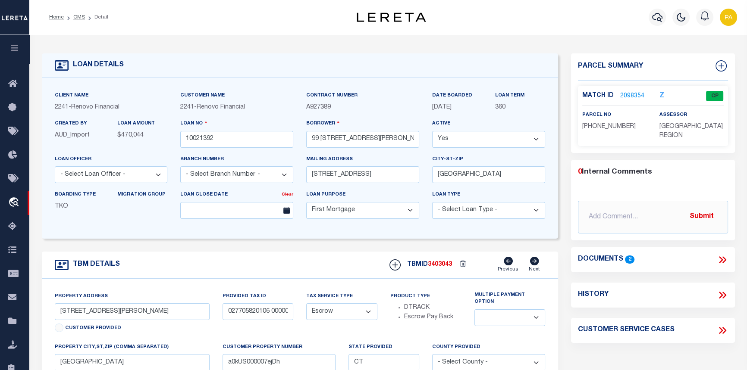
click at [629, 93] on link "2098354" at bounding box center [632, 96] width 24 height 9
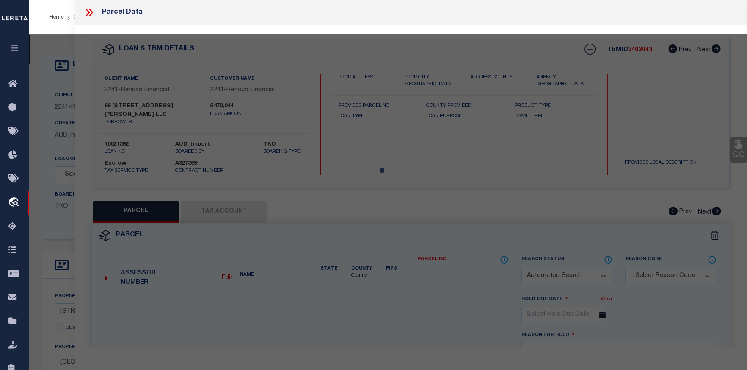
checkbox input "false"
select select "CP"
type input "[STREET_ADDRESS][PERSON_NAME] LLC"
select select "AGW"
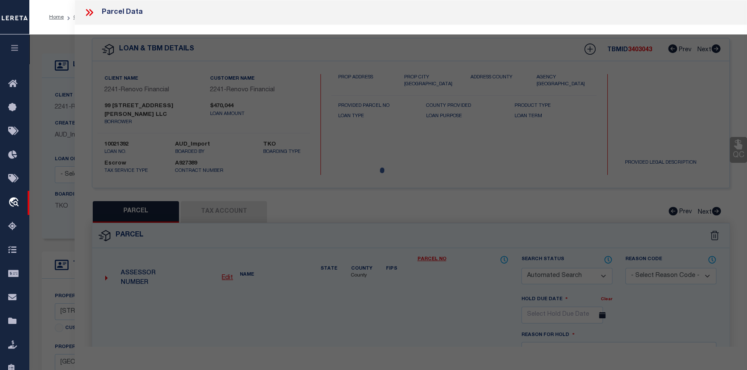
select select
type input "[STREET_ADDRESS][PERSON_NAME]"
checkbox input "false"
type input "WATERBURY, CT 06705"
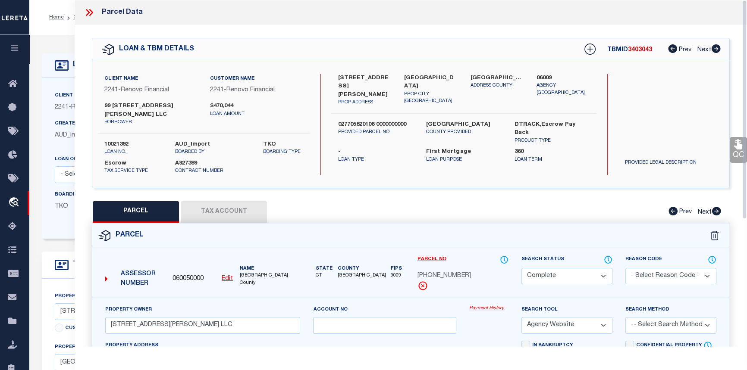
click at [482, 305] on link "Payment History" at bounding box center [488, 308] width 39 height 7
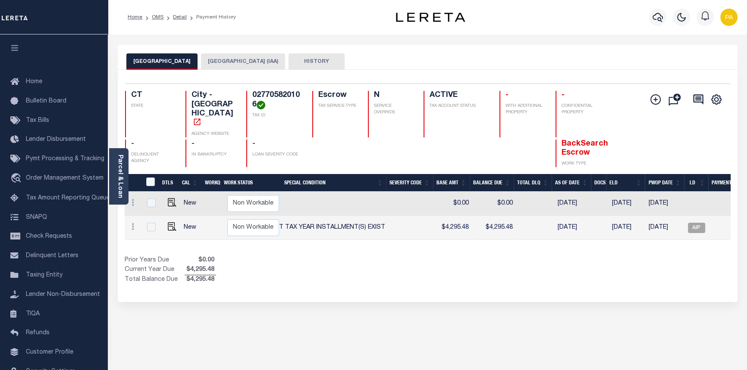
scroll to position [0, 275]
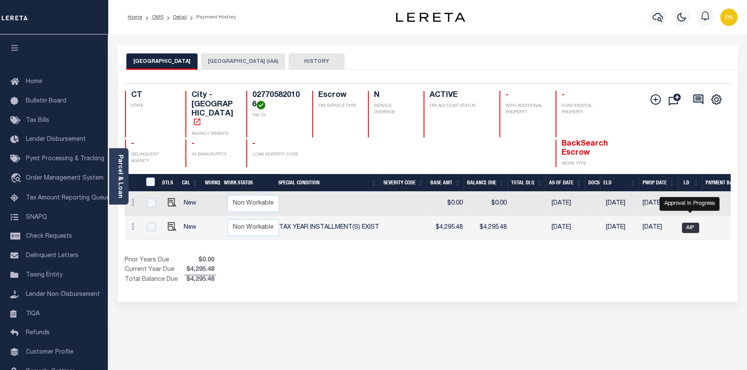
click at [692, 223] on span "AIP" at bounding box center [690, 228] width 17 height 10
checkbox input "true"
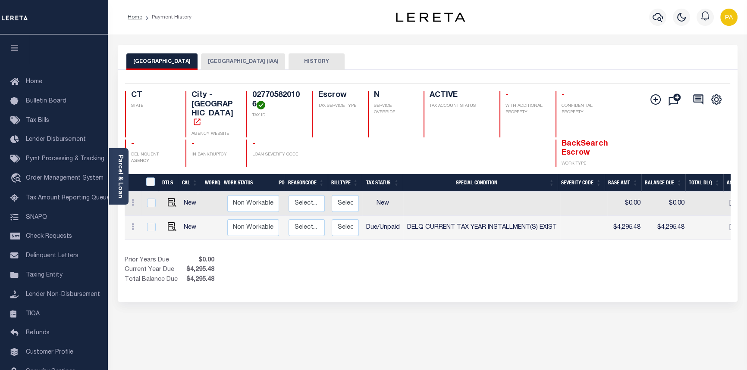
scroll to position [0, 97]
click at [169, 222] on img "" at bounding box center [172, 226] width 9 height 9
checkbox input "true"
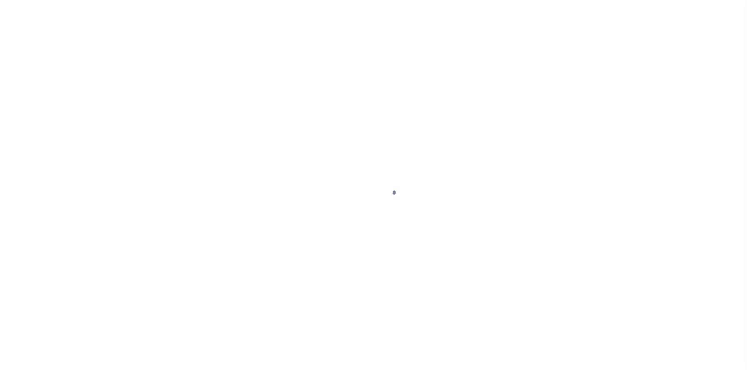
select select "DUE"
select select "17"
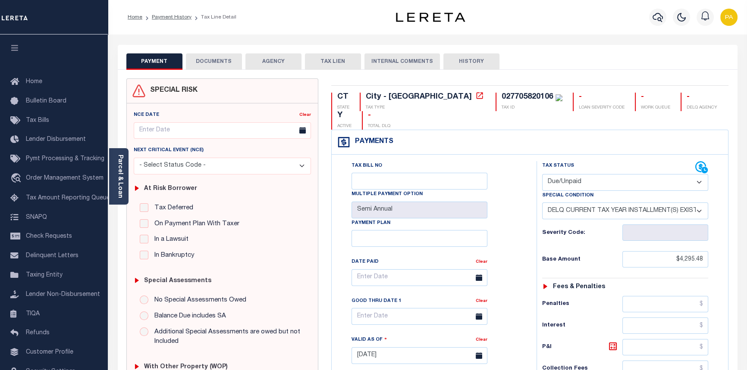
click at [216, 60] on button "DOCUMENTS" at bounding box center [214, 61] width 56 height 16
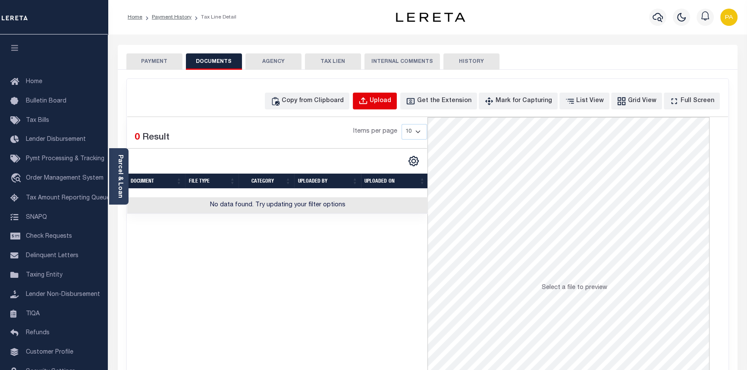
click at [391, 102] on div "Upload" at bounding box center [380, 101] width 22 height 9
select select "POP"
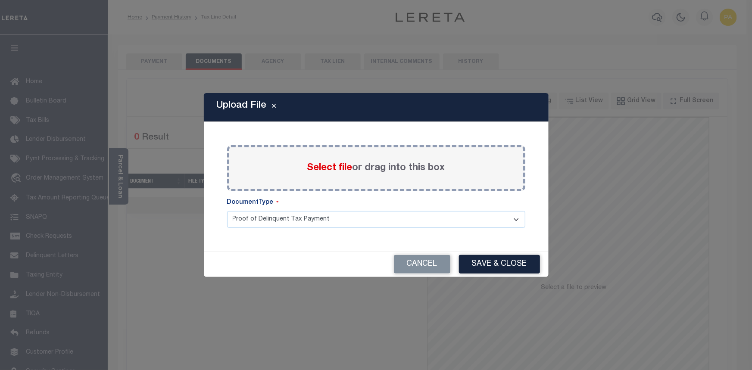
click at [331, 162] on label "Select file or drag into this box" at bounding box center [376, 168] width 138 height 14
click at [0, 0] on input "Select file or drag into this box" at bounding box center [0, 0] width 0 height 0
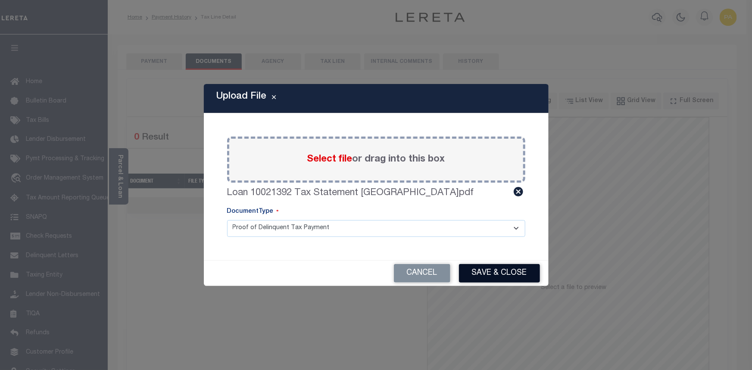
click at [515, 275] on button "Save & Close" at bounding box center [499, 273] width 81 height 19
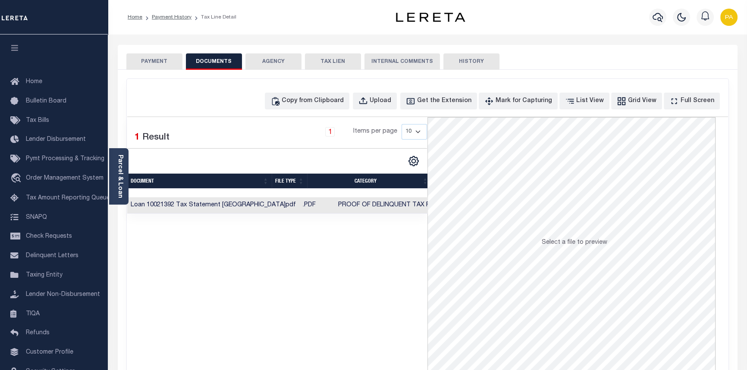
click at [198, 206] on td "Loan 10021392 Tax Statement [GEOGRAPHIC_DATA]pdf" at bounding box center [213, 205] width 172 height 17
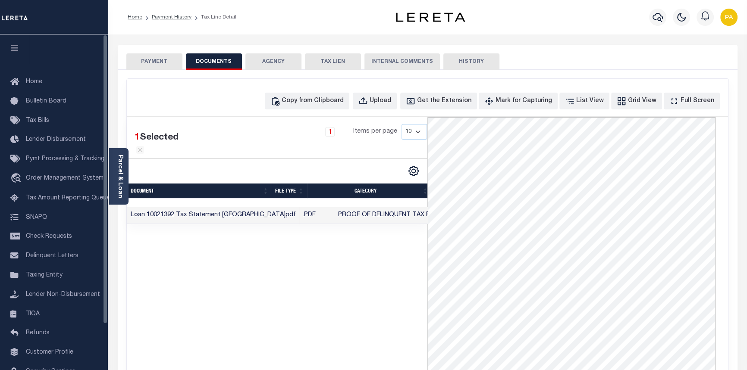
click at [170, 59] on button "PAYMENT" at bounding box center [154, 61] width 56 height 16
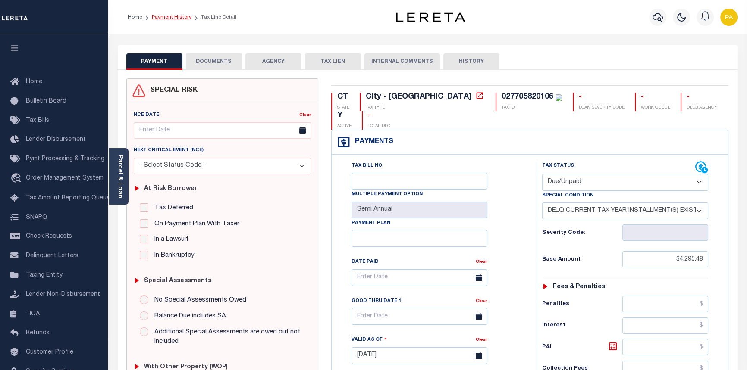
click at [175, 16] on link "Payment History" at bounding box center [172, 17] width 40 height 5
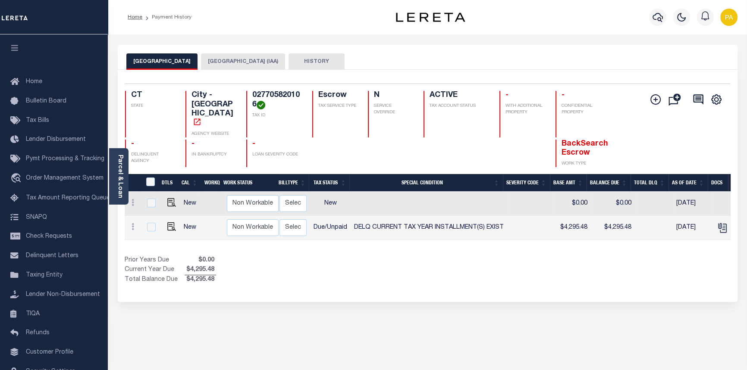
scroll to position [0, 340]
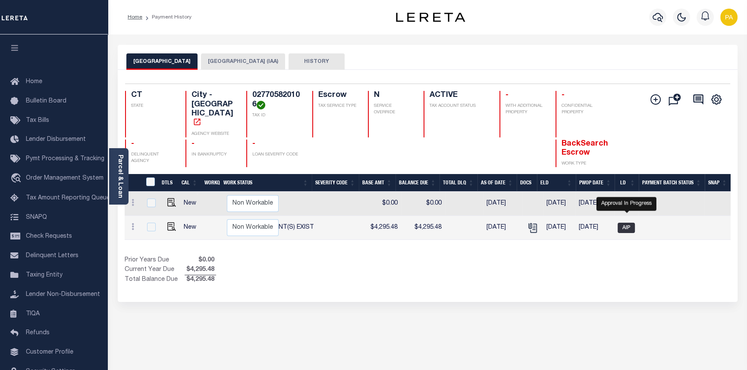
click at [628, 223] on span "AIP" at bounding box center [625, 228] width 17 height 10
checkbox input "true"
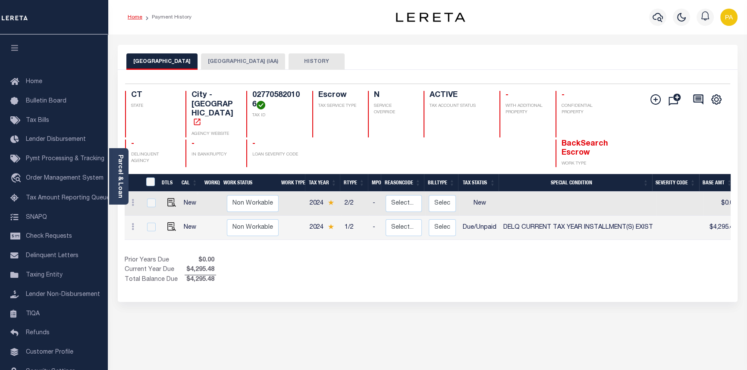
click at [135, 17] on link "Home" at bounding box center [135, 17] width 15 height 5
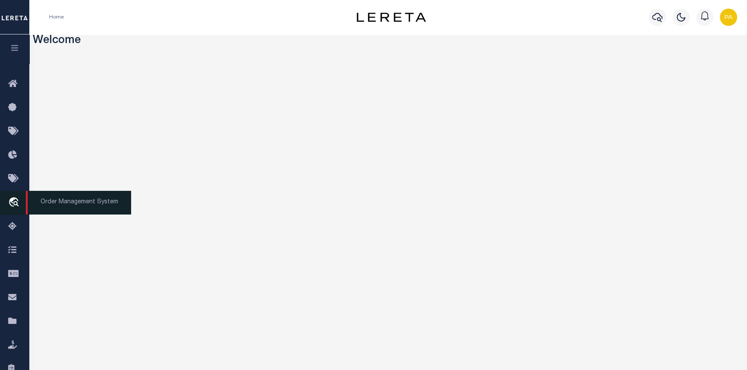
click at [80, 207] on span "Order Management System" at bounding box center [78, 203] width 105 height 24
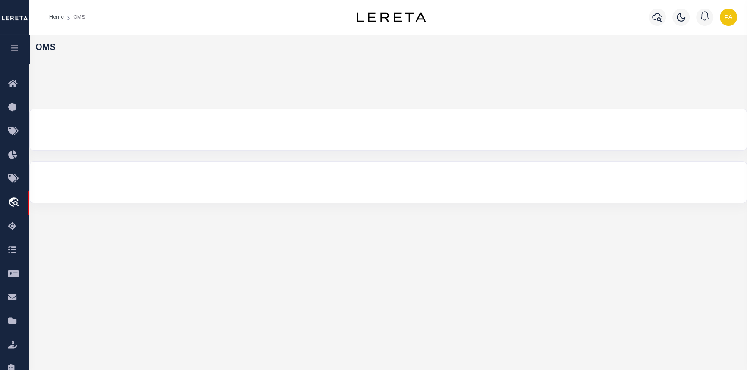
select select "200"
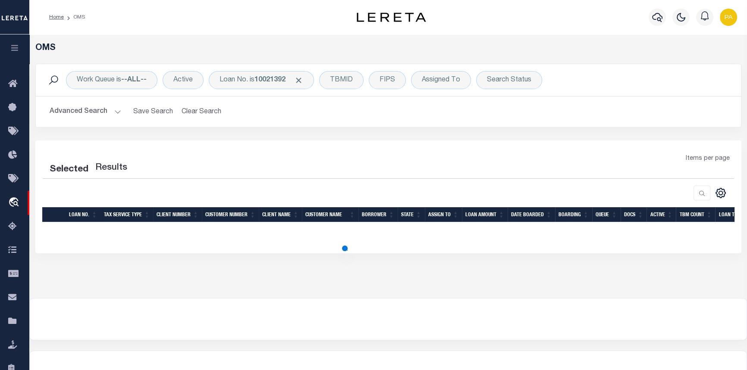
select select "200"
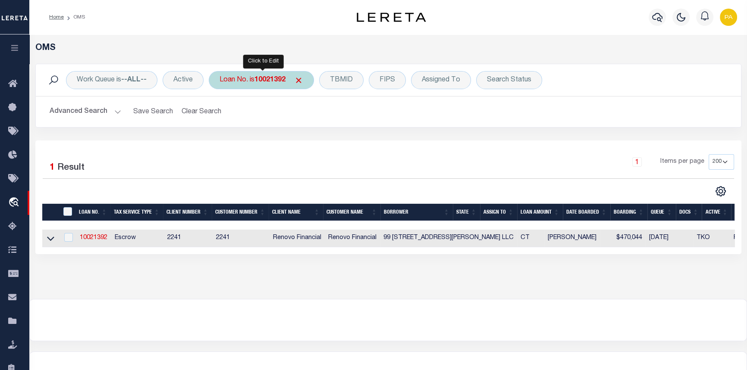
drag, startPoint x: 275, startPoint y: 76, endPoint x: 282, endPoint y: 81, distance: 8.6
click at [275, 77] on b "10021392" at bounding box center [269, 80] width 31 height 7
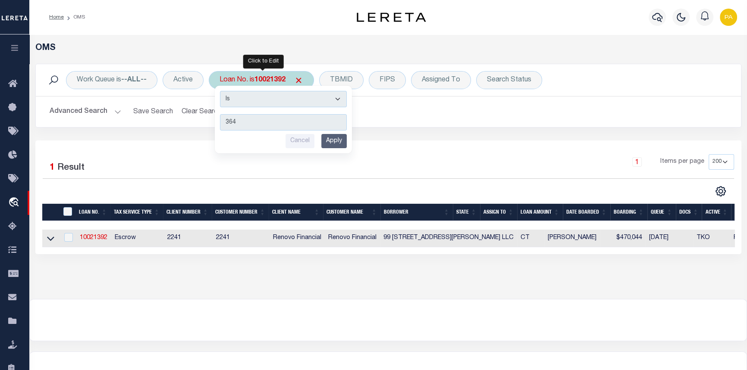
type input "3648"
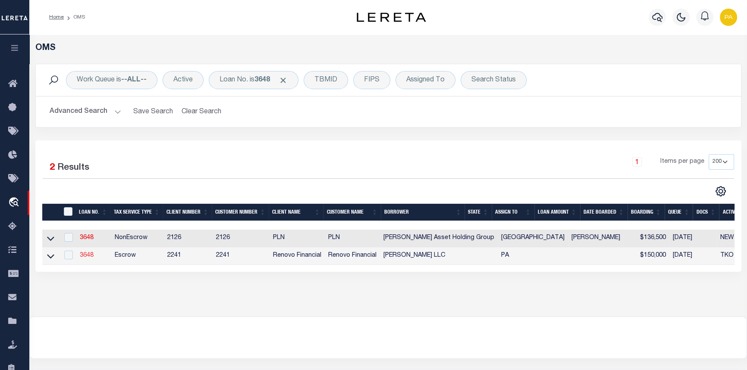
click at [88, 257] on link "3648" at bounding box center [87, 256] width 14 height 6
type input "3648"
type input "[PERSON_NAME] LLC"
select select
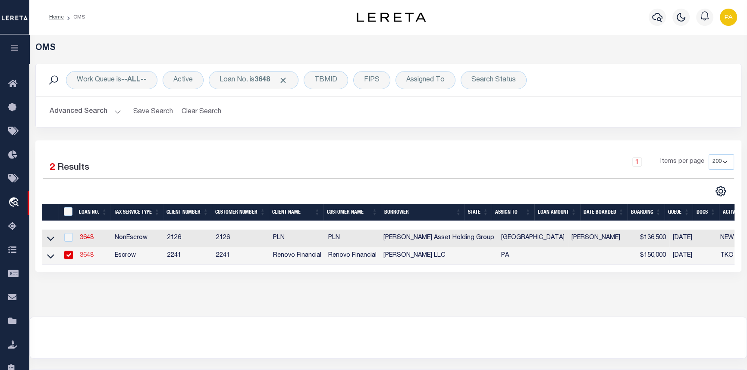
type input "[STREET_ADDRESS]"
type input "Bryn Mawr PA 19010"
select select "Escrow"
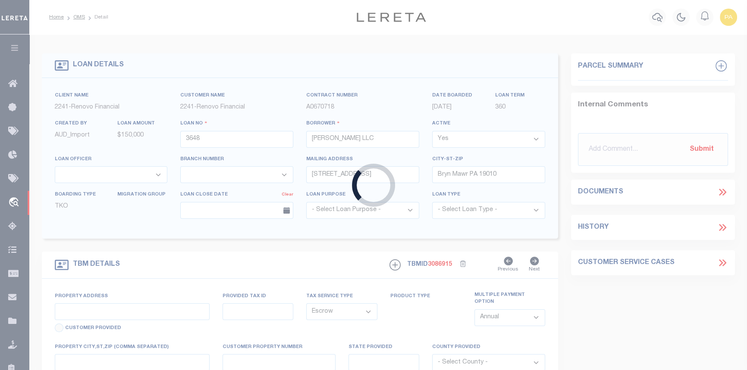
type input "[STREET_ADDRESS]"
select select
type input "[GEOGRAPHIC_DATA], [GEOGRAPHIC_DATA] 19120"
type input "a0k2L00001SB7iD"
type input "PA"
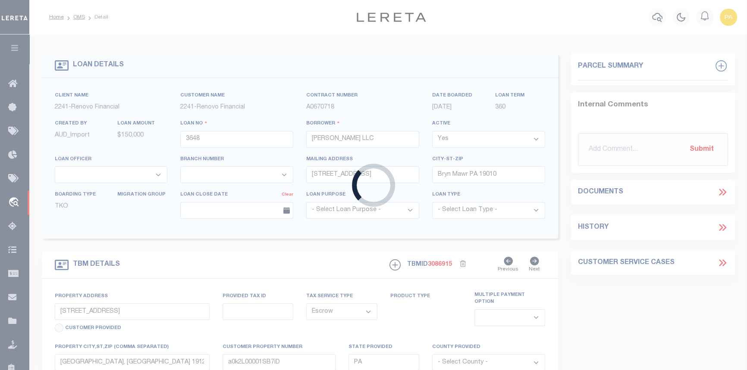
select select
select select "25066"
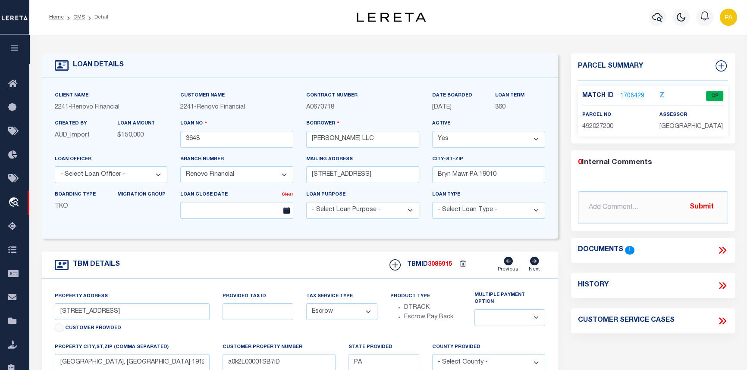
click at [625, 96] on link "1706429" at bounding box center [632, 96] width 24 height 9
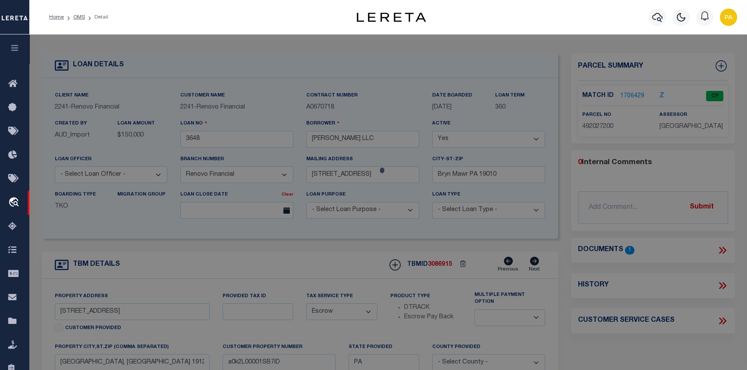
checkbox input "false"
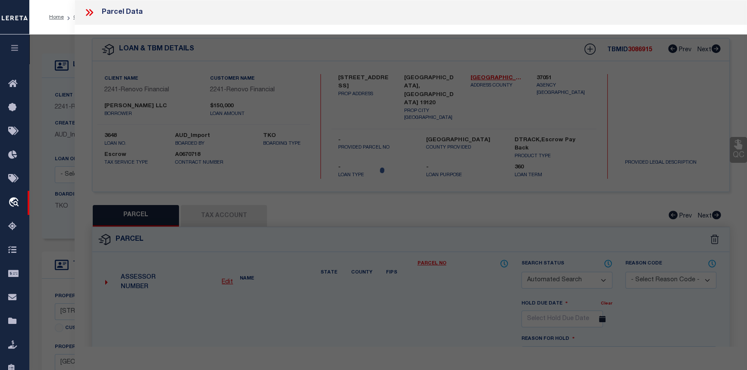
select select "CP"
type input "[PERSON_NAME] LLC"
type input "[STREET_ADDRESS]"
checkbox input "false"
type input "PHILADELPHIA, PA 19120"
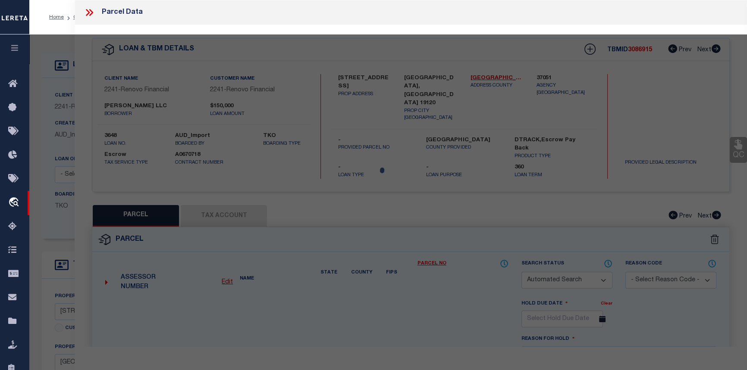
type textarea "ROW 2 STY MASONRY"
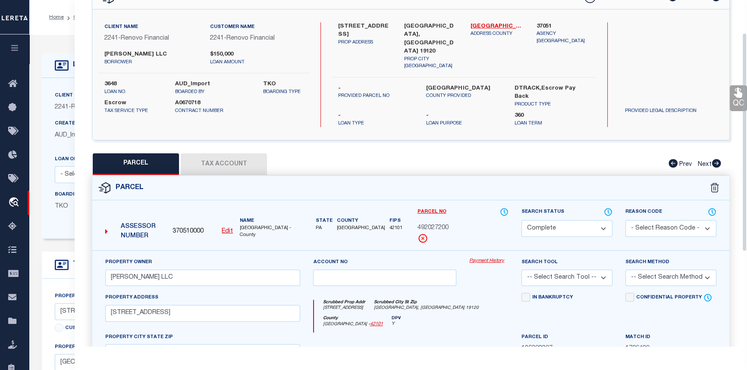
scroll to position [78, 0]
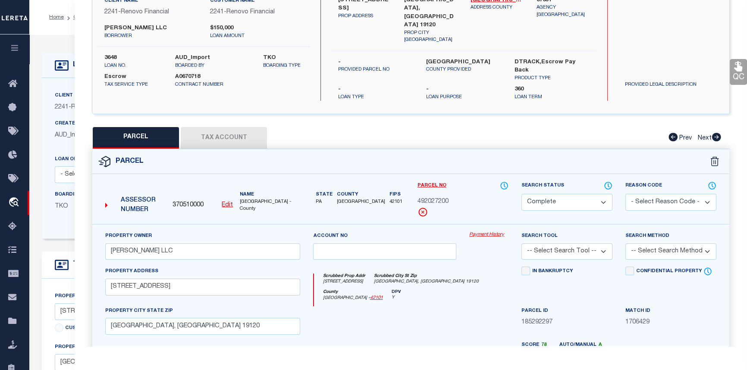
click at [488, 232] on link "Payment History" at bounding box center [488, 235] width 39 height 7
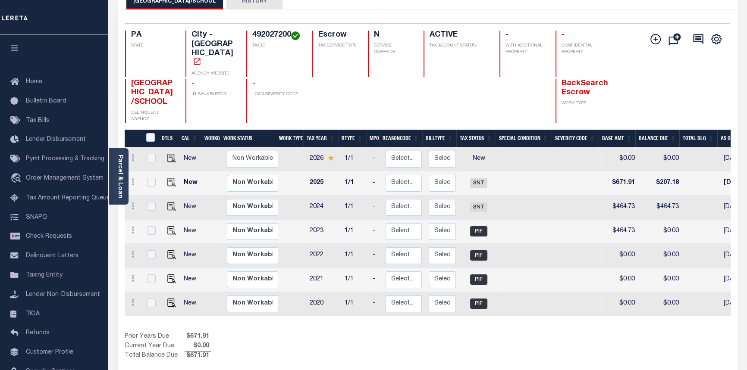
scroll to position [78, 0]
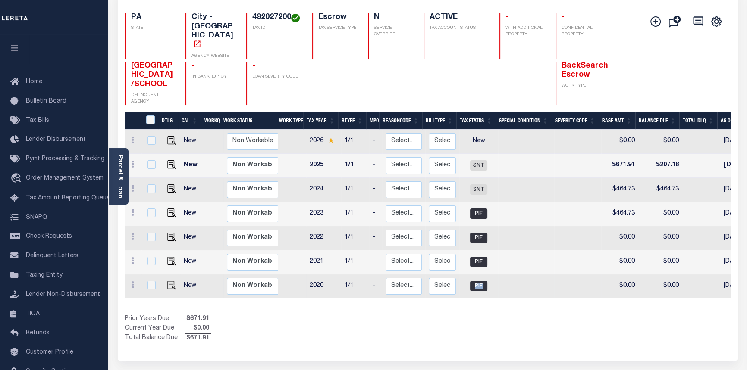
drag, startPoint x: 459, startPoint y: 290, endPoint x: 560, endPoint y: 286, distance: 100.5
click at [560, 286] on tr "New Non Workable Workable 2020 1/1 - Select... Payment Reversal Taxable Value C…" at bounding box center [546, 287] width 842 height 24
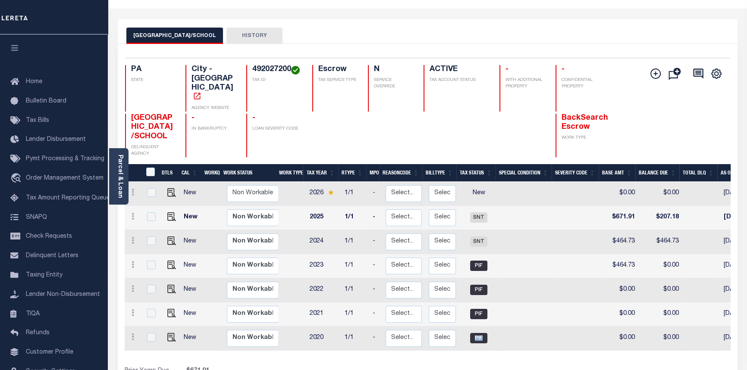
scroll to position [0, 0]
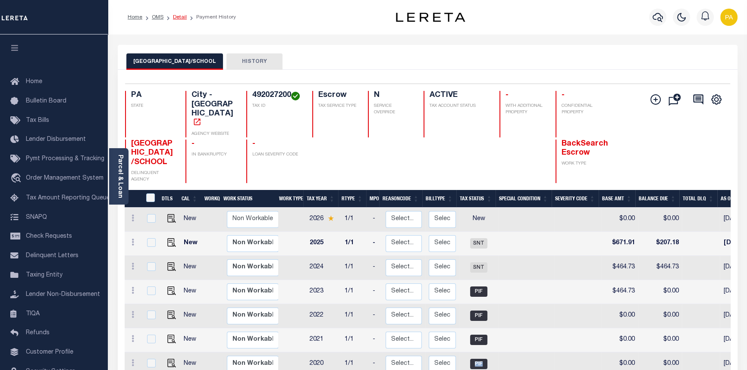
click at [177, 17] on link "Detail" at bounding box center [180, 17] width 14 height 5
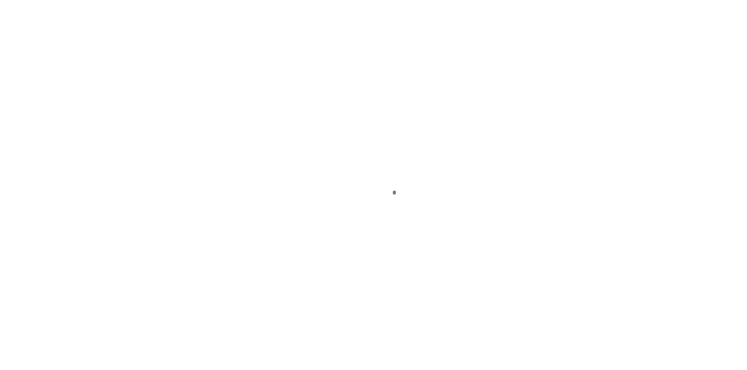
select select "Escrow"
type input "[STREET_ADDRESS]"
select select
type input "[GEOGRAPHIC_DATA], [GEOGRAPHIC_DATA] 19120"
type input "a0k2L00001SB7iD"
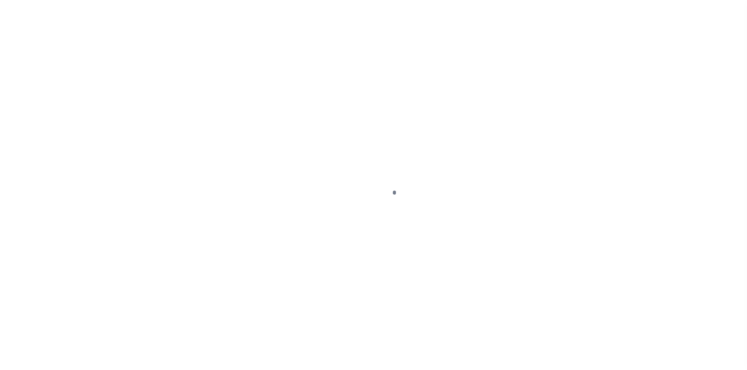
type input "PA"
select select
select select "25066"
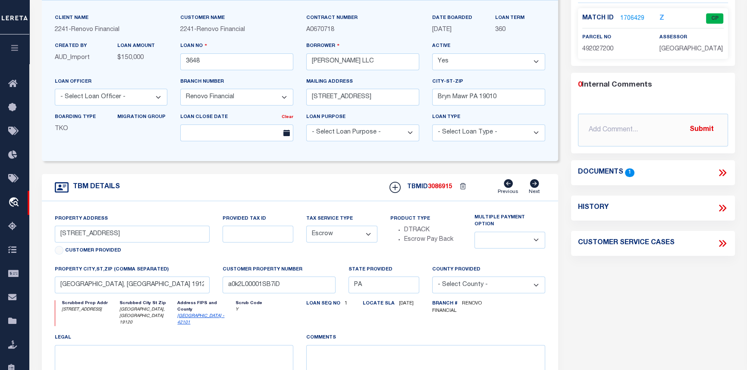
scroll to position [78, 0]
click at [630, 15] on link "1706429" at bounding box center [632, 18] width 24 height 9
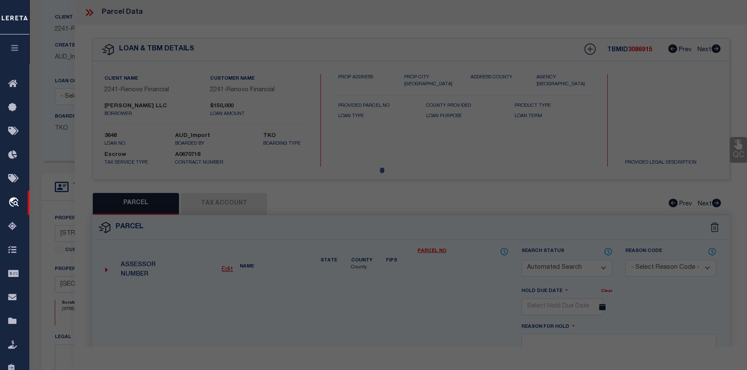
checkbox input "false"
select select "CP"
type input "[PERSON_NAME] LLC"
type input "[STREET_ADDRESS]"
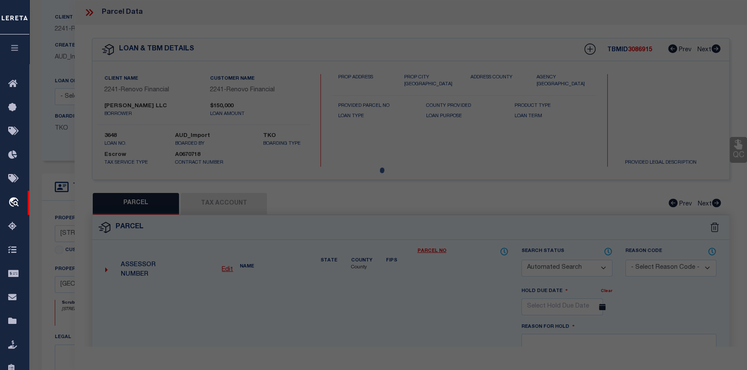
checkbox input "false"
type input "[GEOGRAPHIC_DATA], [GEOGRAPHIC_DATA] 19120"
type textarea "ROW 2 STY MASONRY"
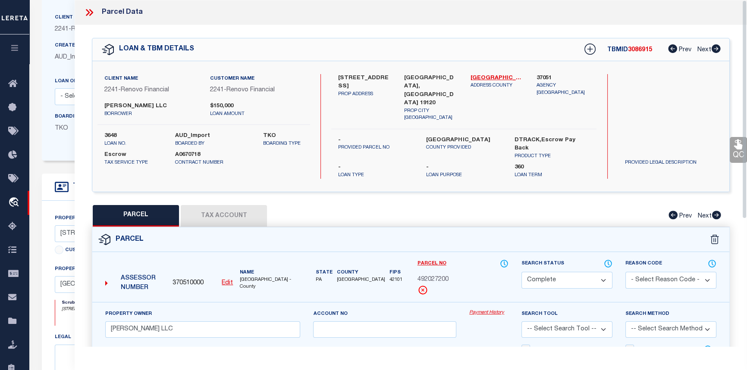
click at [483, 310] on link "Payment History" at bounding box center [488, 313] width 39 height 7
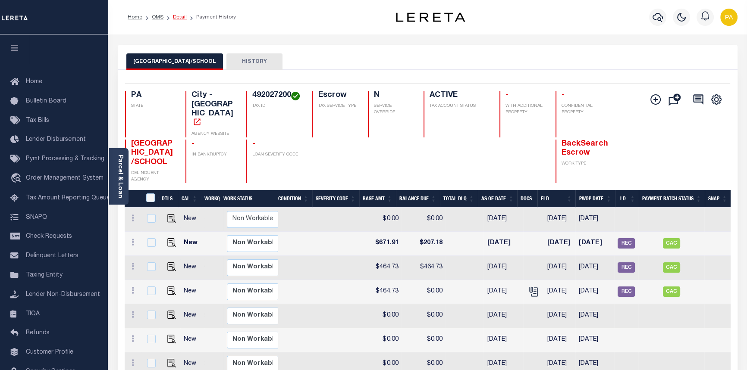
click at [173, 19] on link "Detail" at bounding box center [180, 17] width 14 height 5
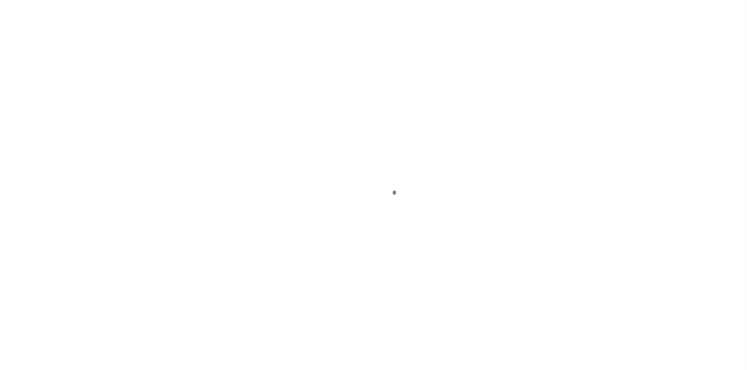
select select "Escrow"
type input "[STREET_ADDRESS]"
select select
type input "[GEOGRAPHIC_DATA], [GEOGRAPHIC_DATA] 19120"
type input "a0k2L00001SB7iD"
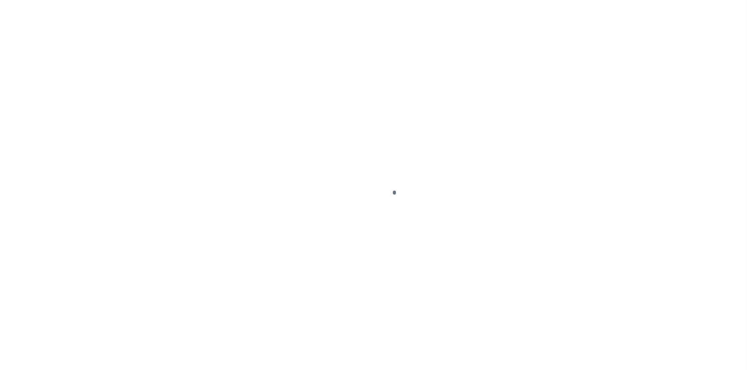
type input "PA"
select select
select select "25066"
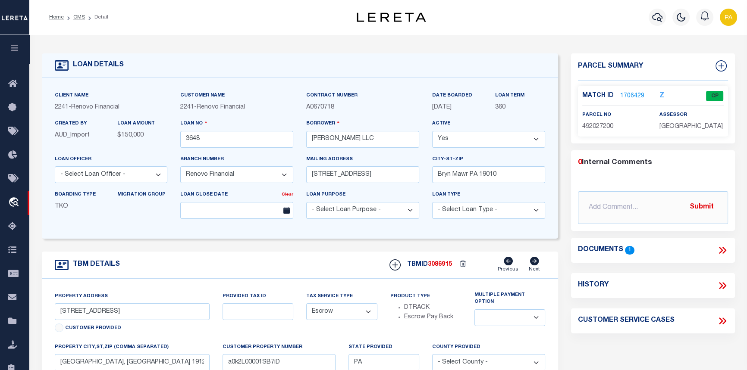
click at [624, 88] on div "Match ID 1706429 Z CP parcel no 492027200" at bounding box center [653, 111] width 150 height 51
click at [628, 94] on link "1706429" at bounding box center [632, 96] width 24 height 9
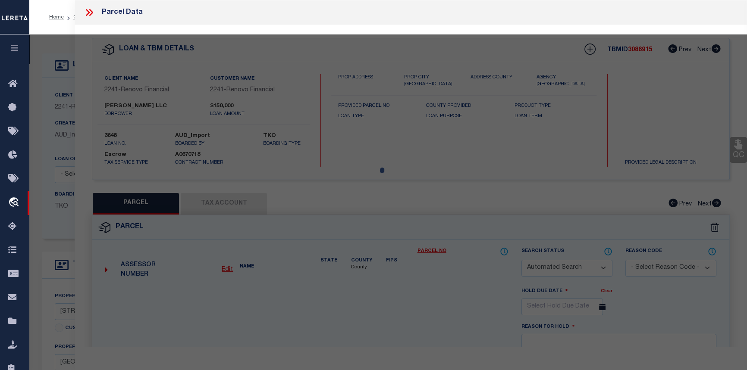
checkbox input "false"
select select "CP"
type input "[PERSON_NAME] LLC"
type input "[STREET_ADDRESS]"
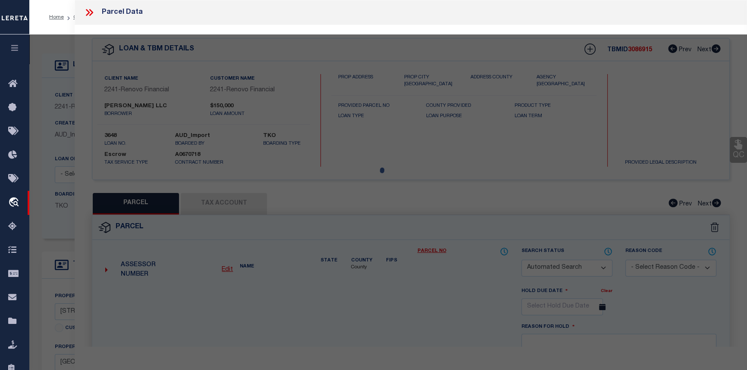
checkbox input "false"
type input "PHILADELPHIA, PA 19120"
type textarea "ROW 2 STY MASONRY"
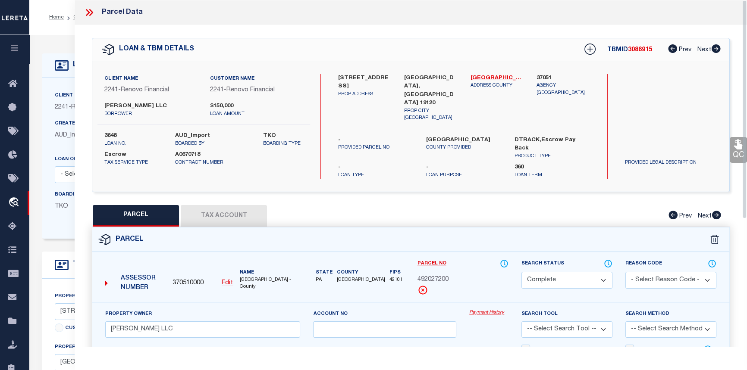
click at [482, 310] on link "Payment History" at bounding box center [488, 313] width 39 height 7
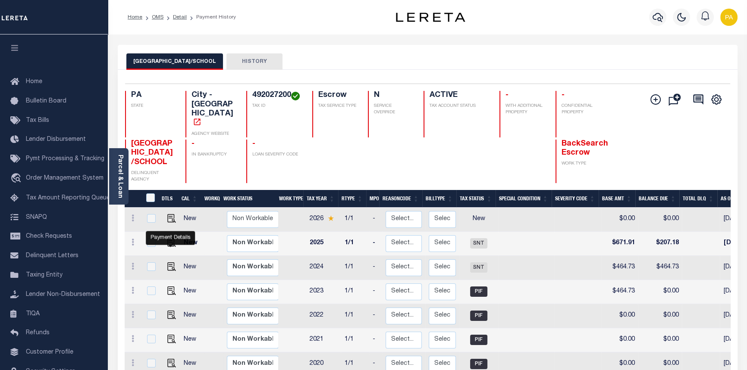
click at [169, 238] on img "" at bounding box center [171, 242] width 9 height 9
checkbox input "true"
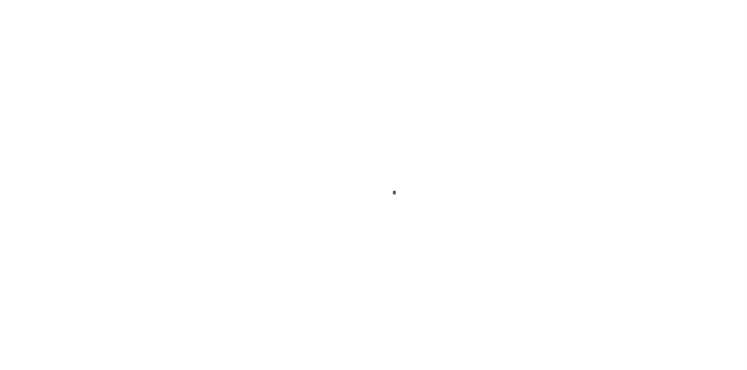
select select "SNT"
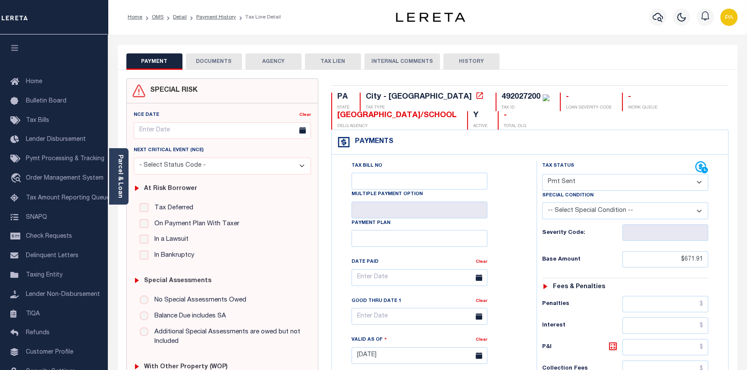
click at [215, 59] on button "DOCUMENTS" at bounding box center [214, 61] width 56 height 16
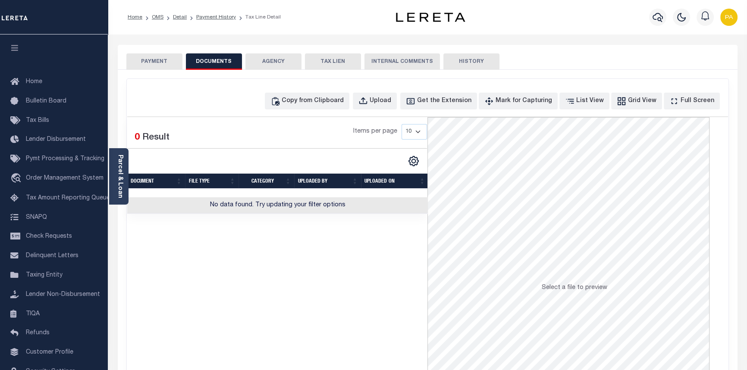
click at [153, 61] on button "PAYMENT" at bounding box center [154, 61] width 56 height 16
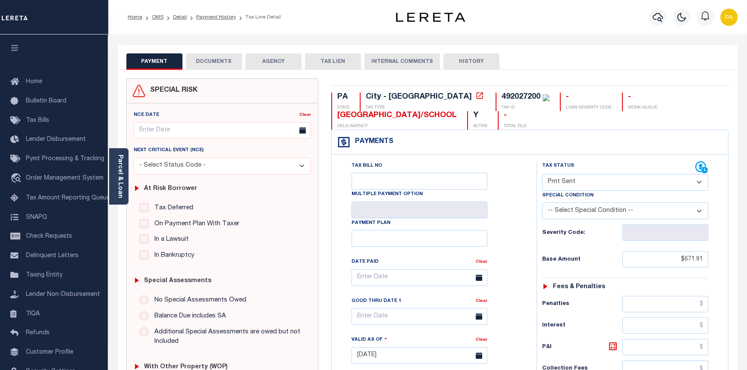
click at [271, 65] on button "AGENCY" at bounding box center [273, 61] width 56 height 16
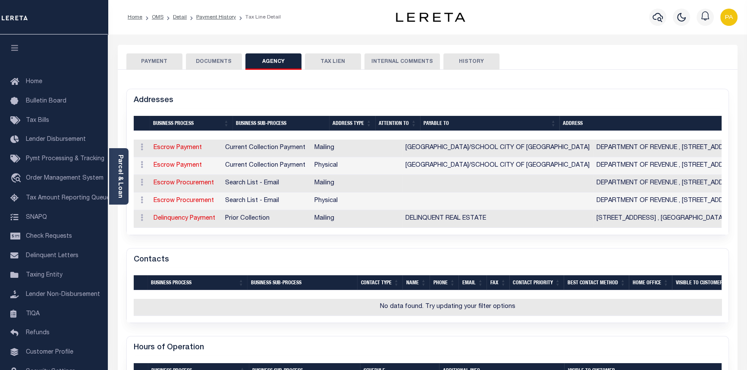
click at [140, 63] on button "PAYMENT" at bounding box center [154, 61] width 56 height 16
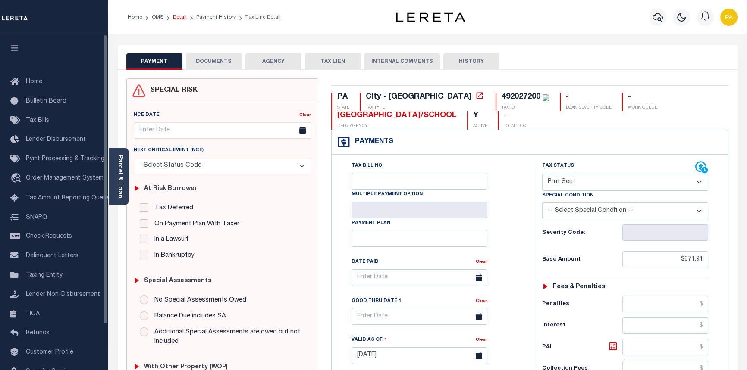
click at [178, 15] on link "Detail" at bounding box center [180, 17] width 14 height 5
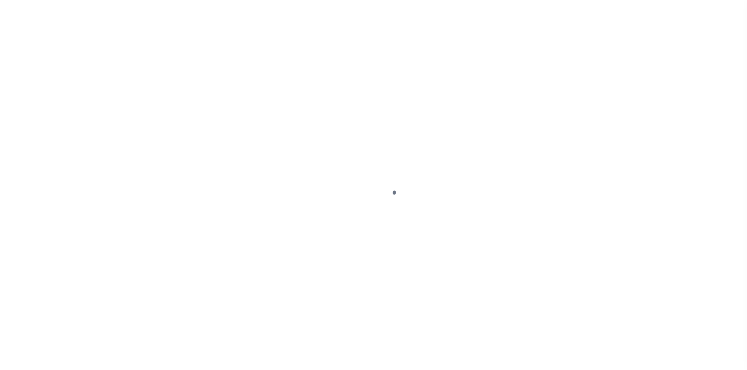
select select "Escrow"
type input "[STREET_ADDRESS]"
select select
type input "[GEOGRAPHIC_DATA], [GEOGRAPHIC_DATA] 19120"
type input "a0k2L00001SB7iD"
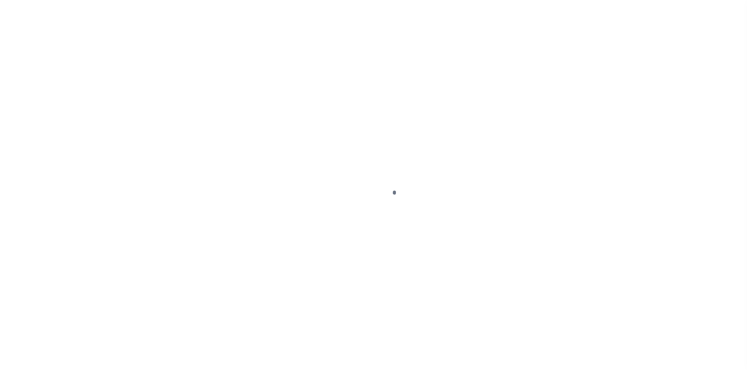
type input "PA"
select select
select select "25066"
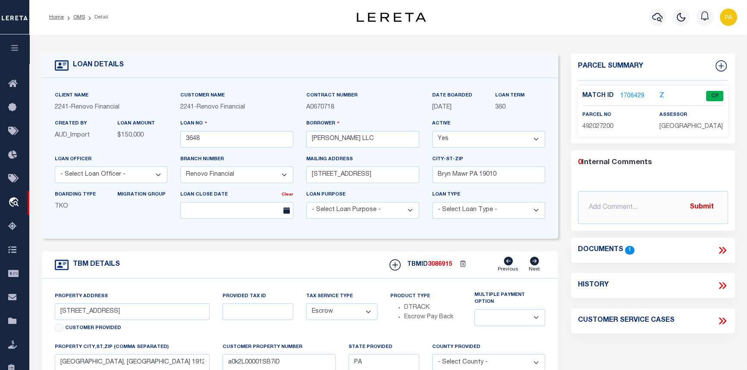
click at [626, 95] on link "1706429" at bounding box center [632, 96] width 24 height 9
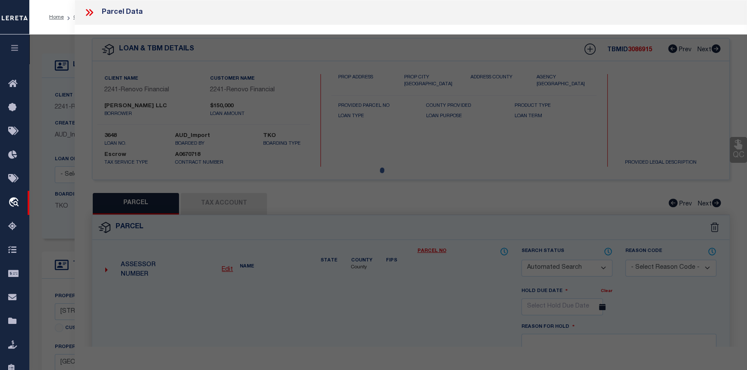
checkbox input "false"
select select "CP"
type input "[PERSON_NAME] LLC"
type input "551 W DUNCANNON AVE"
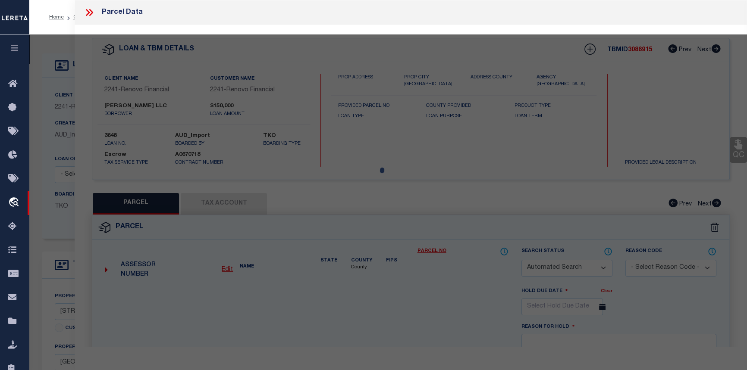
checkbox input "false"
type input "PHILADELPHIA, PA 19120"
type textarea "ROW 2 STY MASONRY"
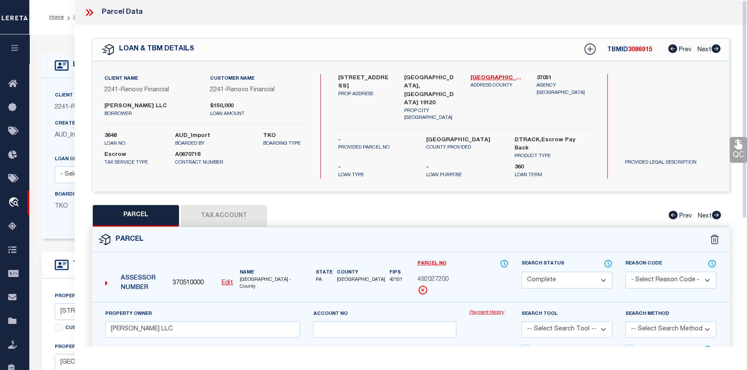
click at [89, 12] on icon at bounding box center [88, 12] width 4 height 7
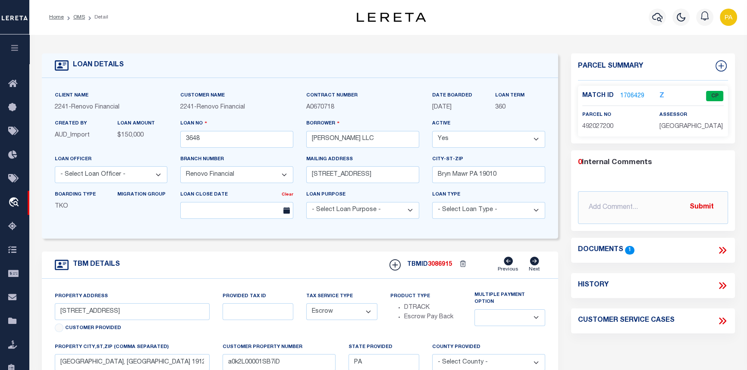
click at [624, 92] on link "1706429" at bounding box center [632, 96] width 24 height 9
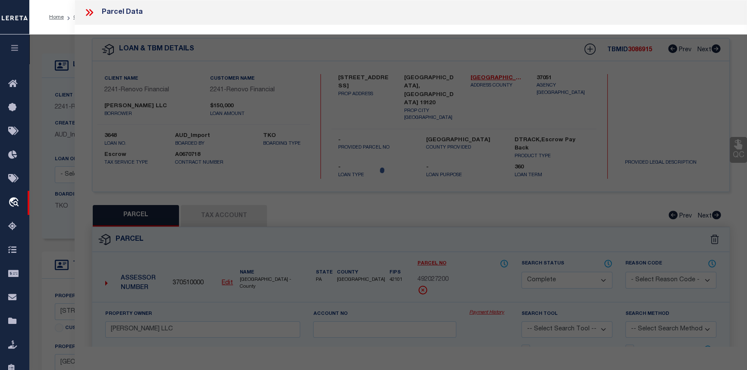
select select "AS"
checkbox input "false"
select select "CP"
type input "ALISHA LLC"
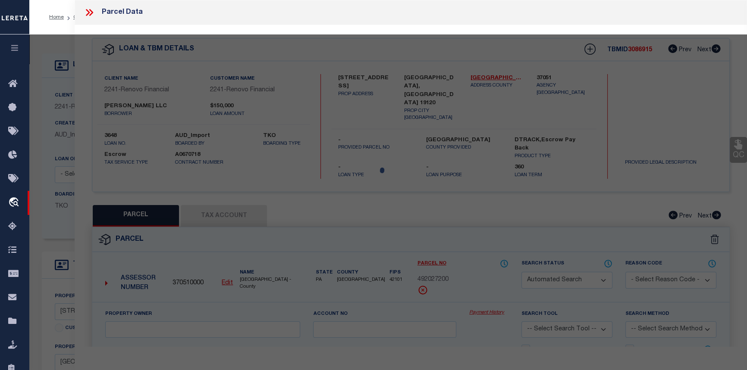
type input "551 W DUNCANNON AVE"
checkbox input "false"
type input "PHILADELPHIA, PA 19120"
type textarea "ROW 2 STY MASONRY"
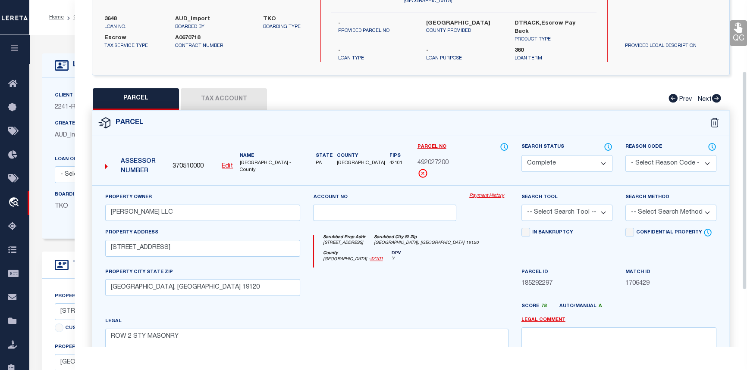
scroll to position [117, 0]
click at [483, 192] on link "Payment History" at bounding box center [488, 195] width 39 height 7
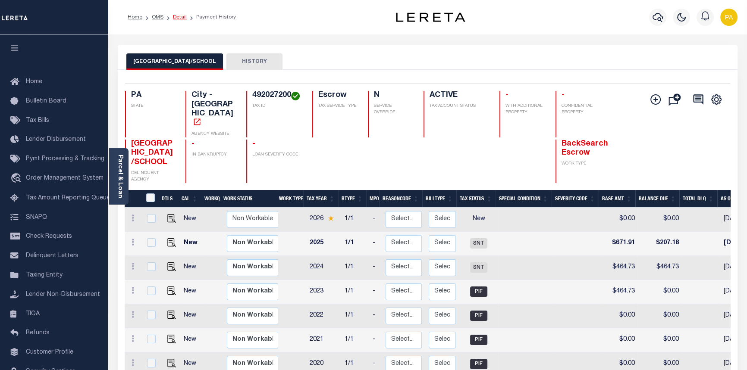
click at [176, 16] on link "Detail" at bounding box center [180, 17] width 14 height 5
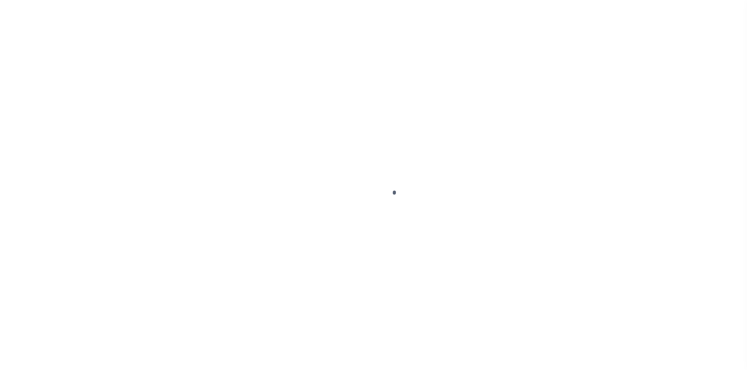
select select "Escrow"
type input "[STREET_ADDRESS]"
select select
type input "[GEOGRAPHIC_DATA], [GEOGRAPHIC_DATA] 19120"
type input "a0k2L00001SB7iD"
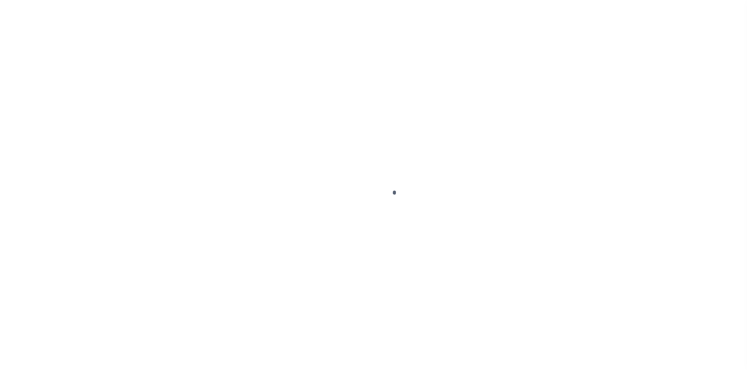
type input "PA"
select select
select select "25066"
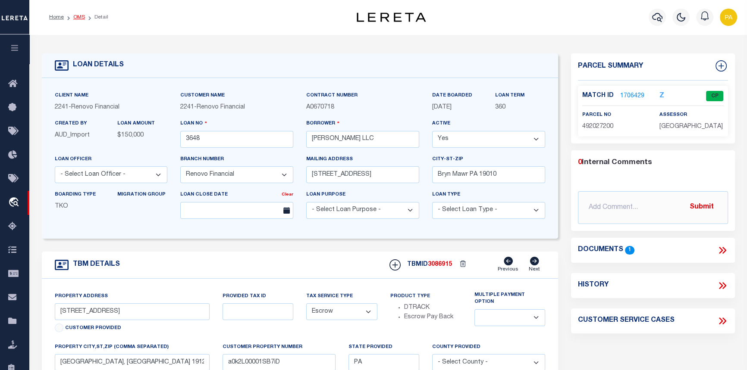
click at [79, 19] on link "OMS" at bounding box center [79, 17] width 12 height 5
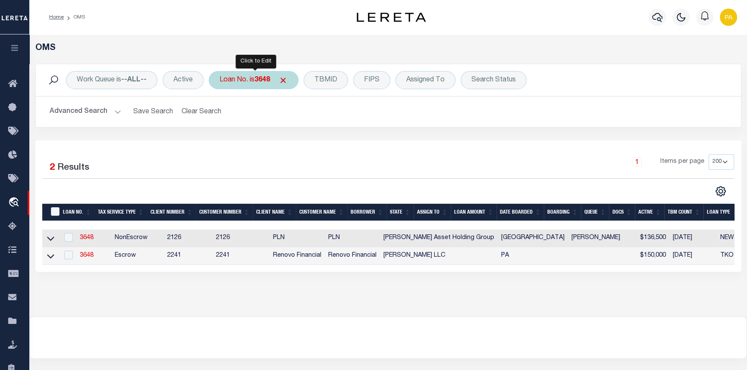
click at [263, 78] on b "3648" at bounding box center [262, 80] width 16 height 7
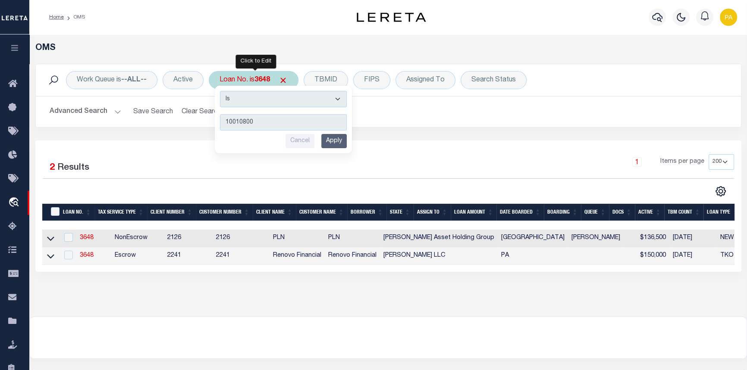
type input "10010800"
click at [332, 144] on input "Apply" at bounding box center [333, 141] width 25 height 14
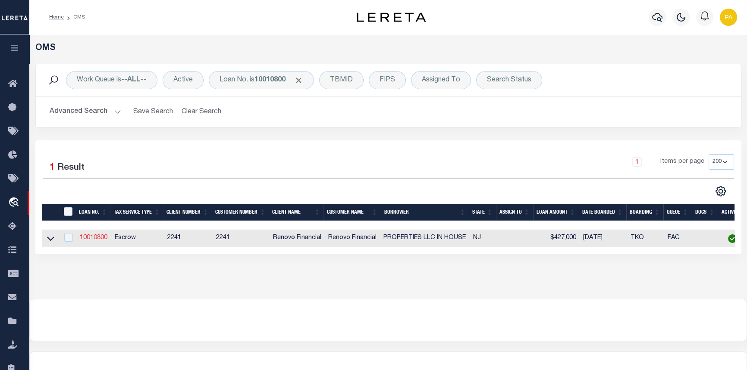
click at [96, 237] on link "10010800" at bounding box center [94, 238] width 28 height 6
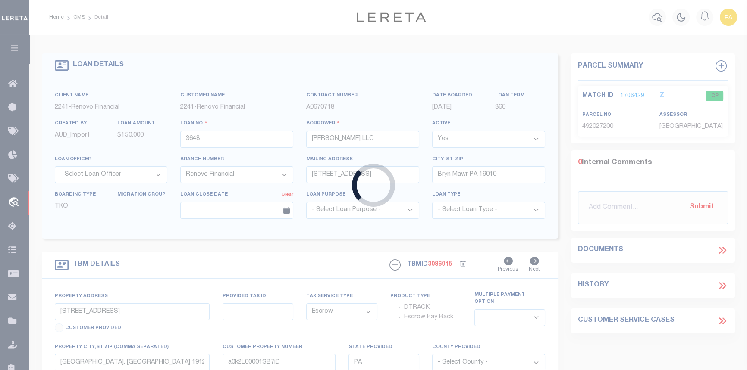
type input "10010800"
type input "PROPERTIES LLC IN HOUSE"
select select "25067"
type input "1674 [GEOGRAPHIC_DATA]"
type input "[GEOGRAPHIC_DATA]-2143 NULL"
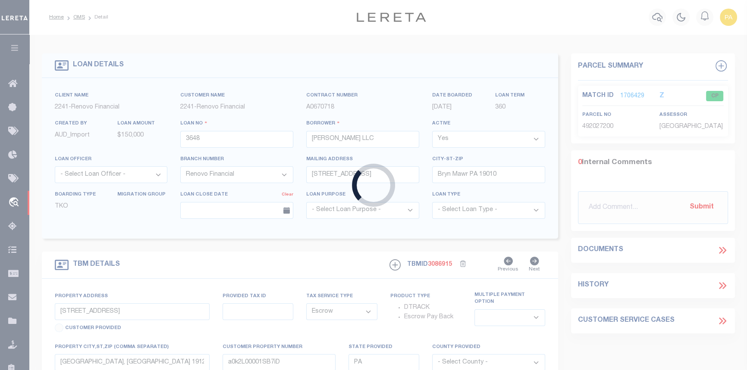
select select "10"
type input "122 BERGEN"
type input "23401 00004"
select select
type input "[GEOGRAPHIC_DATA]"
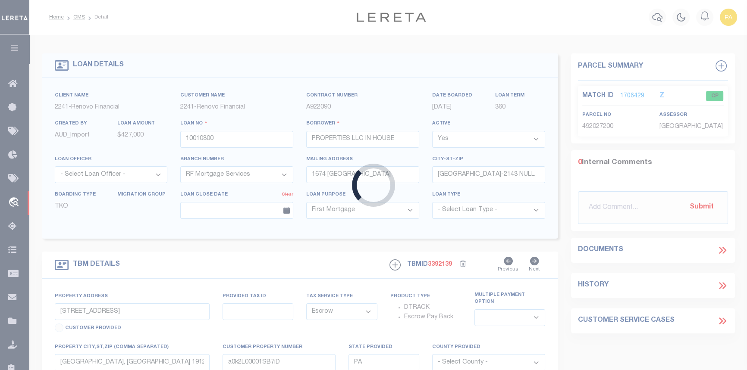
type input "a0kUS000006jr4j"
type input "NJ"
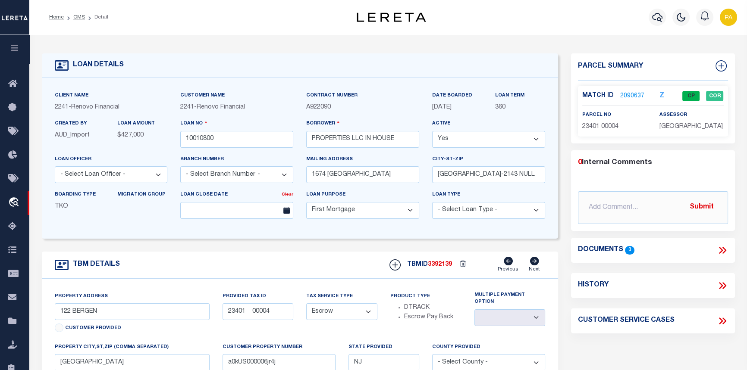
click at [626, 95] on link "2090637" at bounding box center [632, 96] width 24 height 9
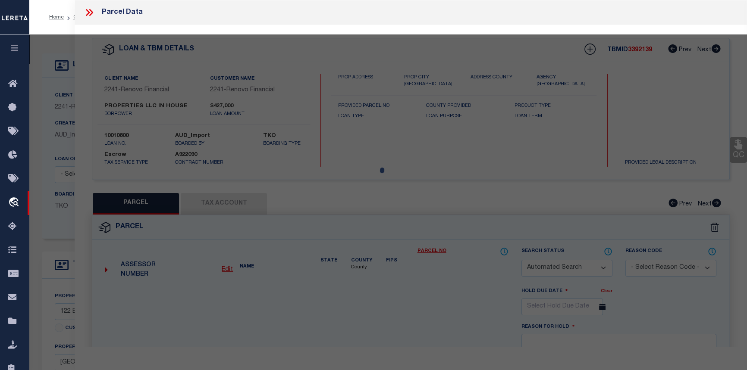
checkbox input "false"
select select "CP"
type input "IN HOUSE PROPERTIES, LLC"
select select "AGW"
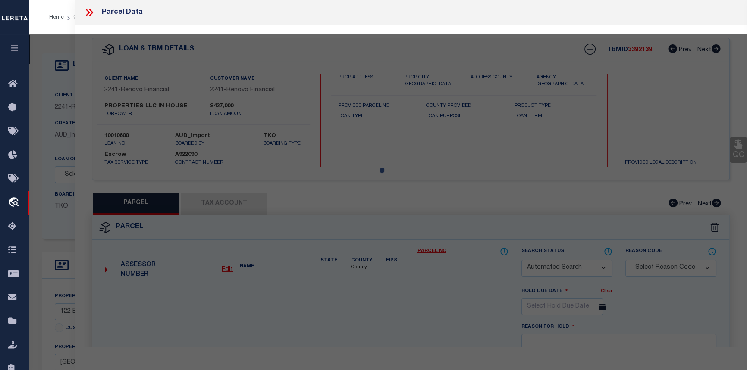
select select
type input "[STREET_ADDRESS]"
checkbox input "false"
type input "JERSEY CITY NJ 073052212"
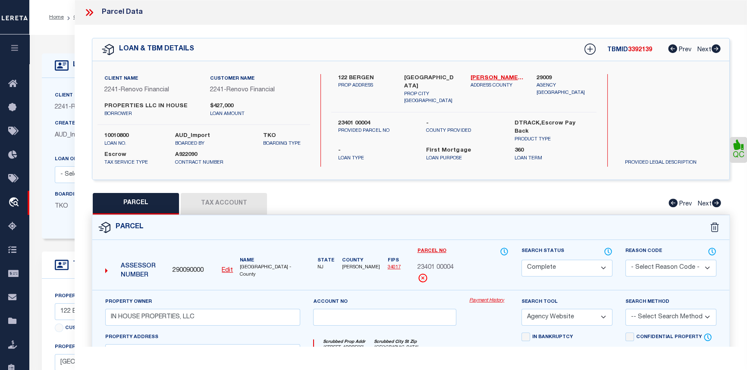
click at [490, 300] on link "Payment History" at bounding box center [488, 300] width 39 height 7
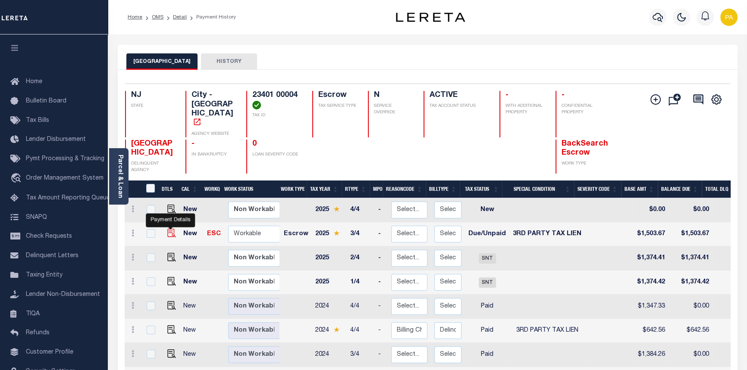
click at [171, 229] on img "" at bounding box center [171, 233] width 9 height 9
checkbox input "true"
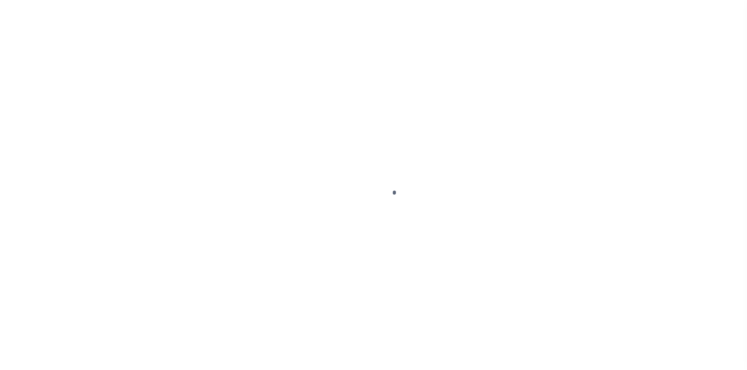
select select "DUE"
select select "20"
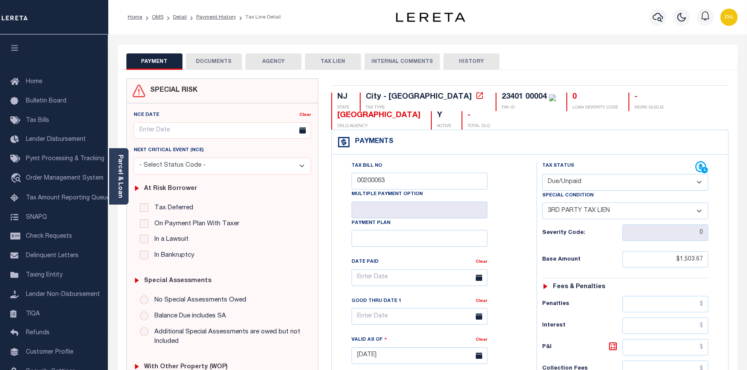
click at [383, 56] on button "INTERNAL COMMENTS" at bounding box center [401, 61] width 75 height 16
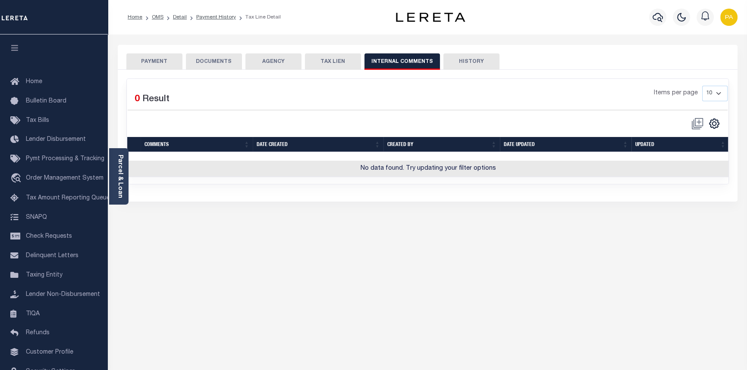
click at [333, 54] on button "TAX LIEN" at bounding box center [333, 61] width 56 height 16
checkbox input "false"
radio input "true"
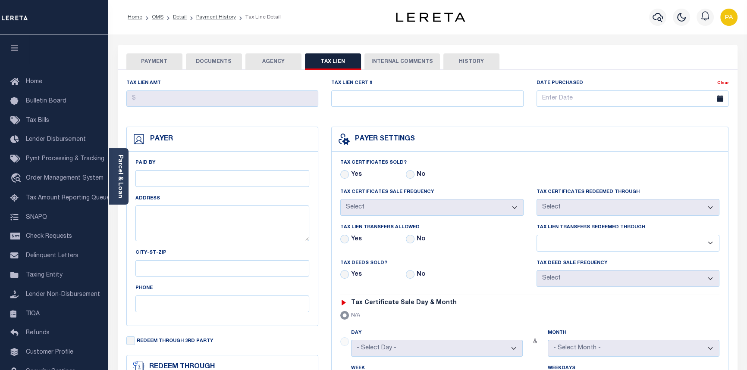
click at [151, 59] on button "PAYMENT" at bounding box center [154, 61] width 56 height 16
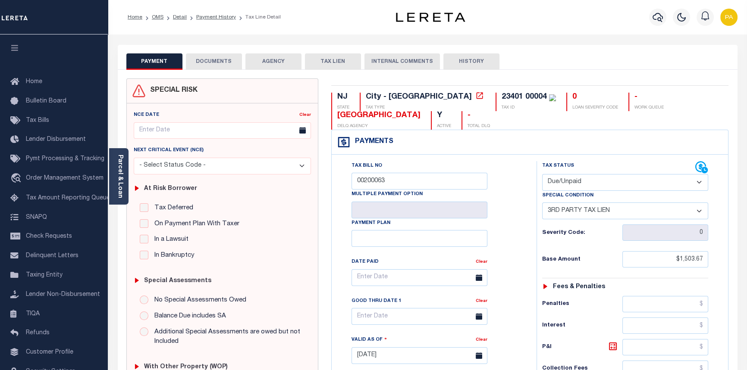
click at [700, 208] on select "-- Select Special Condition -- 3RD PARTY TAX LIEN AGENCY TAX LIEN (A.K.A Inside…" at bounding box center [625, 211] width 166 height 17
select select "28"
click at [542, 203] on select "-- Select Special Condition -- 3RD PARTY TAX LIEN AGENCY TAX LIEN (A.K.A Inside…" at bounding box center [625, 211] width 166 height 17
type input "[DATE]"
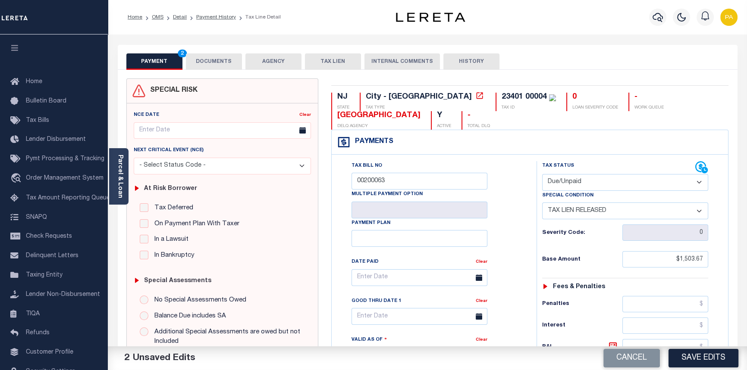
click at [574, 182] on select "- Select Status Code - Open Due/Unpaid Paid Incomplete No Tax Due Internal Refu…" at bounding box center [625, 182] width 166 height 17
click at [507, 237] on div "Tax Bill No 00200063 Multiple Payment Option Payment Plan Clear Clear Valid as …" at bounding box center [431, 282] width 183 height 242
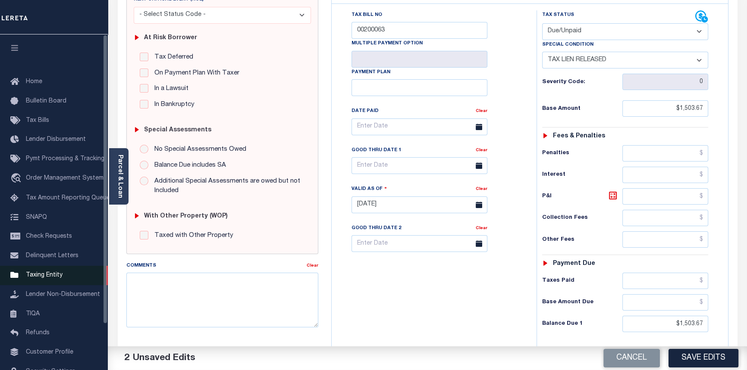
scroll to position [196, 0]
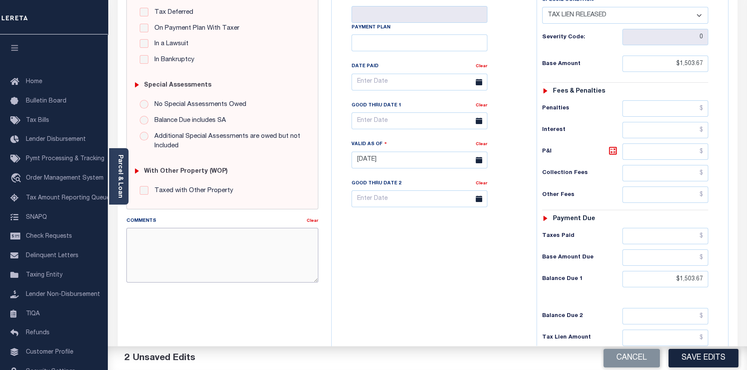
drag, startPoint x: 182, startPoint y: 235, endPoint x: 177, endPoint y: 230, distance: 6.1
click at [182, 235] on textarea "Comments" at bounding box center [222, 255] width 192 height 54
type textarea "08/29/2025pk Per City of Jersey City treasurer property was redeemed on 07/25/2…"
click at [707, 360] on button "Save Edits" at bounding box center [703, 358] width 70 height 19
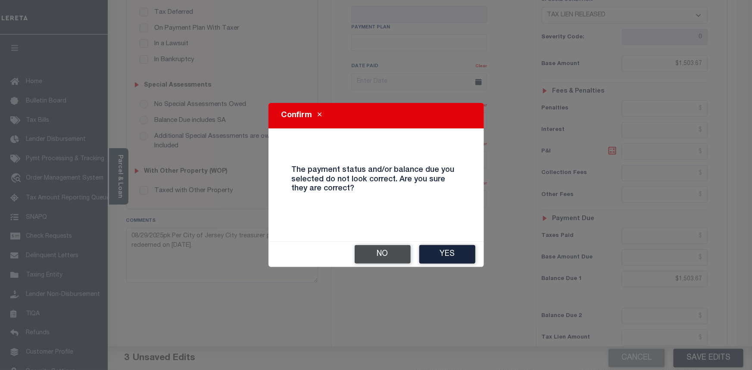
click at [377, 253] on button "No" at bounding box center [383, 254] width 56 height 19
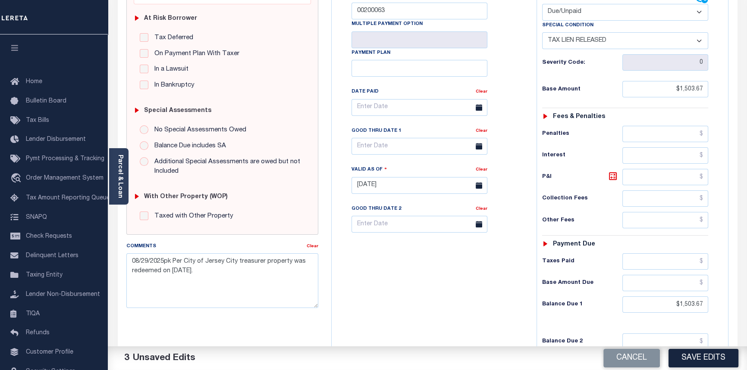
scroll to position [157, 0]
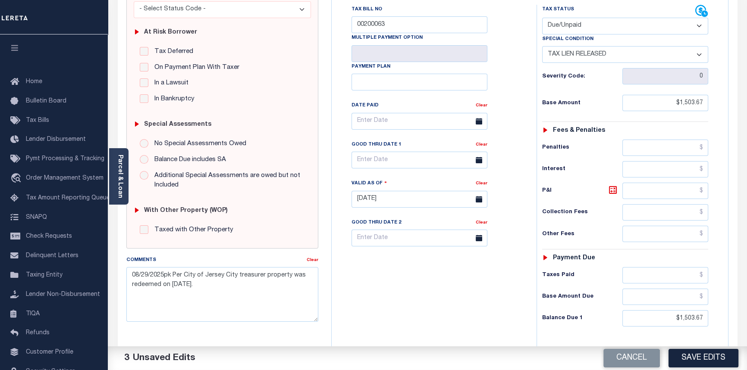
click at [592, 26] on select "- Select Status Code - Open Due/Unpaid Paid Incomplete No Tax Due Internal Refu…" at bounding box center [625, 26] width 166 height 17
select select "OP2"
click at [542, 18] on select "- Select Status Code - Open Due/Unpaid Paid Incomplete No Tax Due Internal Refu…" at bounding box center [625, 26] width 166 height 17
select select "0"
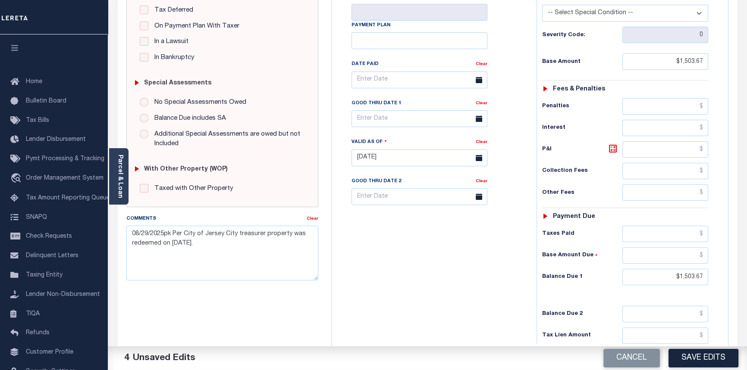
scroll to position [196, 0]
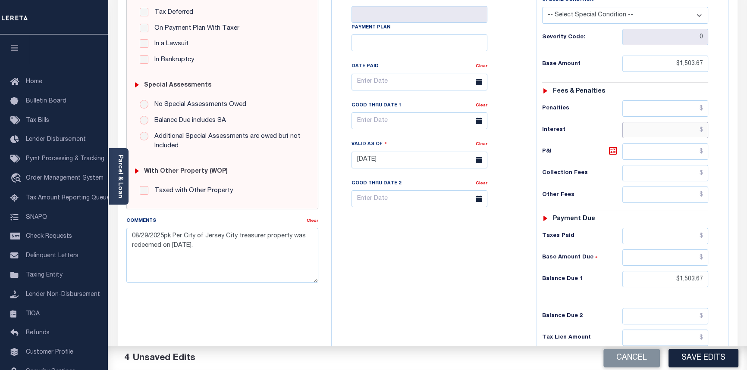
click at [701, 130] on input "text" at bounding box center [665, 130] width 86 height 16
type input "$9.38"
click at [706, 259] on input "text" at bounding box center [665, 258] width 86 height 16
type input "$1,503.67"
drag, startPoint x: 685, startPoint y: 277, endPoint x: 727, endPoint y: 276, distance: 42.3
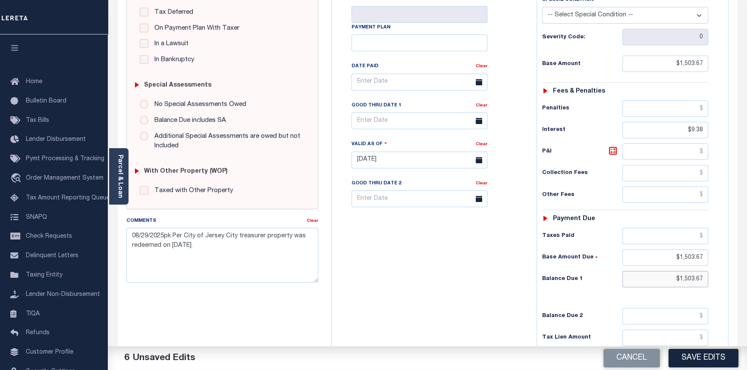
click at [727, 276] on div "Tax Bill No 00200063 Multiple Payment Option Payment Plan Clear Clear Valid as …" at bounding box center [530, 156] width 396 height 394
type input "$1,513.05"
click at [694, 359] on button "Save Edits" at bounding box center [703, 358] width 70 height 19
checkbox input "false"
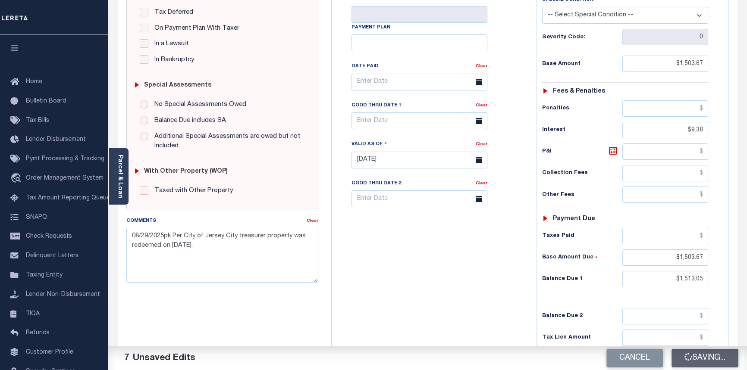
checkbox input "false"
type input "$1,503.67"
type input "$9.38"
type input "$1,503.67"
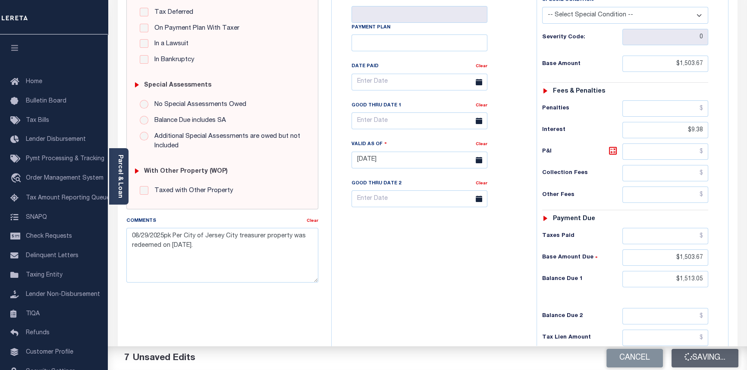
type input "$1,513.05"
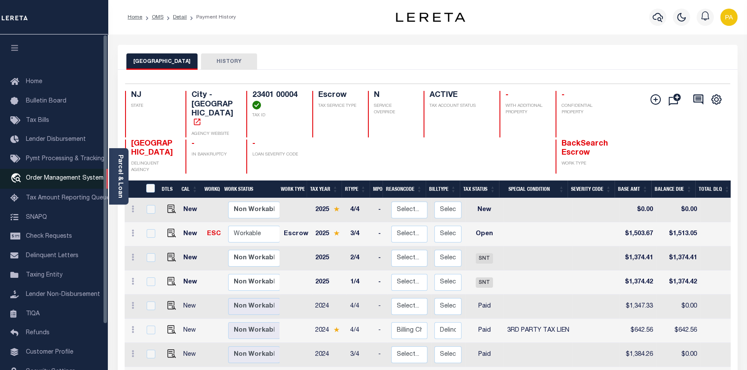
click at [17, 189] on link "travel_explore Order Management System" at bounding box center [54, 179] width 108 height 20
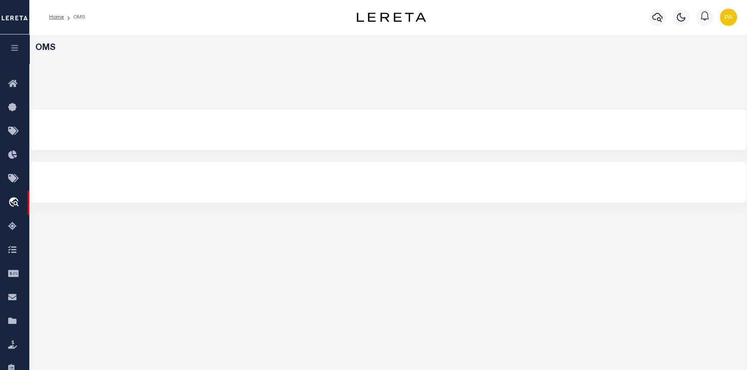
select select "200"
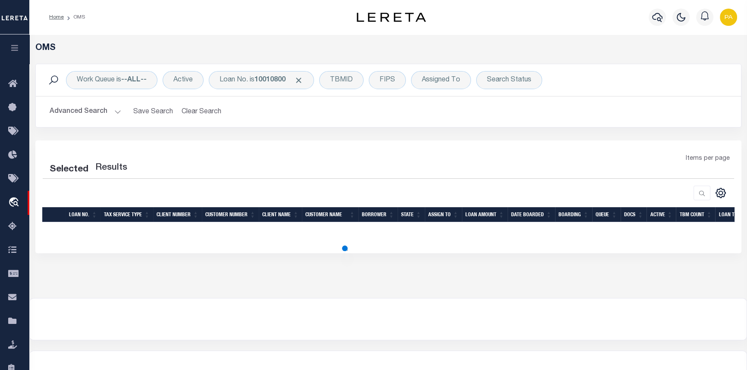
select select "200"
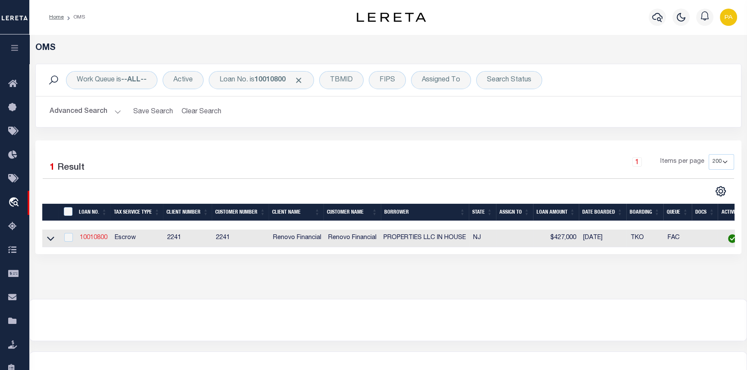
click at [94, 239] on link "10010800" at bounding box center [94, 238] width 28 height 6
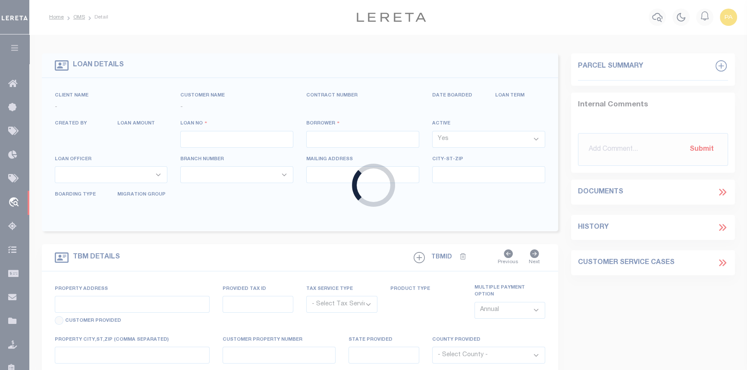
type input "10010800"
type input "PROPERTIES LLC IN HOUSE"
select select
type input "1674 [GEOGRAPHIC_DATA]"
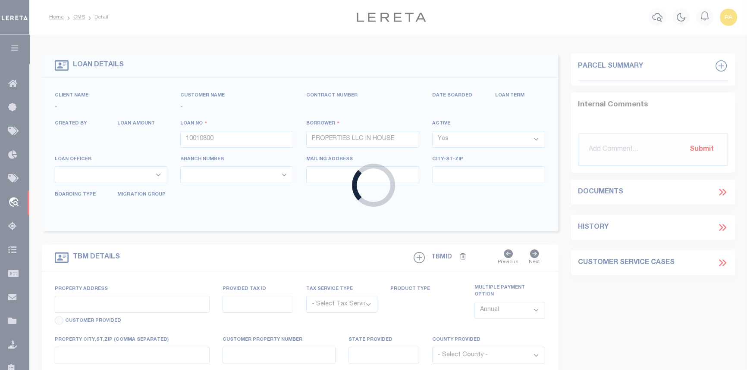
type input "[GEOGRAPHIC_DATA]-2143 NULL"
select select "10"
select select "Escrow"
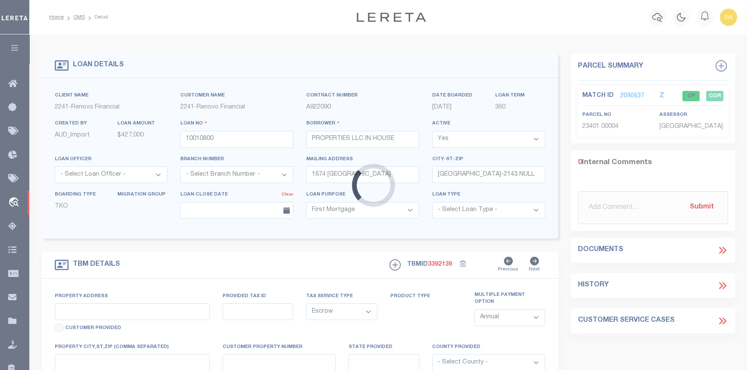
select select "25067"
type input "122 BERGEN"
type input "23401 00004"
select select
type input "[GEOGRAPHIC_DATA]"
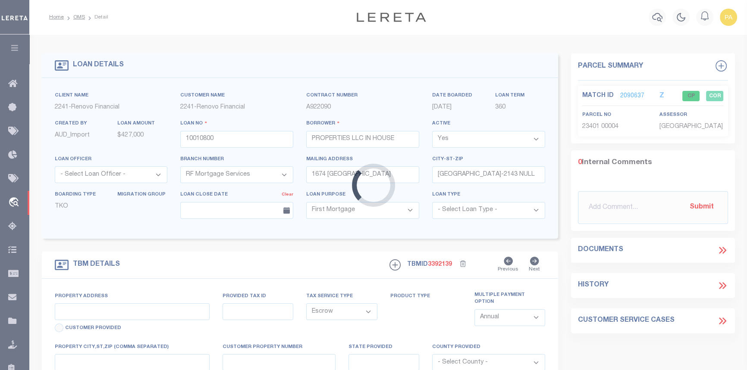
type input "a0kUS000006jr4j"
type input "NJ"
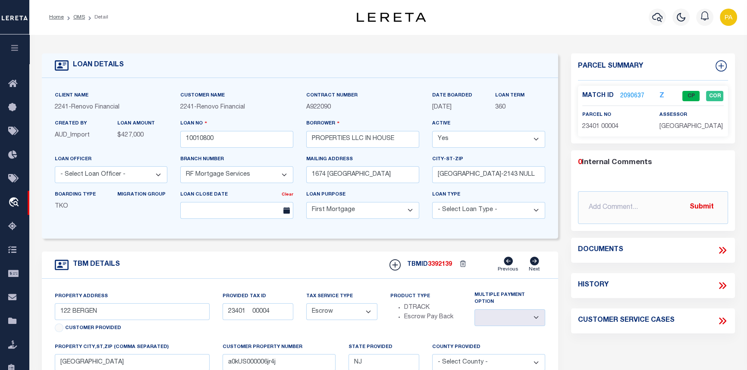
click at [620, 92] on link "2090637" at bounding box center [632, 96] width 24 height 9
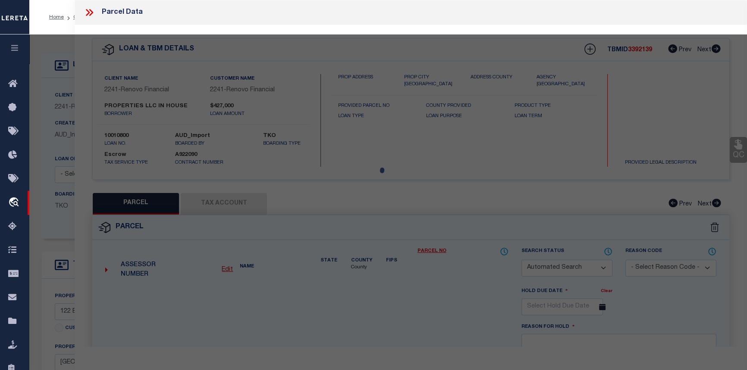
checkbox input "false"
select select "CP"
type input "IN HOUSE PROPERTIES, LLC"
select select "AGW"
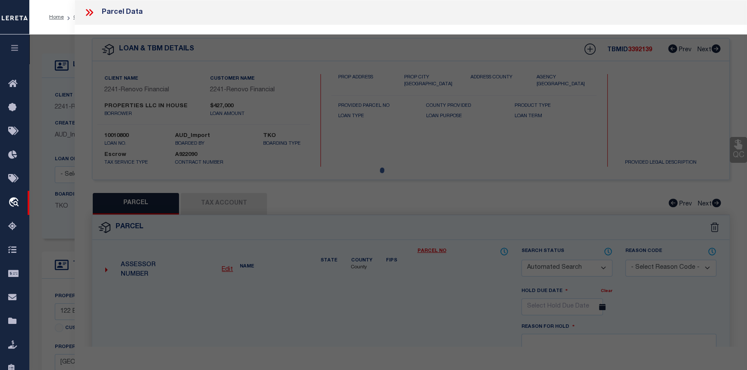
select select
type input "122 BERGEN AVE"
checkbox input "false"
type input "[GEOGRAPHIC_DATA]"
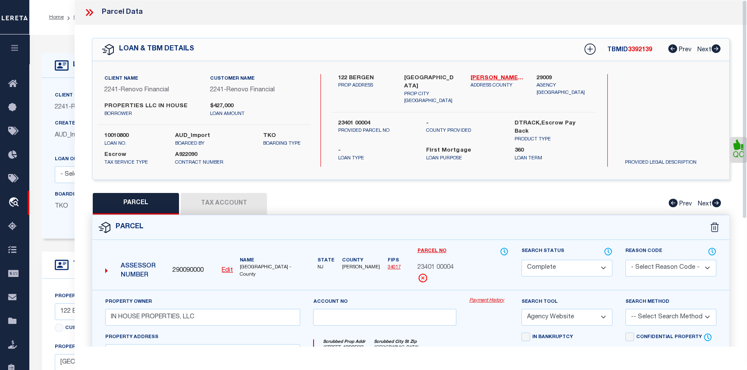
click at [482, 299] on link "Payment History" at bounding box center [488, 300] width 39 height 7
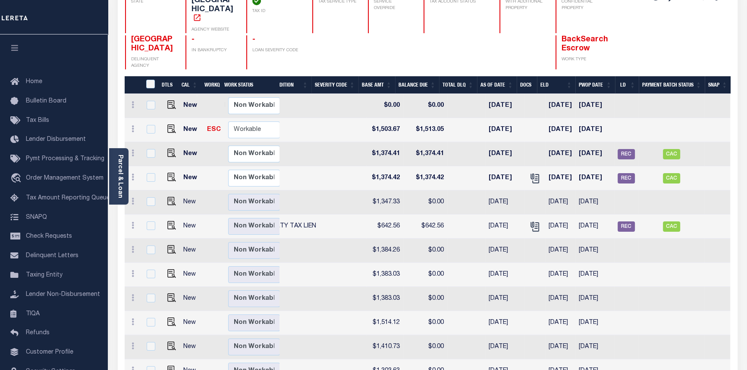
scroll to position [78, 0]
